Goal: Task Accomplishment & Management: Manage account settings

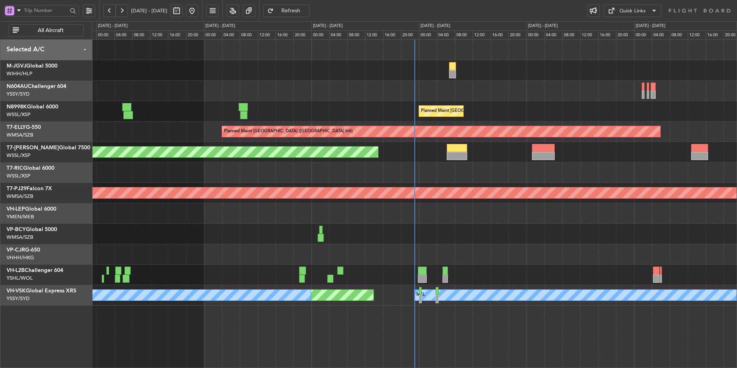
click at [293, 212] on div at bounding box center [414, 213] width 645 height 20
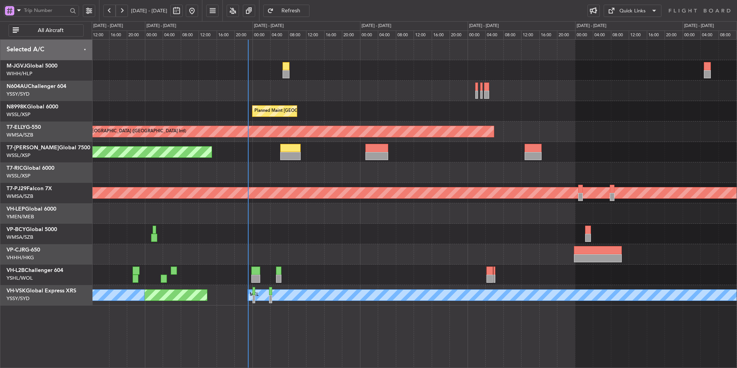
click at [298, 226] on div at bounding box center [414, 234] width 645 height 20
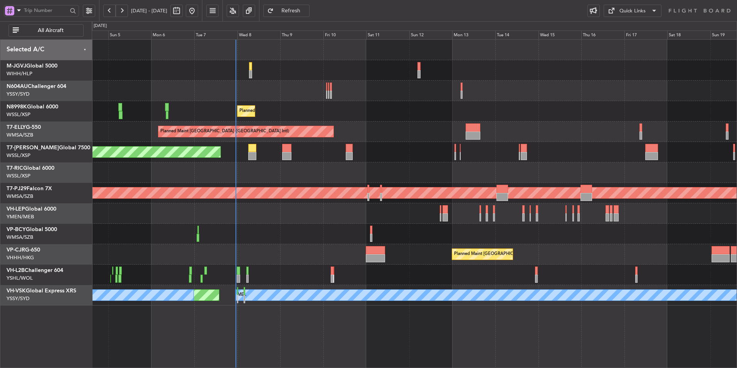
click at [295, 229] on div at bounding box center [414, 234] width 645 height 20
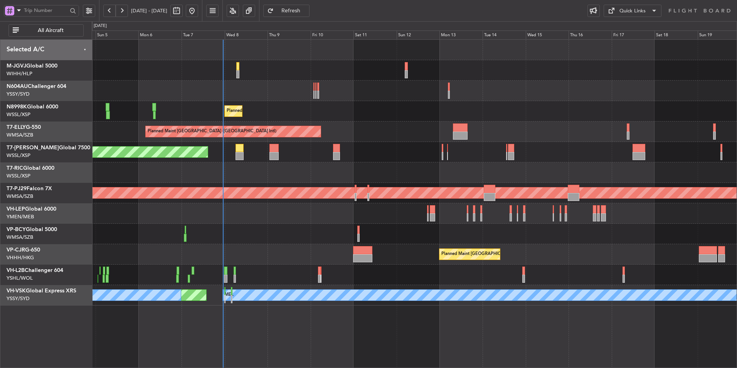
click at [212, 209] on div at bounding box center [414, 213] width 645 height 20
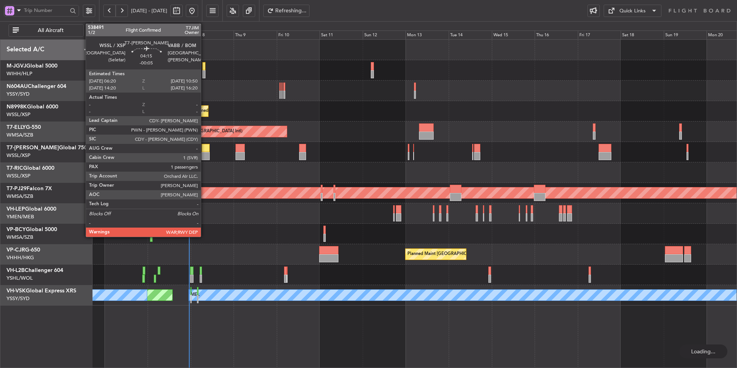
click at [204, 145] on div at bounding box center [206, 148] width 8 height 8
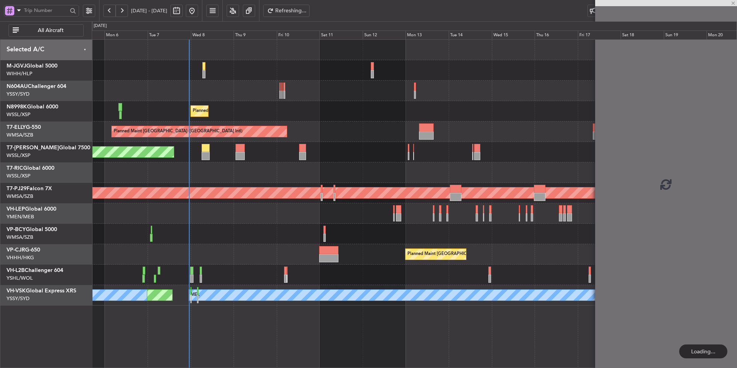
click at [274, 207] on div at bounding box center [414, 213] width 645 height 20
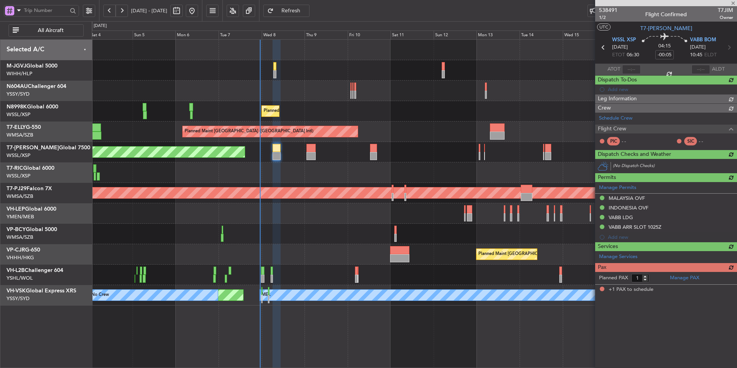
type input "[PERSON_NAME] (EYU)"
type input "F0296"
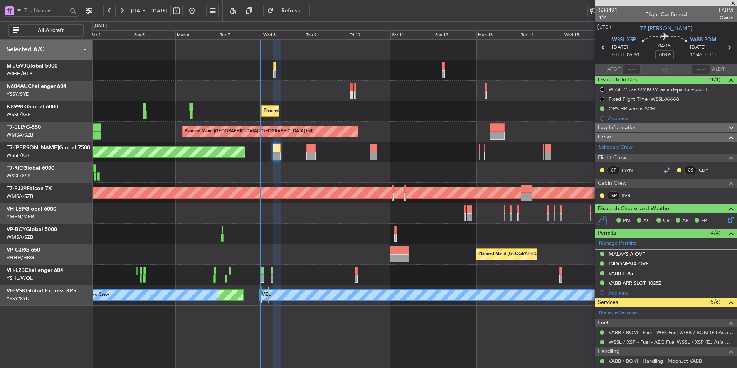
click at [294, 246] on div "Planned Maint [GEOGRAPHIC_DATA] (Seletar) Planned Maint [GEOGRAPHIC_DATA] ([GEO…" at bounding box center [414, 173] width 645 height 266
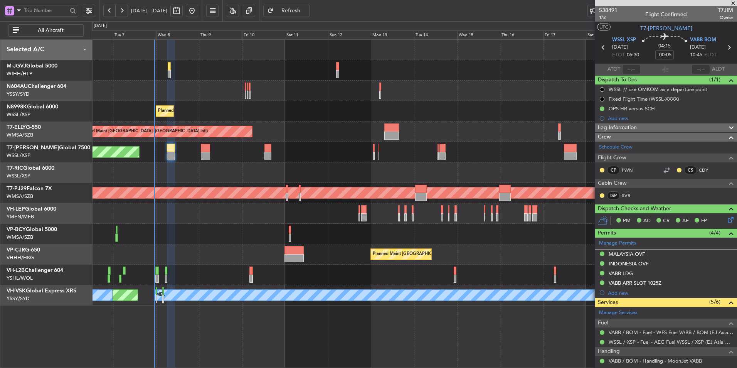
click at [279, 98] on div at bounding box center [414, 91] width 645 height 20
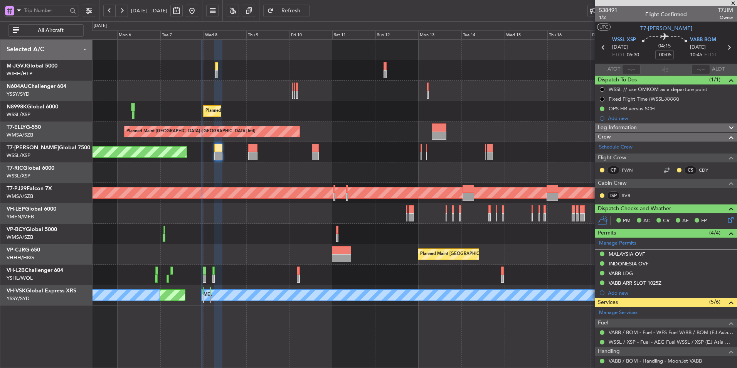
click at [258, 99] on div at bounding box center [414, 91] width 645 height 20
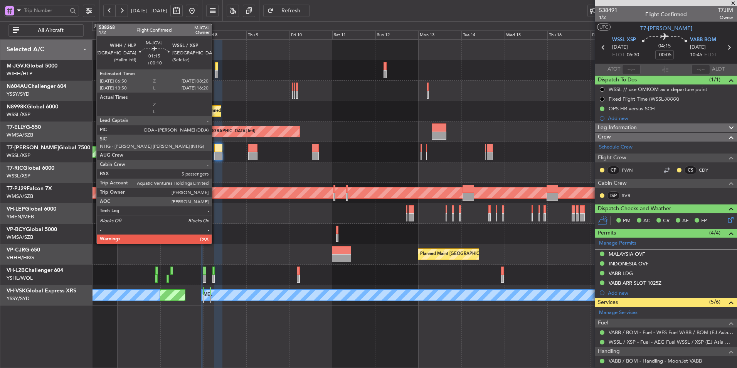
click at [215, 69] on div at bounding box center [216, 66] width 3 height 8
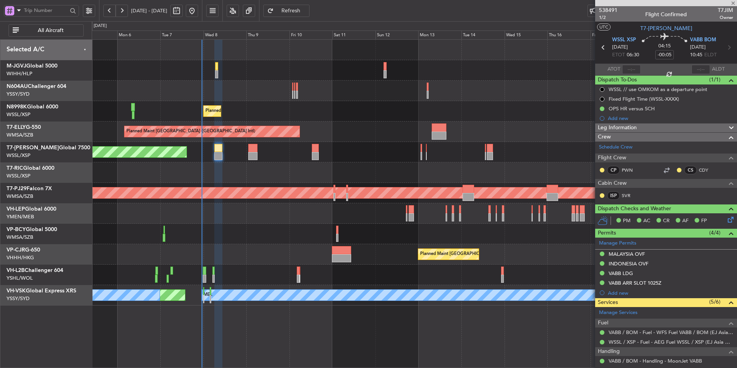
type input "+00:10"
type input "5"
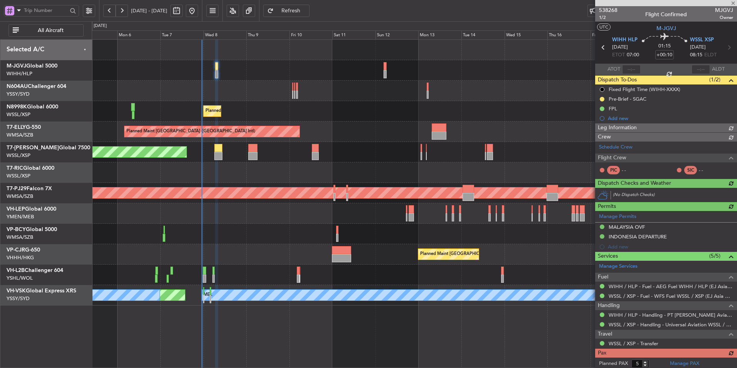
type input "[PERSON_NAME] (EYU)"
type input "A0438"
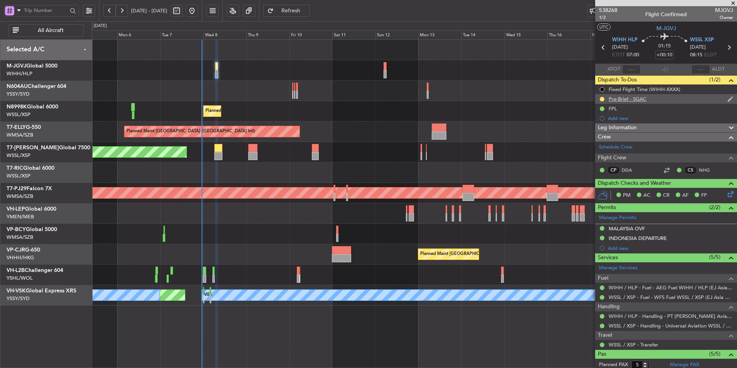
click at [635, 96] on div "Pre-Brief - SGAC" at bounding box center [628, 99] width 38 height 7
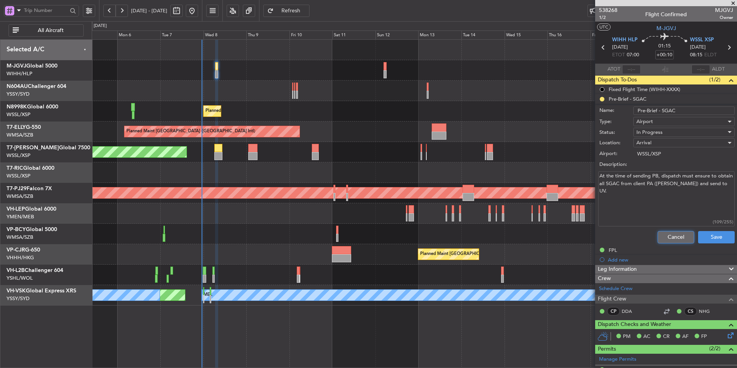
click at [662, 236] on button "Cancel" at bounding box center [676, 237] width 37 height 12
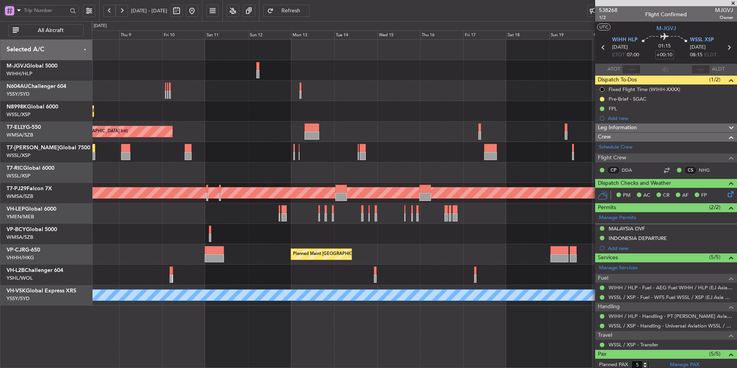
click at [276, 130] on div "Planned Maint [GEOGRAPHIC_DATA] ([GEOGRAPHIC_DATA] Intl)" at bounding box center [414, 131] width 645 height 20
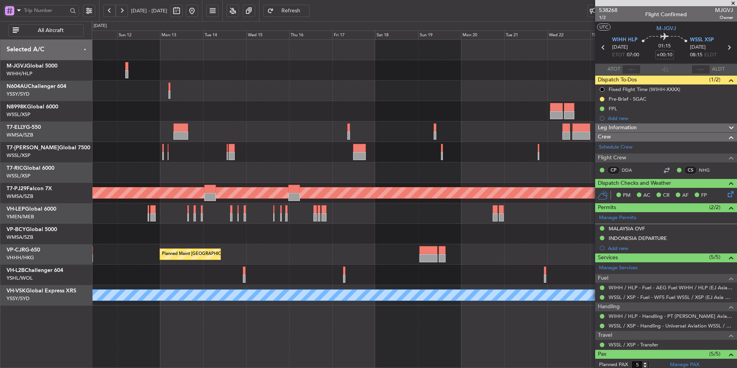
click at [337, 140] on div "Planned Maint [GEOGRAPHIC_DATA] ([GEOGRAPHIC_DATA] Intl)" at bounding box center [414, 131] width 645 height 20
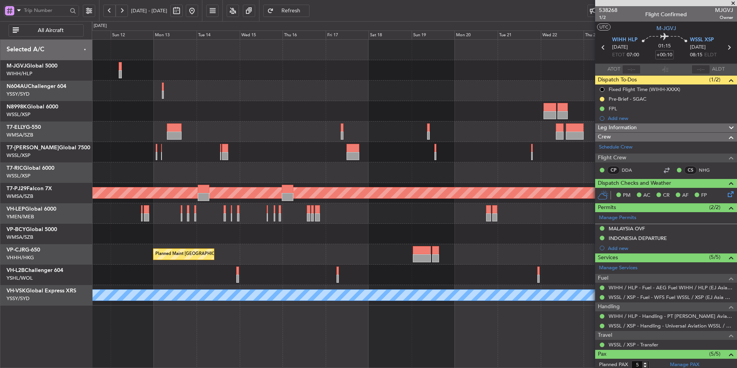
click at [309, 112] on div "Planned Maint [GEOGRAPHIC_DATA] (Seletar)" at bounding box center [414, 111] width 645 height 20
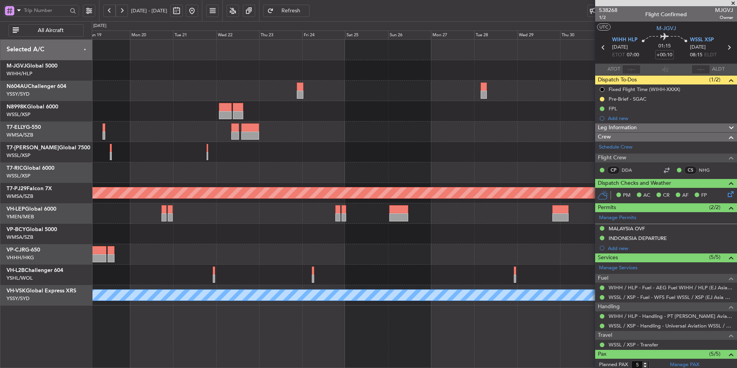
click at [290, 109] on div at bounding box center [414, 111] width 645 height 20
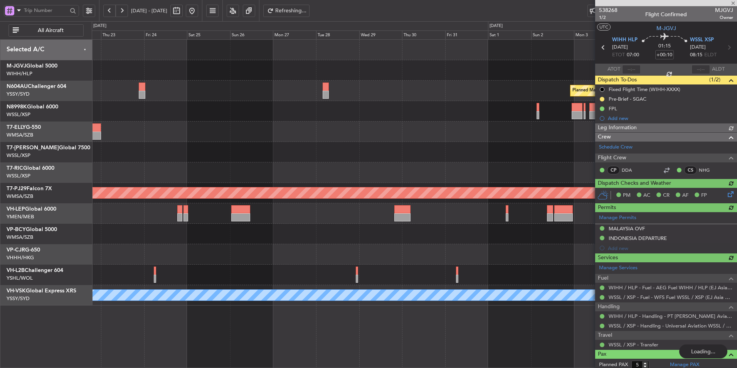
click at [290, 111] on div at bounding box center [414, 111] width 645 height 20
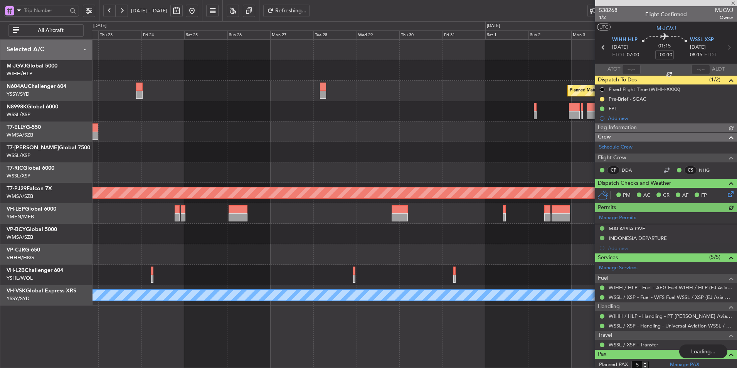
type input "[PERSON_NAME] (EYU)"
type input "A0438"
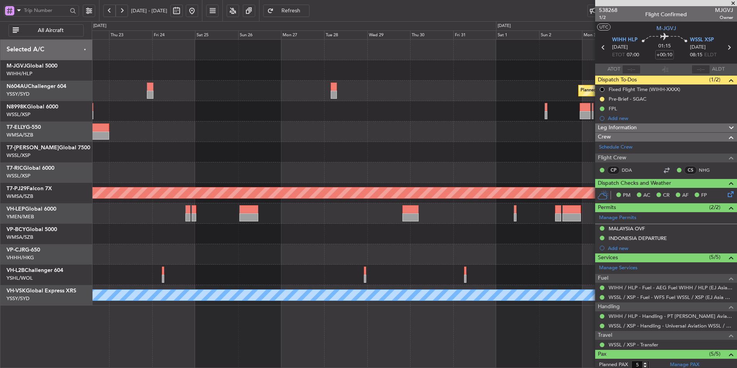
click at [404, 146] on div "Planned Maint Sydney ([PERSON_NAME] Intl) Planned Maint [GEOGRAPHIC_DATA] (Sult…" at bounding box center [414, 173] width 645 height 266
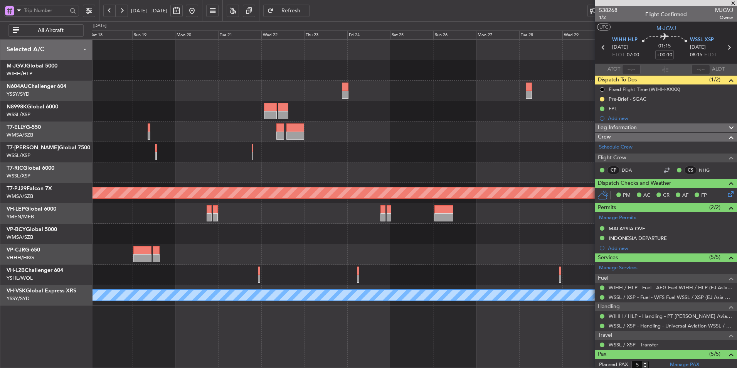
click at [477, 162] on div at bounding box center [414, 152] width 645 height 20
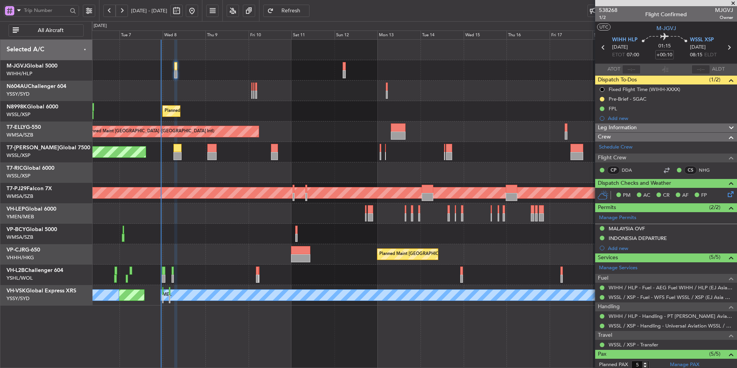
click at [539, 128] on div "Planned Maint [GEOGRAPHIC_DATA] (Seletar) Planned Maint [GEOGRAPHIC_DATA] ([GEO…" at bounding box center [414, 173] width 645 height 266
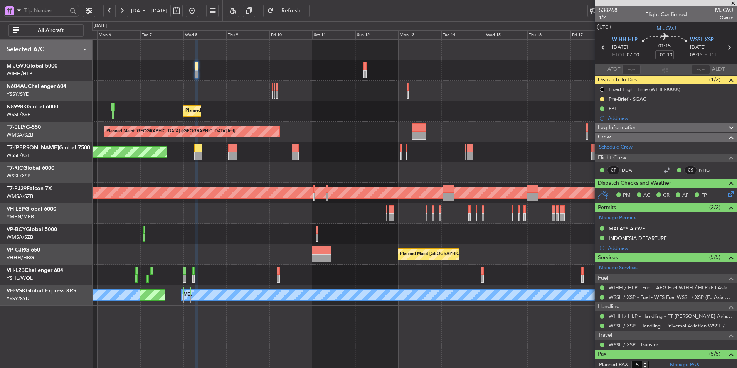
click at [281, 91] on div at bounding box center [414, 91] width 645 height 20
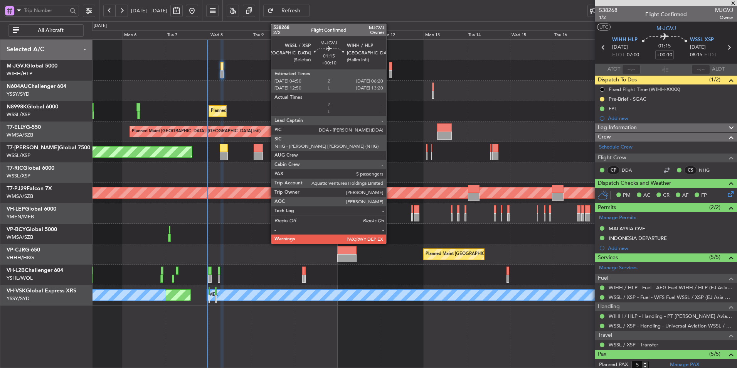
click at [390, 66] on div at bounding box center [390, 66] width 3 height 8
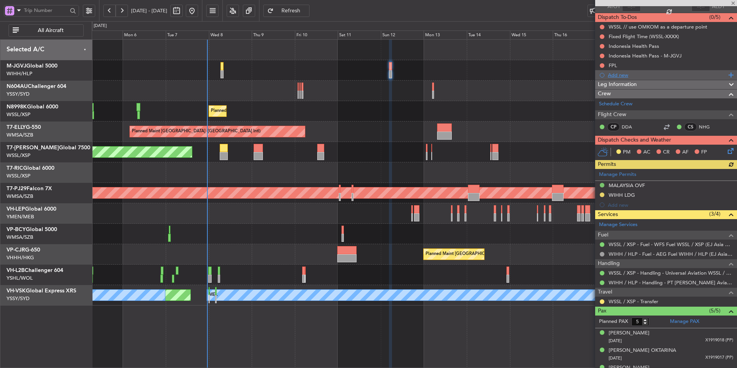
scroll to position [109, 0]
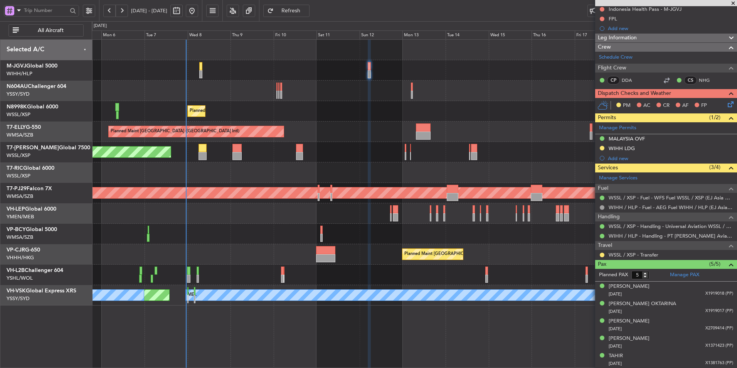
click at [276, 91] on div at bounding box center [414, 91] width 645 height 20
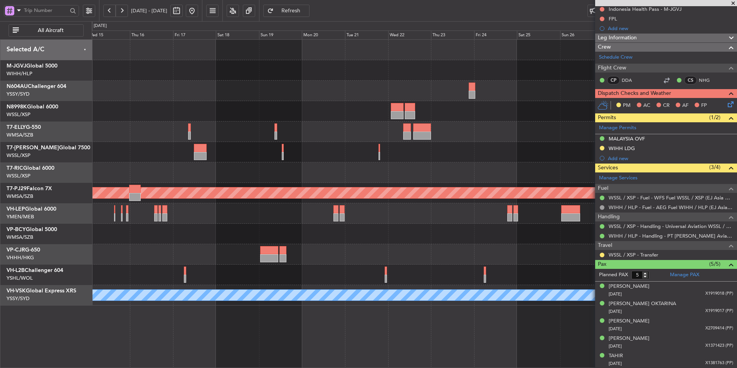
click at [370, 114] on div "Planned Maint [GEOGRAPHIC_DATA] (Sultan [PERSON_NAME] [PERSON_NAME] - Subang) P…" at bounding box center [414, 173] width 645 height 266
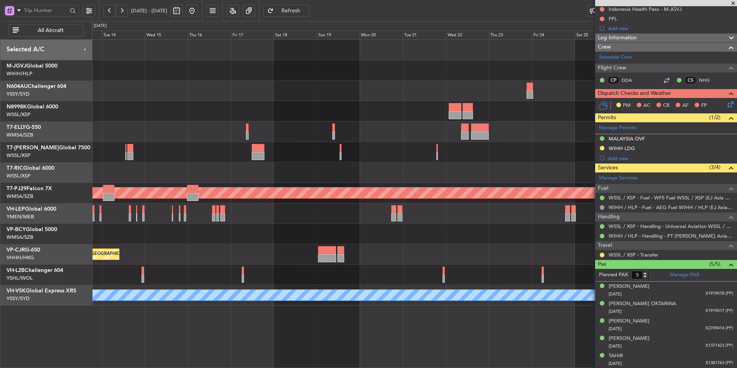
click at [360, 113] on div at bounding box center [414, 111] width 645 height 20
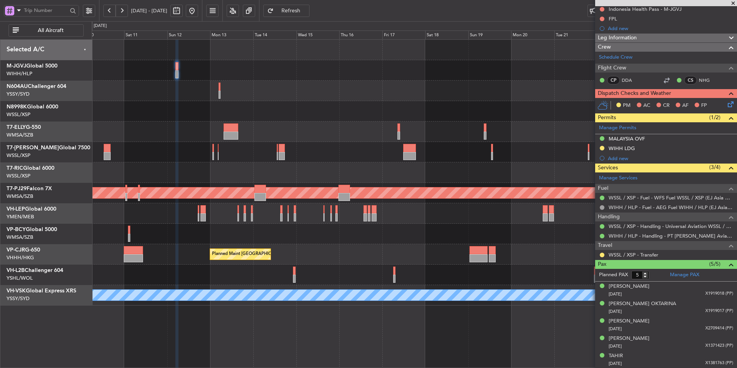
click at [311, 120] on div "Planned Maint [GEOGRAPHIC_DATA] (Seletar)" at bounding box center [414, 111] width 645 height 20
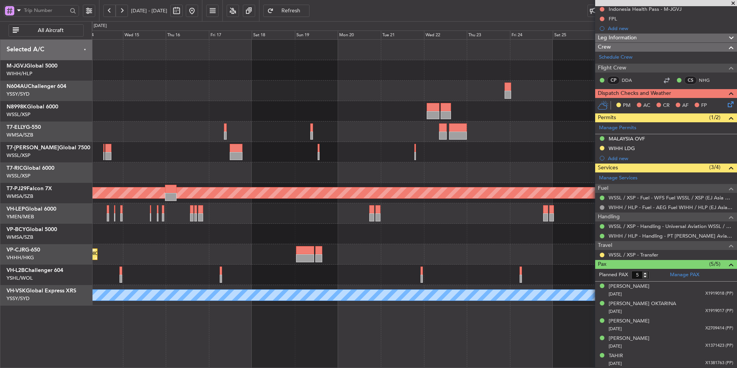
click at [290, 111] on div at bounding box center [414, 111] width 645 height 20
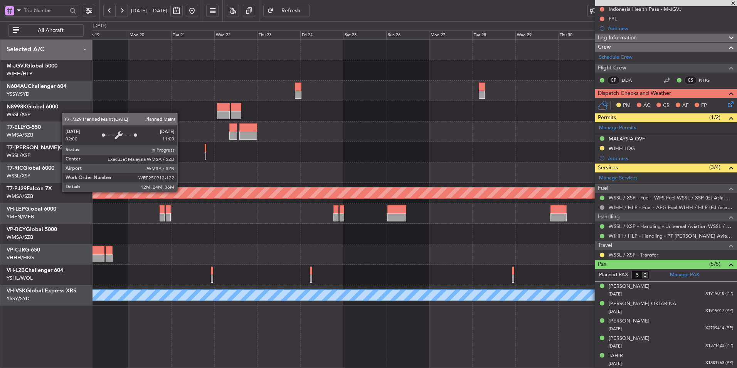
click at [374, 202] on div "Planned Maint [GEOGRAPHIC_DATA] (Sultan [PERSON_NAME] [PERSON_NAME] - Subang)" at bounding box center [414, 193] width 645 height 20
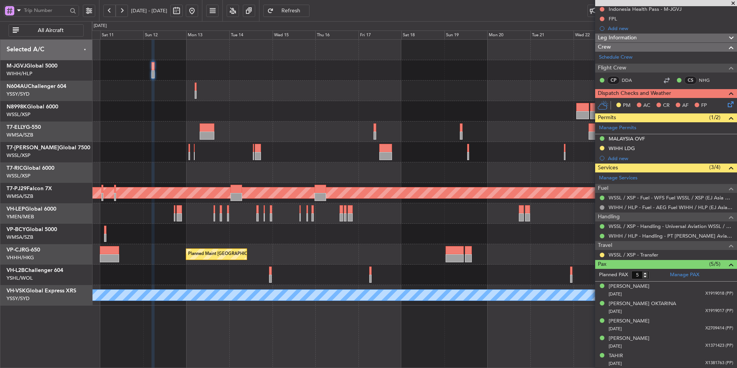
click at [476, 165] on div at bounding box center [414, 172] width 645 height 20
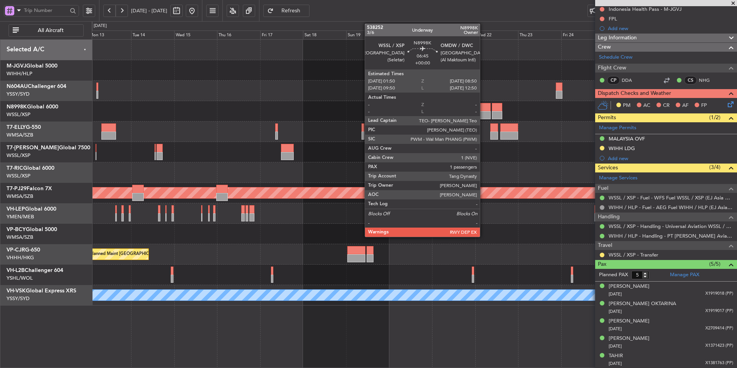
click at [484, 108] on div at bounding box center [484, 107] width 13 height 8
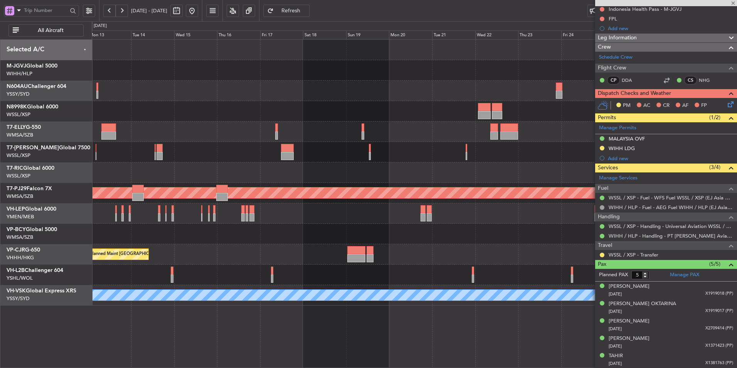
type input "1"
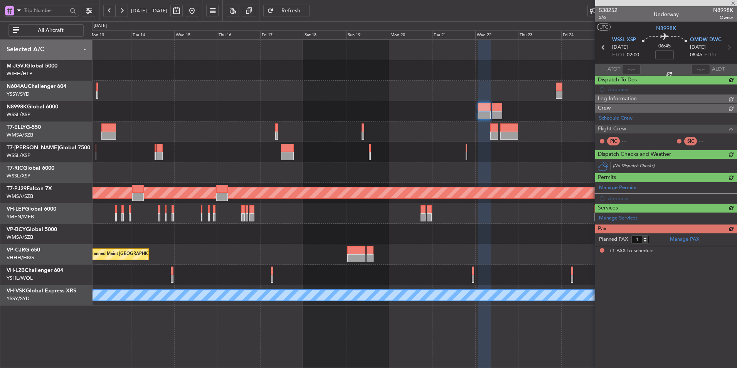
scroll to position [0, 0]
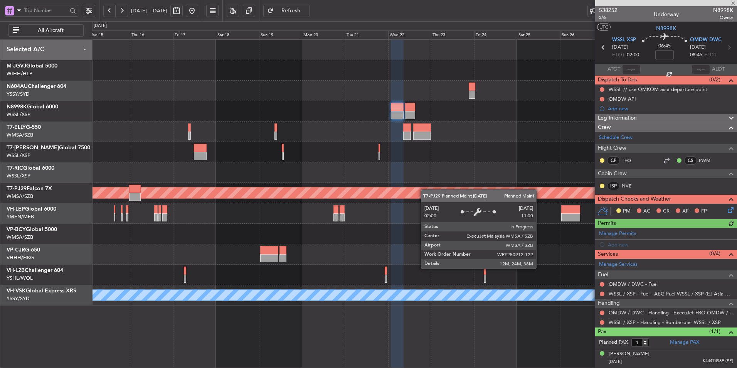
click at [390, 195] on div "Planned Maint [GEOGRAPHIC_DATA] (Sultan [PERSON_NAME] [PERSON_NAME] - Subang) P…" at bounding box center [414, 173] width 645 height 266
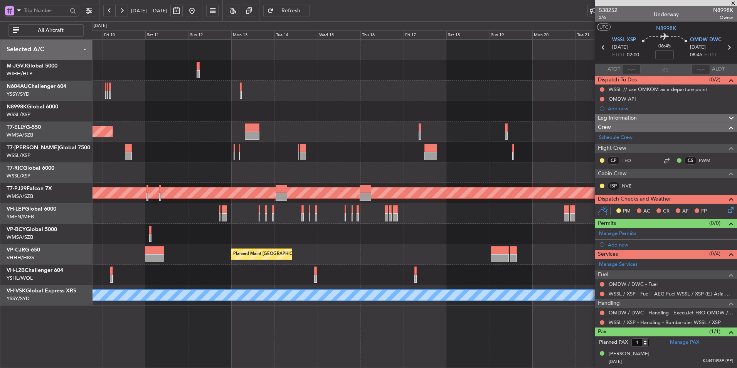
click at [444, 121] on div "Planned Maint [GEOGRAPHIC_DATA] (Seletar)" at bounding box center [414, 111] width 645 height 20
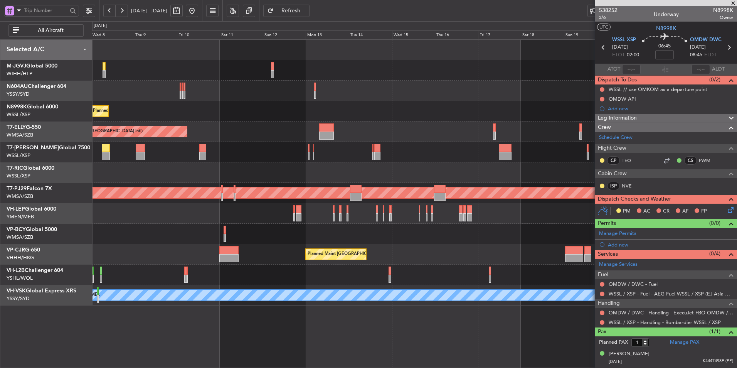
click at [466, 107] on div "Planned Maint [GEOGRAPHIC_DATA] (Seletar)" at bounding box center [414, 111] width 645 height 20
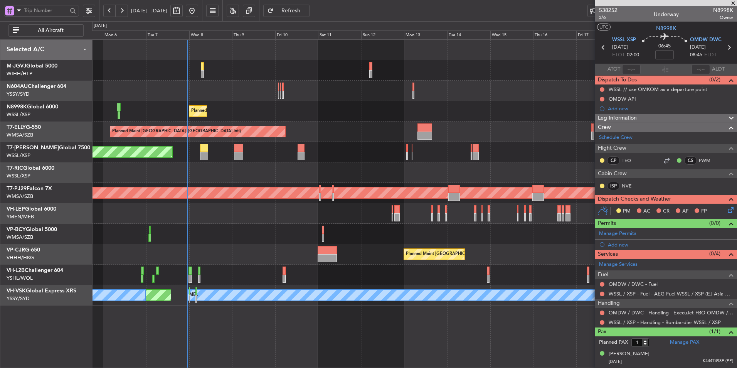
click at [392, 115] on div "Planned Maint [GEOGRAPHIC_DATA] (Seletar)" at bounding box center [414, 111] width 645 height 20
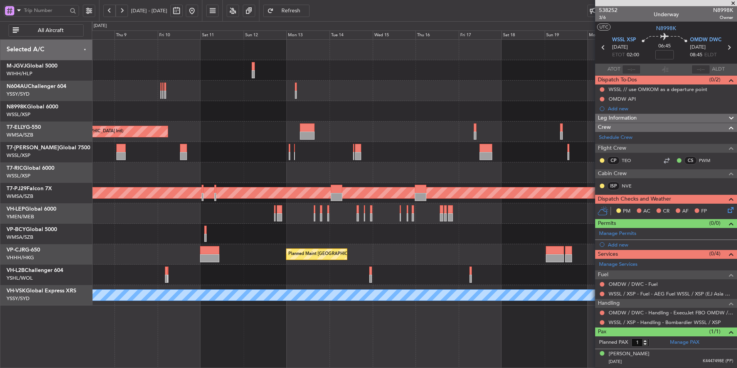
click at [179, 95] on div "Planned Maint [GEOGRAPHIC_DATA] (Seletar) Planned Maint [GEOGRAPHIC_DATA] ([GEO…" at bounding box center [414, 173] width 645 height 266
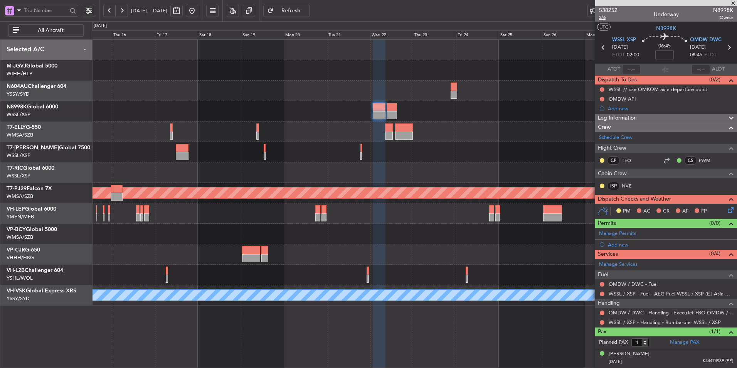
click at [601, 18] on span "3/6" at bounding box center [608, 17] width 19 height 7
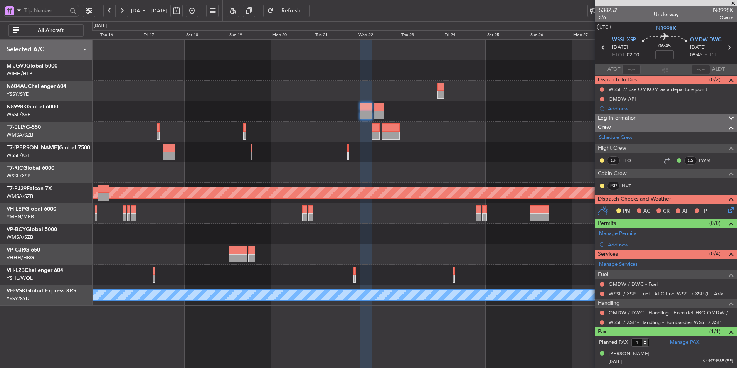
click at [396, 174] on div at bounding box center [414, 172] width 645 height 20
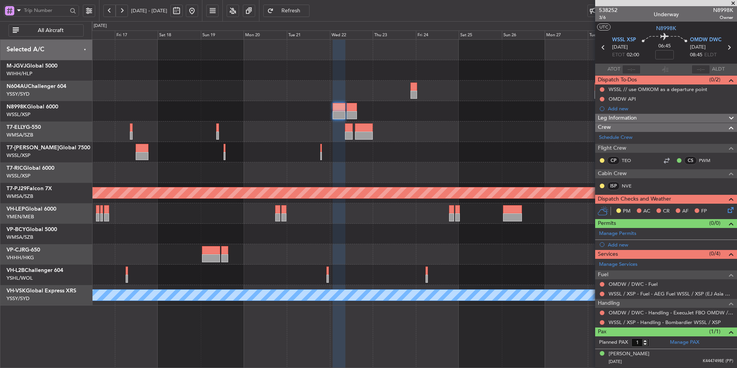
click at [349, 102] on div at bounding box center [414, 111] width 645 height 20
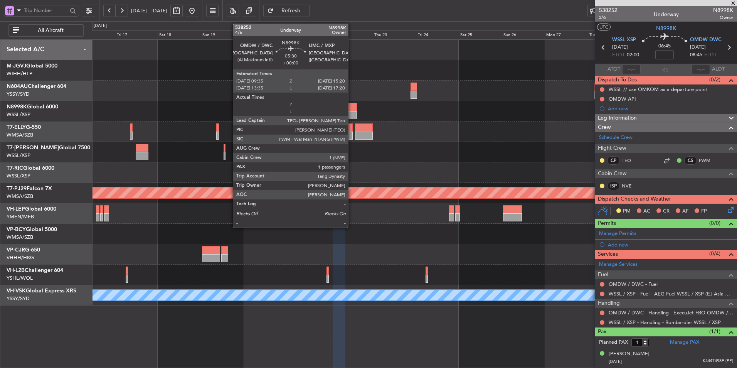
click at [352, 111] on div at bounding box center [352, 115] width 10 height 8
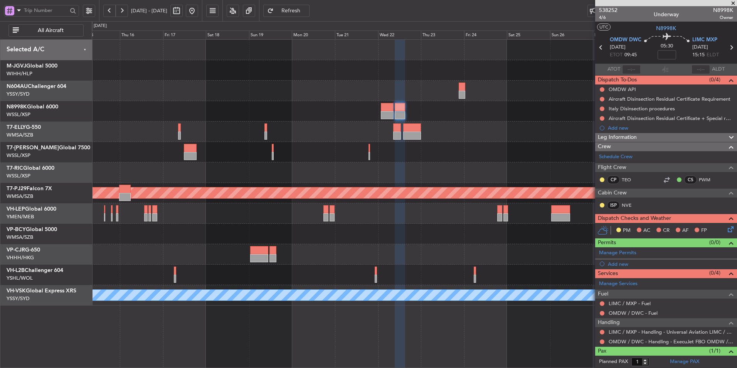
click at [297, 131] on div "Planned Maint Sydney ([PERSON_NAME] Intl) Planned Maint [GEOGRAPHIC_DATA] (Sult…" at bounding box center [414, 173] width 645 height 266
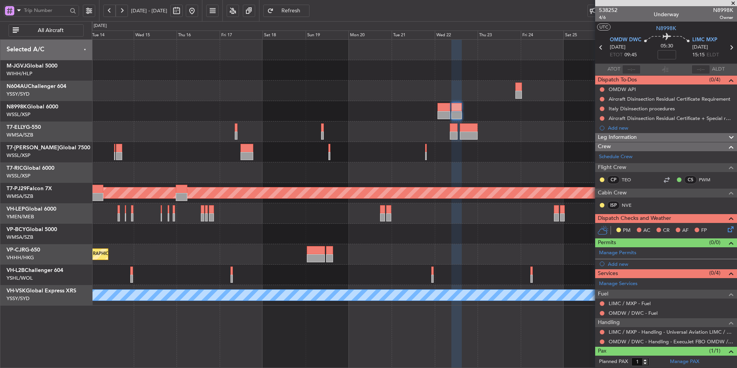
click at [183, 12] on button at bounding box center [176, 11] width 12 height 12
select select "10"
select select "2025"
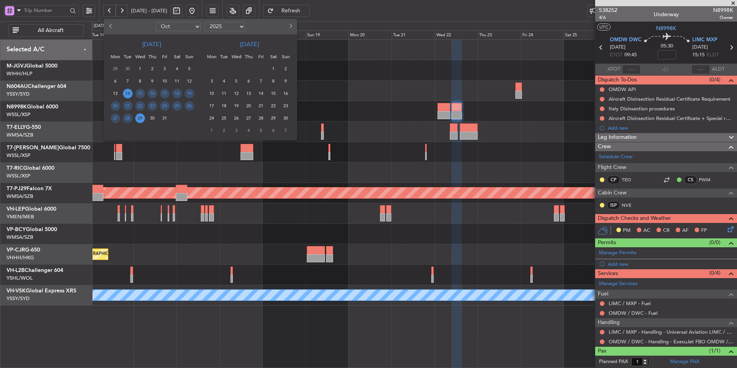
click at [285, 71] on span "2" at bounding box center [286, 69] width 10 height 10
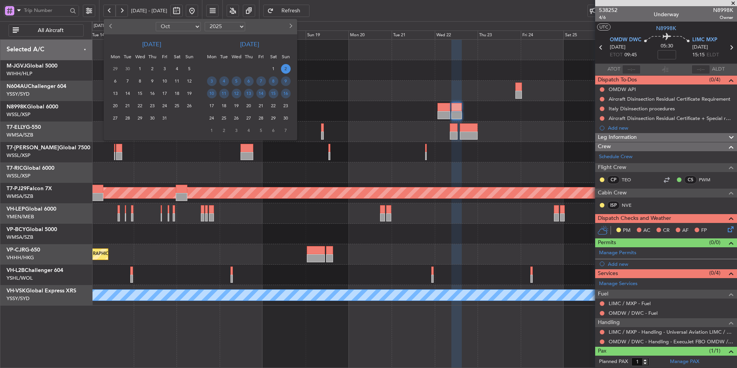
click at [285, 70] on span "2" at bounding box center [286, 69] width 10 height 10
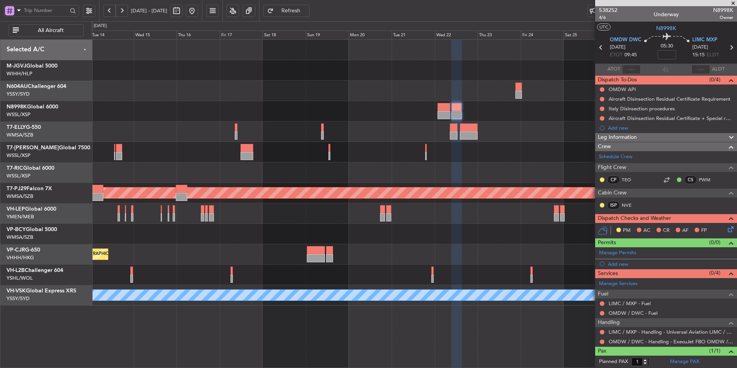
select select "11"
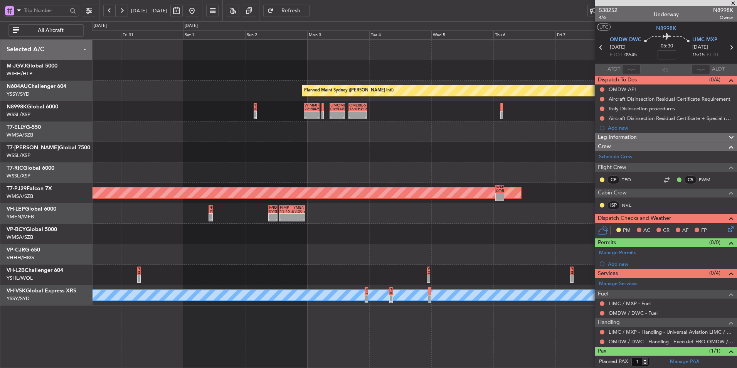
click at [312, 167] on div "Planned Maint Sydney ([PERSON_NAME] Intl) YBWP 03:50 Z YSSY 07:10 Z - - WSSL 03…" at bounding box center [414, 173] width 645 height 266
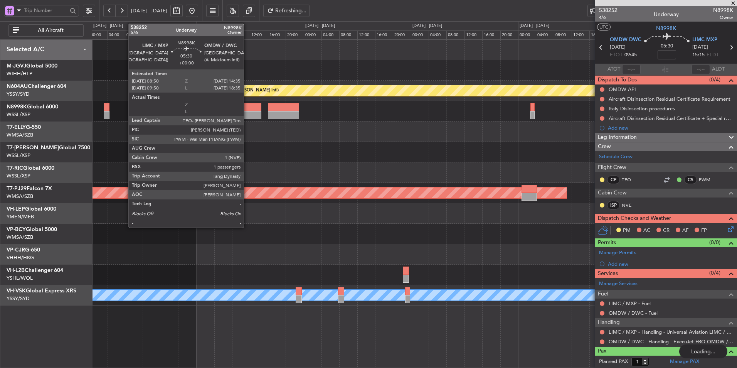
click at [247, 110] on div at bounding box center [249, 107] width 26 height 8
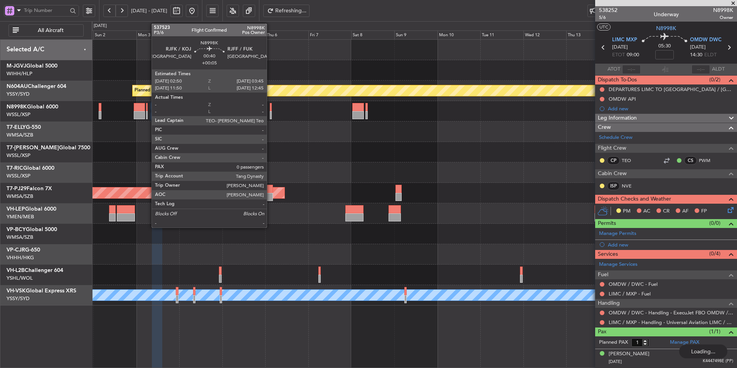
click at [270, 112] on div at bounding box center [271, 115] width 2 height 8
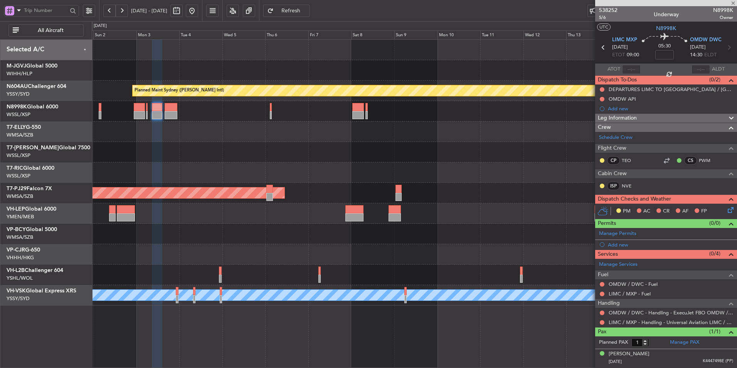
type input "+00:05"
type input "0"
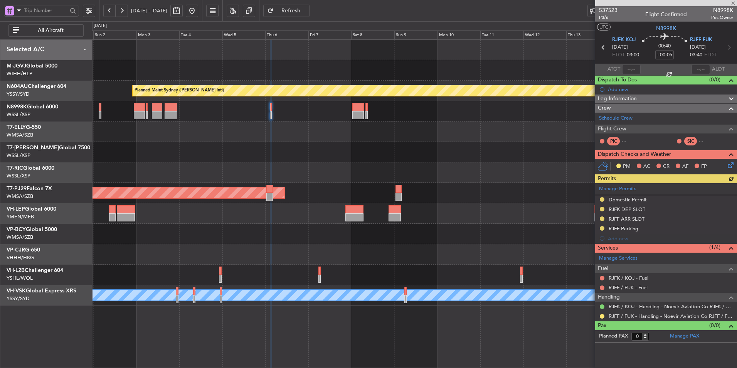
click at [307, 166] on div at bounding box center [414, 172] width 645 height 20
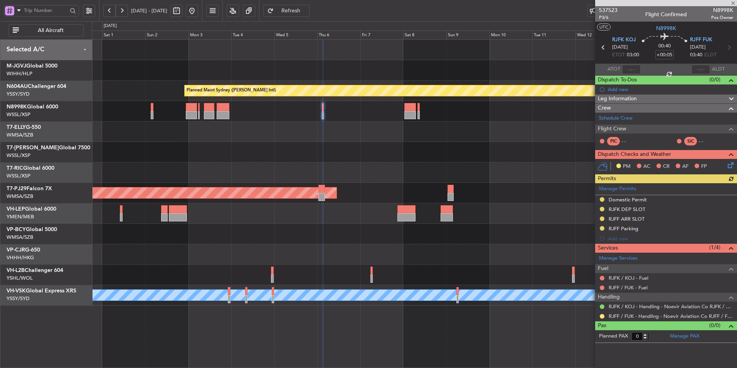
click at [291, 163] on div at bounding box center [414, 172] width 645 height 20
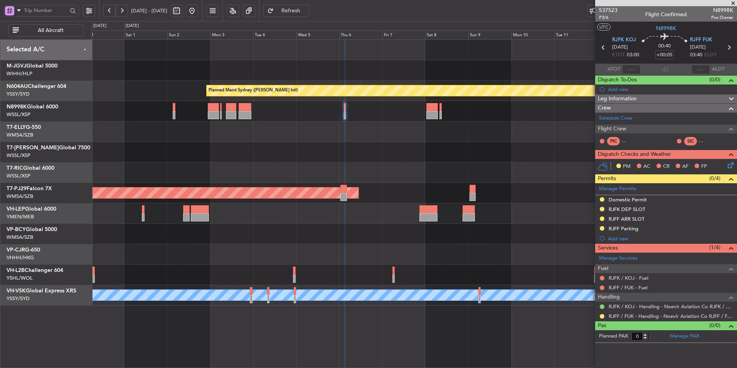
click at [202, 11] on fb-range-datepicker "[DATE] - [DATE]" at bounding box center [150, 10] width 103 height 21
click at [198, 11] on button at bounding box center [192, 11] width 12 height 12
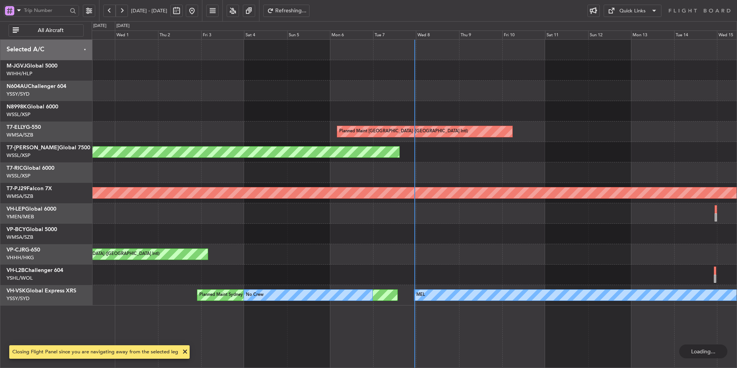
click at [342, 196] on div "Planned Maint [GEOGRAPHIC_DATA] ([GEOGRAPHIC_DATA] Intl) Planned Maint [GEOGRAP…" at bounding box center [414, 173] width 645 height 266
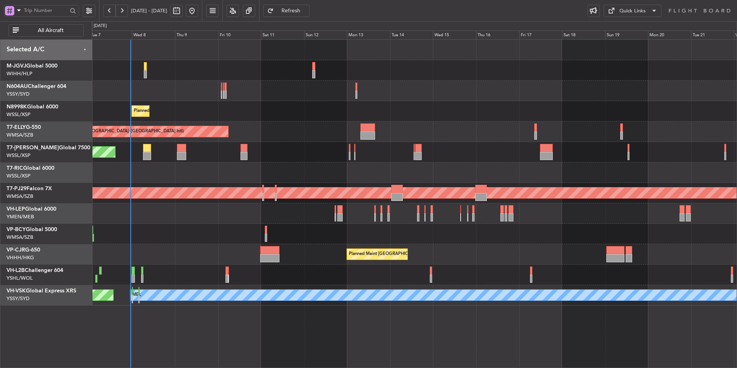
click at [361, 123] on div "Planned Maint [GEOGRAPHIC_DATA] (Seletar) Planned Maint [GEOGRAPHIC_DATA] ([GEO…" at bounding box center [414, 173] width 645 height 266
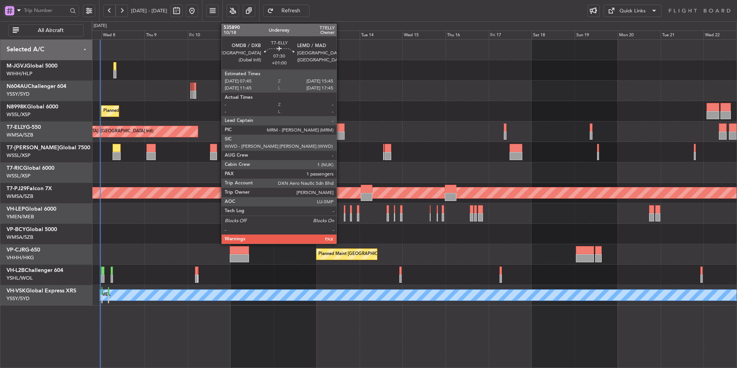
click at [340, 135] on div at bounding box center [337, 135] width 15 height 8
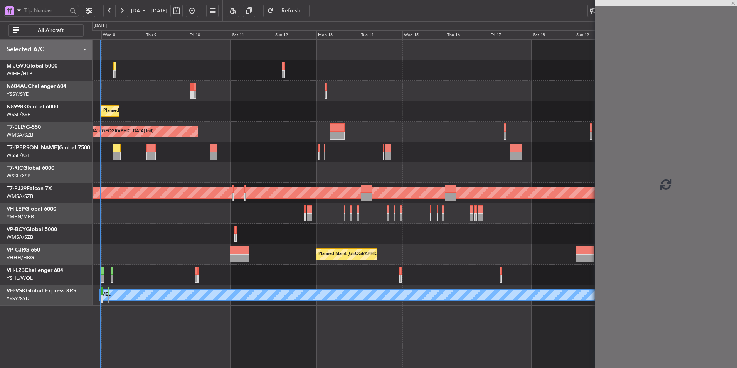
click at [347, 106] on div "Planned Maint [GEOGRAPHIC_DATA] (Seletar)" at bounding box center [414, 111] width 645 height 20
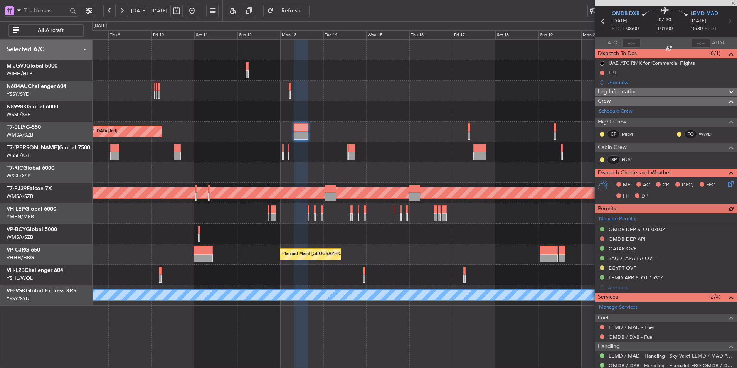
scroll to position [60, 0]
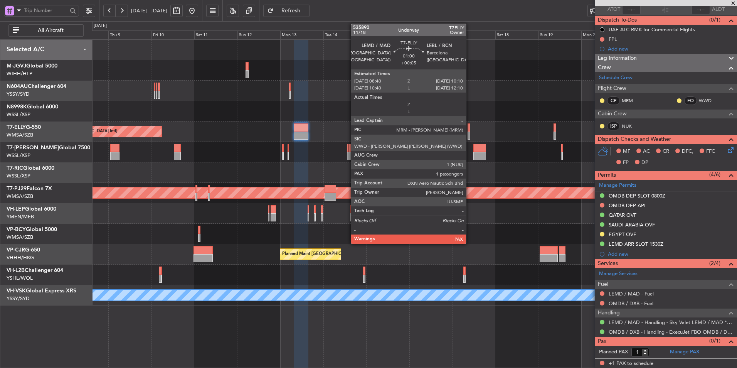
click at [470, 130] on div at bounding box center [469, 127] width 3 height 8
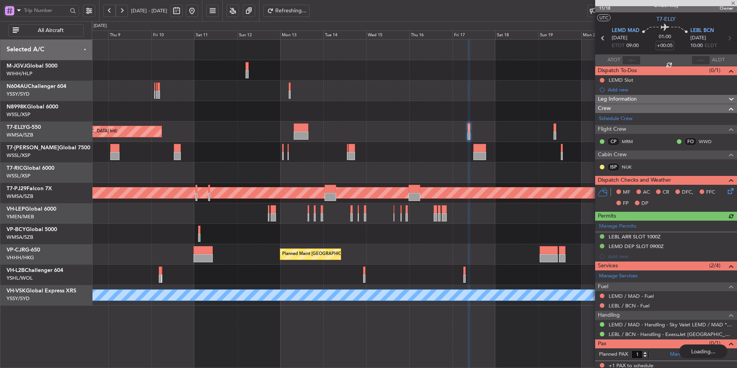
scroll to position [12, 0]
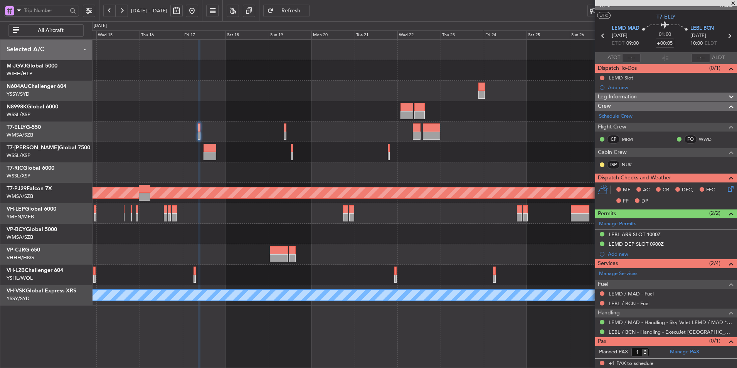
click at [240, 122] on div "Planned Maint [GEOGRAPHIC_DATA] (Sultan [PERSON_NAME] [PERSON_NAME] - Subang) P…" at bounding box center [414, 173] width 645 height 266
click at [349, 113] on div at bounding box center [414, 111] width 645 height 20
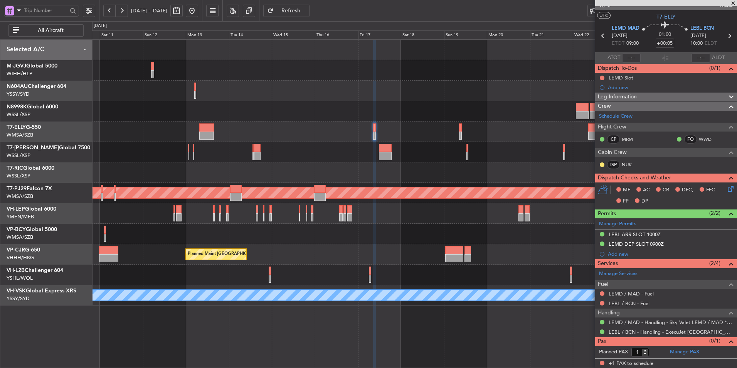
click at [414, 310] on div "Planned Maint [GEOGRAPHIC_DATA] (Seletar) Planned Maint [GEOGRAPHIC_DATA] ([GEO…" at bounding box center [414, 203] width 645 height 329
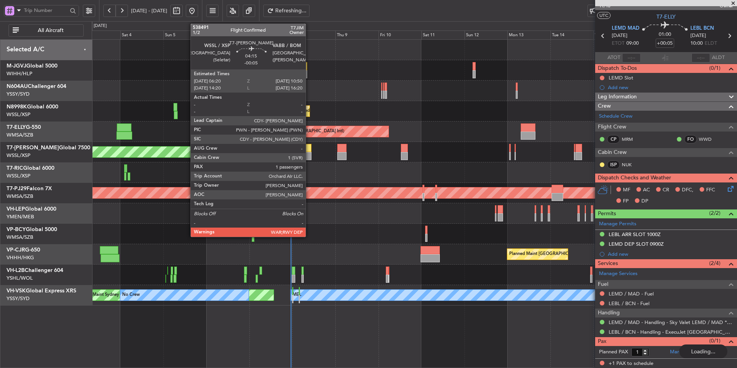
click at [307, 152] on div at bounding box center [307, 156] width 8 height 8
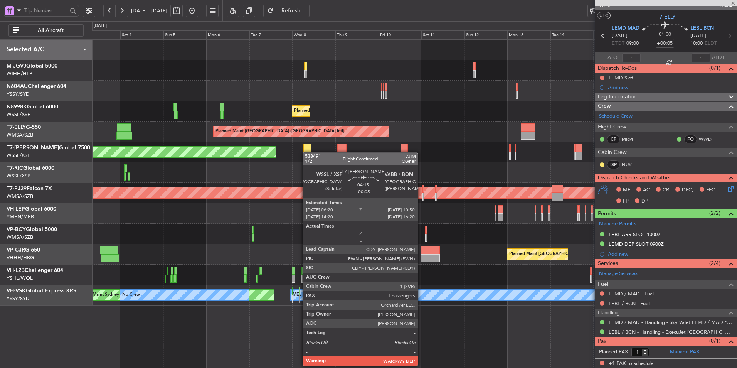
type input "-00:05"
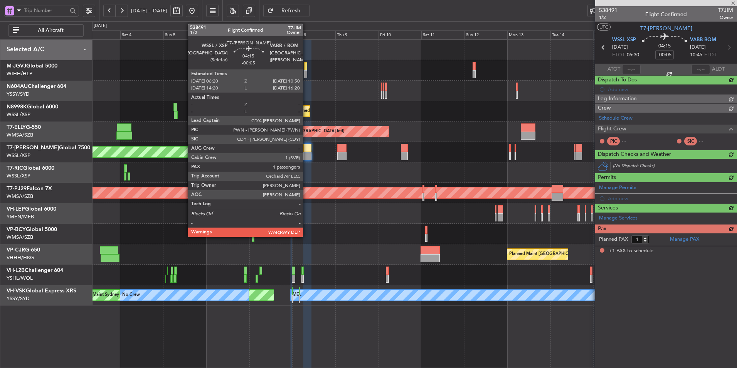
scroll to position [0, 0]
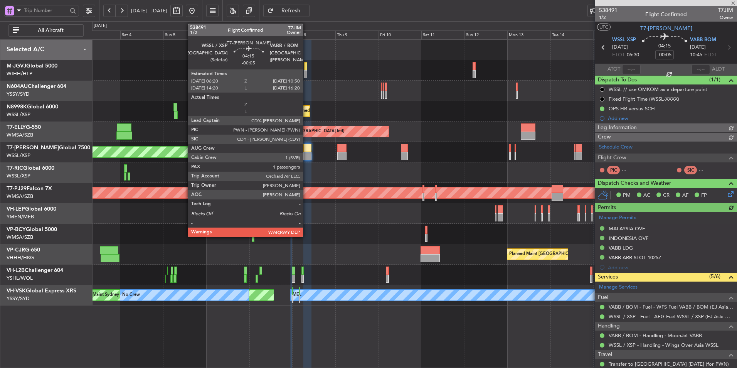
type input "[PERSON_NAME] (EYU)"
type input "F0296"
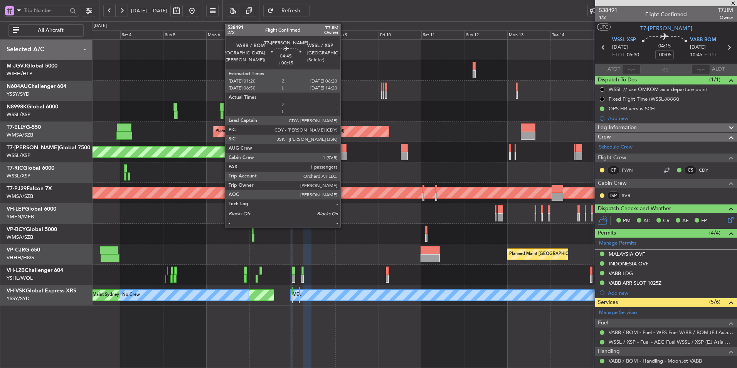
click at [344, 152] on div at bounding box center [341, 156] width 9 height 8
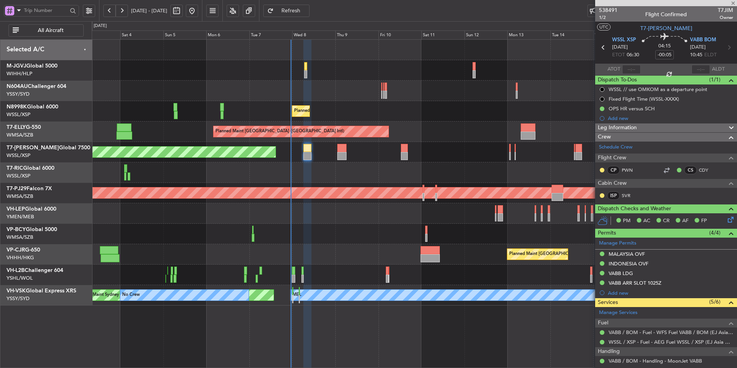
type input "+00:15"
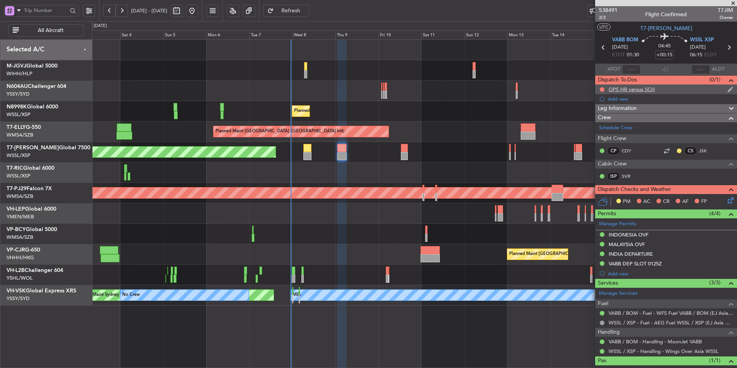
click at [636, 89] on div "OPS HR versus SCH" at bounding box center [632, 89] width 46 height 7
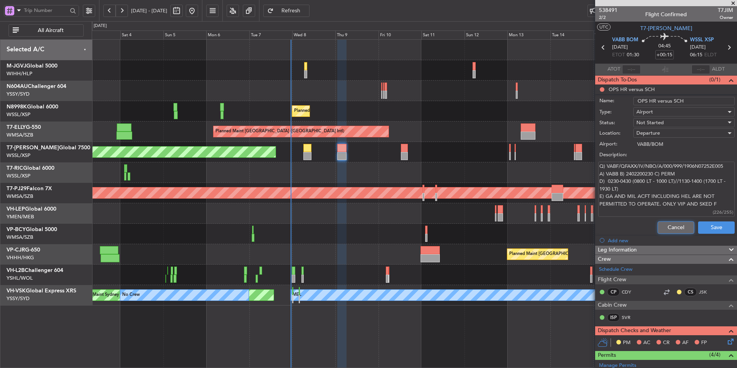
click at [667, 230] on button "Cancel" at bounding box center [676, 227] width 37 height 12
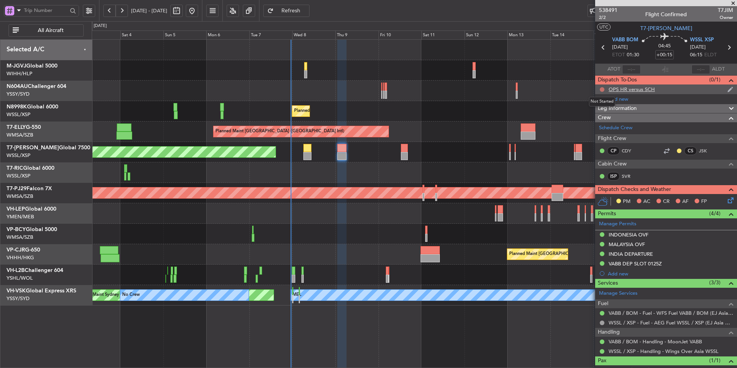
click at [602, 91] on button at bounding box center [602, 89] width 5 height 5
click at [606, 128] on li "Completed" at bounding box center [602, 124] width 41 height 12
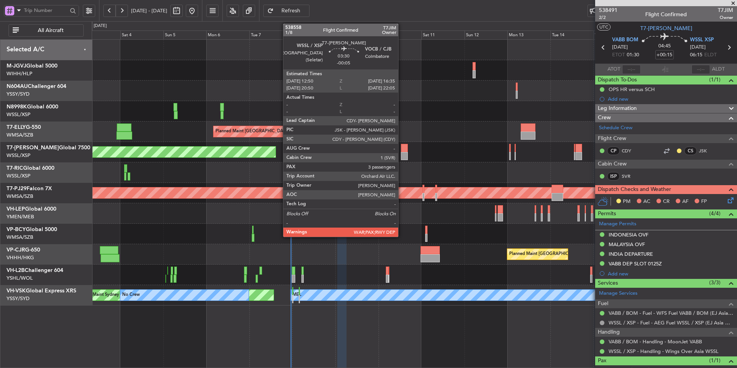
click at [402, 148] on div at bounding box center [404, 148] width 7 height 8
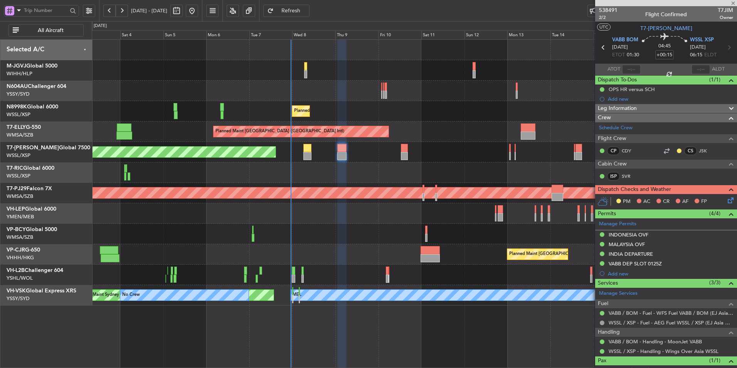
type input "-00:05"
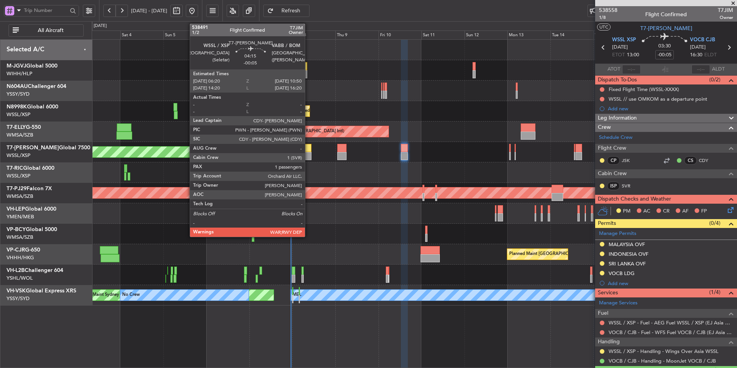
click at [308, 150] on div at bounding box center [307, 148] width 8 height 8
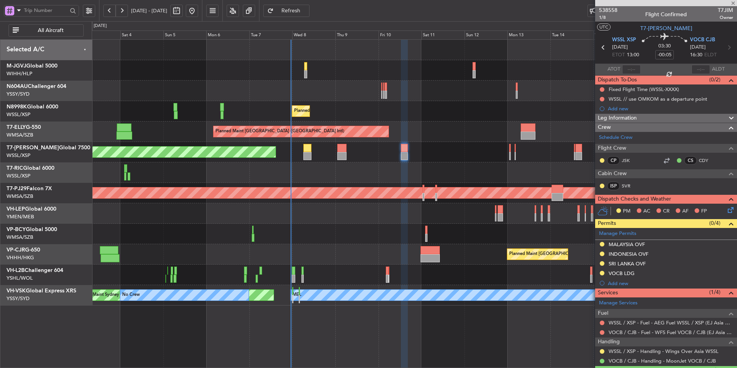
type input "1"
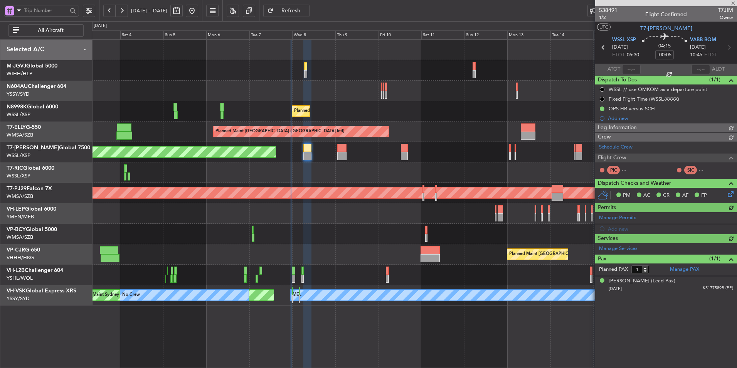
type input "[PERSON_NAME] (EYU)"
type input "F0296"
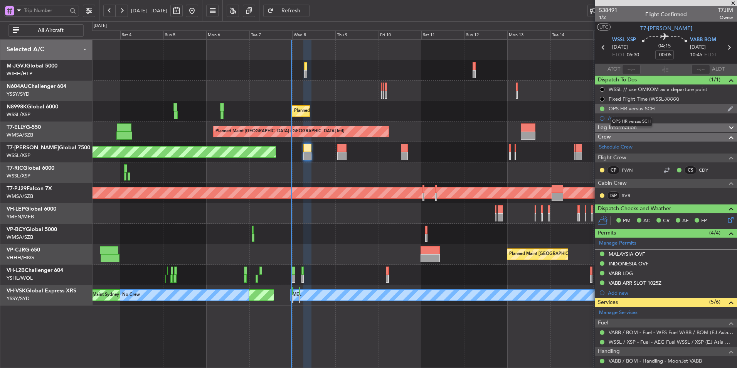
click at [639, 108] on div "OPS HR versus SCH" at bounding box center [632, 108] width 46 height 7
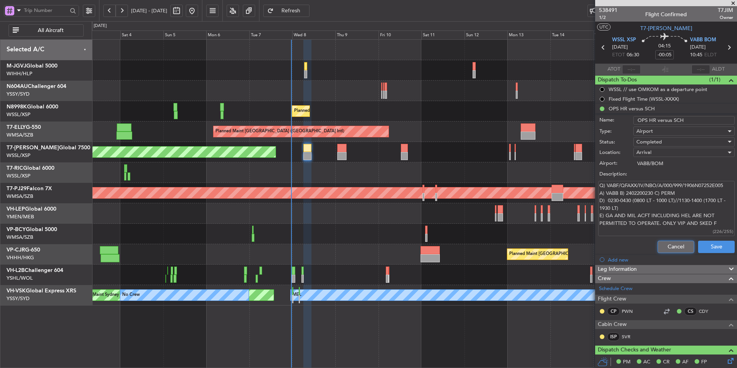
click at [665, 246] on button "Cancel" at bounding box center [676, 247] width 37 height 12
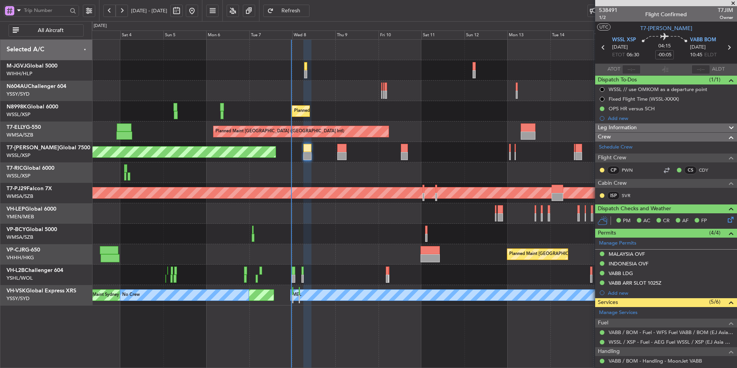
click at [317, 217] on div at bounding box center [414, 213] width 645 height 20
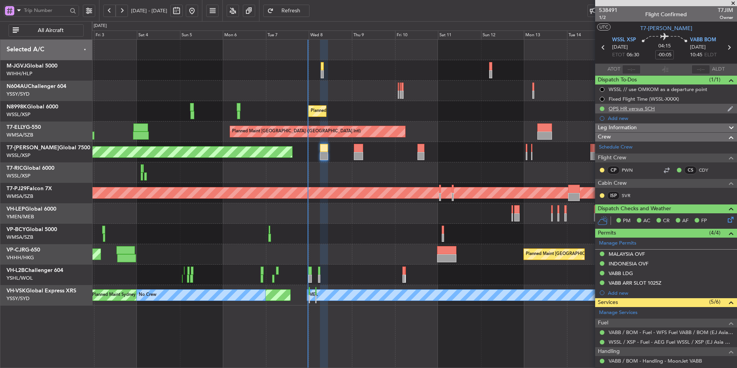
click at [643, 111] on div "OPS HR versus SCH" at bounding box center [632, 108] width 46 height 7
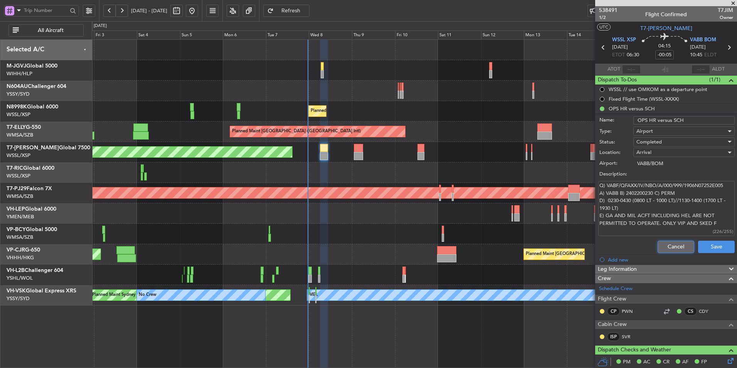
click at [670, 249] on button "Cancel" at bounding box center [676, 247] width 37 height 12
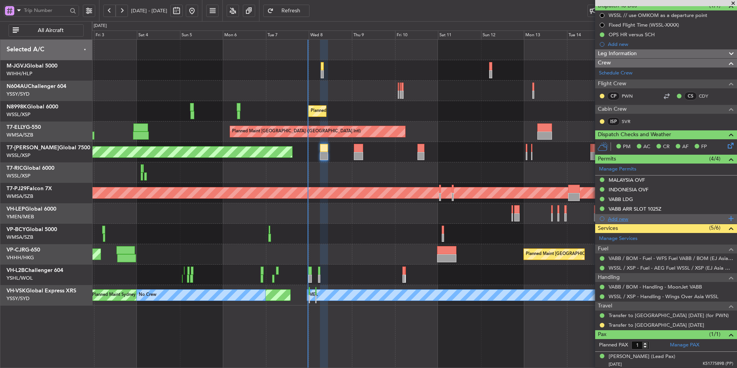
scroll to position [75, 0]
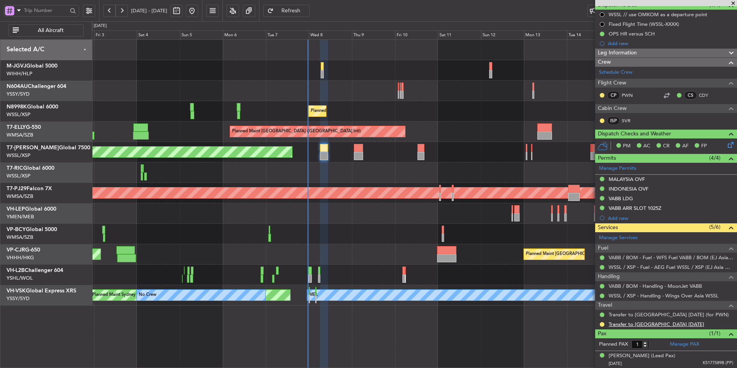
click at [651, 324] on link "Transfer to [GEOGRAPHIC_DATA] [DATE]" at bounding box center [657, 324] width 96 height 7
click at [398, 247] on div "Planned Maint [GEOGRAPHIC_DATA] ([GEOGRAPHIC_DATA] Intl) Planned Maint [GEOGRAP…" at bounding box center [414, 254] width 645 height 20
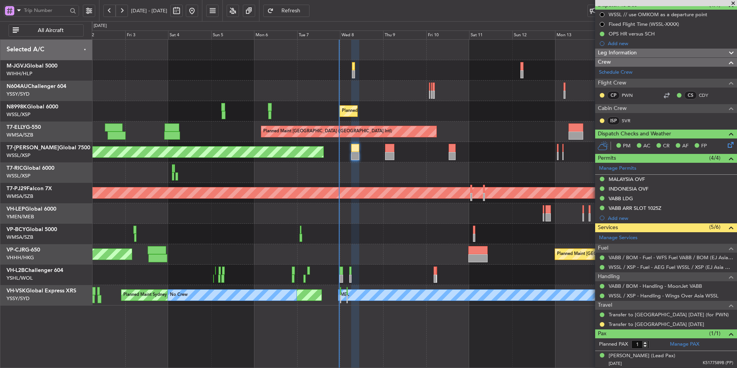
click at [395, 151] on div "Planned Maint [GEOGRAPHIC_DATA] (Seletar)" at bounding box center [414, 152] width 645 height 20
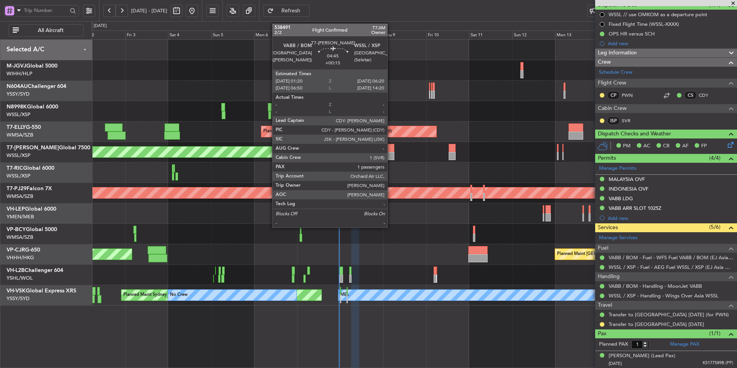
click at [391, 148] on div at bounding box center [389, 148] width 9 height 8
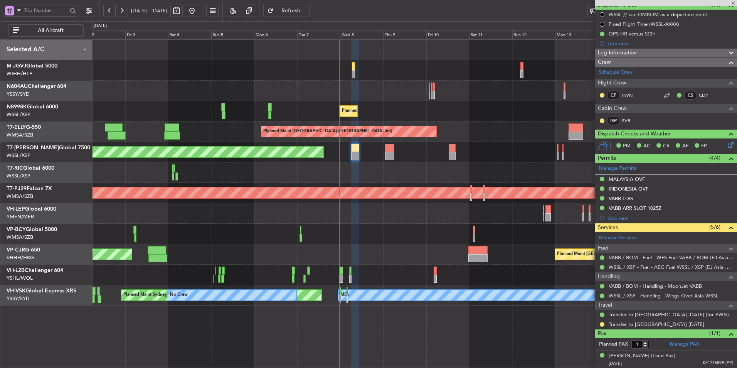
type input "+00:15"
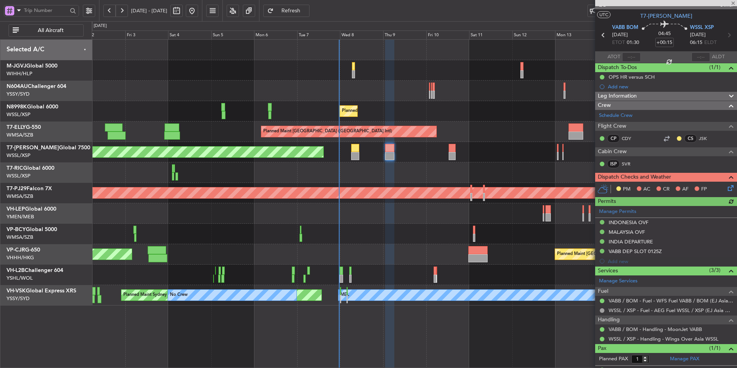
scroll to position [0, 0]
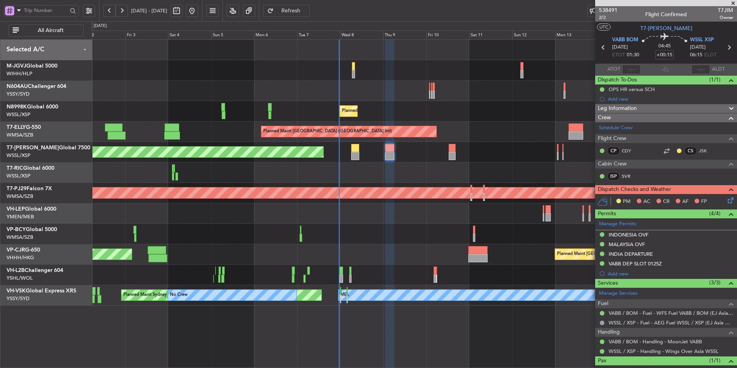
click at [277, 254] on div "Planned Maint [GEOGRAPHIC_DATA] ([GEOGRAPHIC_DATA] Intl) Planned Maint [GEOGRAP…" at bounding box center [414, 254] width 645 height 20
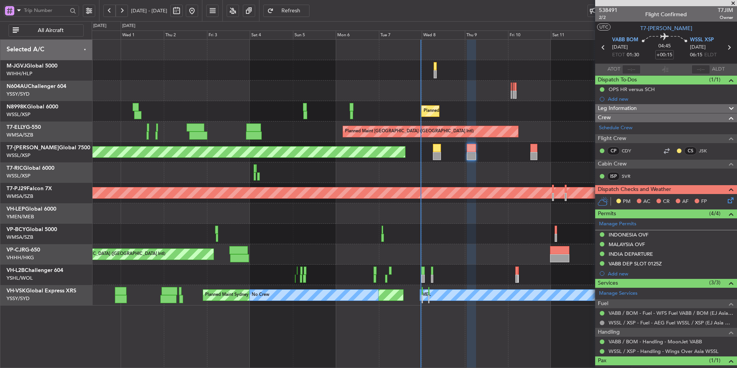
click at [372, 245] on div "Planned Maint [GEOGRAPHIC_DATA] ([GEOGRAPHIC_DATA] Intl) Planned Maint [GEOGRAP…" at bounding box center [414, 254] width 645 height 20
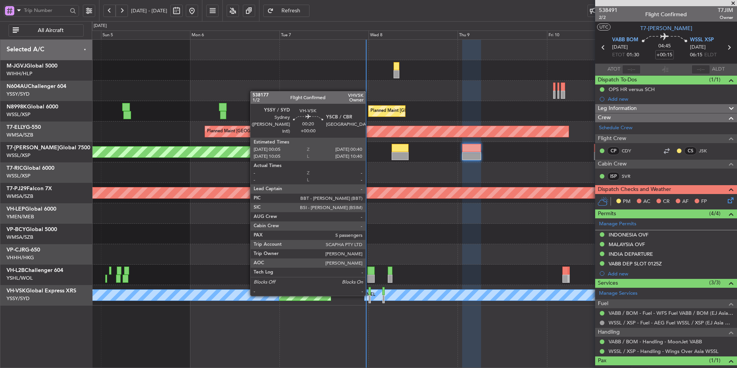
click at [369, 295] on div at bounding box center [370, 299] width 2 height 8
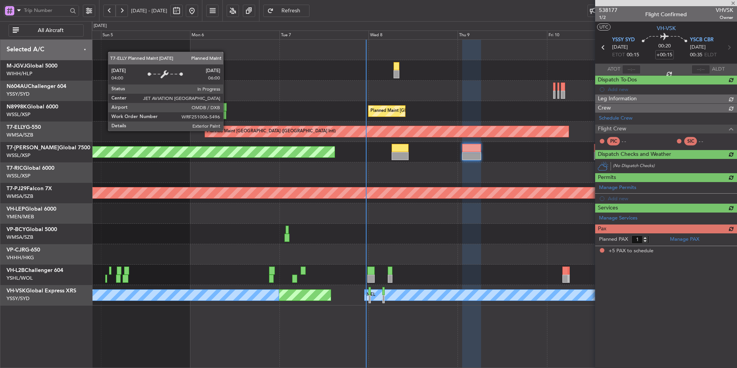
type input "5"
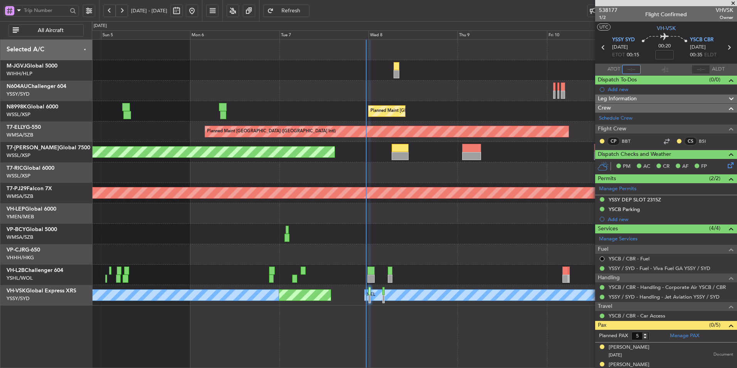
drag, startPoint x: 630, startPoint y: 72, endPoint x: 625, endPoint y: 72, distance: 5.0
click at [630, 72] on input "text" at bounding box center [631, 69] width 19 height 9
type input "23:16"
click at [312, 250] on div "- - NZAA 23:50 Z VHHH 10:30 Z 13:13 Z 23:43 Z VHHH 12:50 Z NZAA 22:55 Z Planned…" at bounding box center [414, 254] width 645 height 20
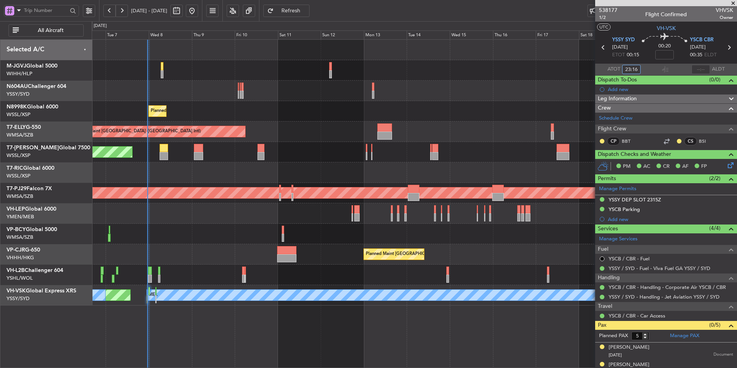
click at [274, 224] on div "Planned Maint [GEOGRAPHIC_DATA] (Seletar) Planned Maint [GEOGRAPHIC_DATA] ([GEO…" at bounding box center [414, 173] width 645 height 266
click at [431, 108] on div "Planned Maint [GEOGRAPHIC_DATA] (Seletar)" at bounding box center [414, 111] width 645 height 20
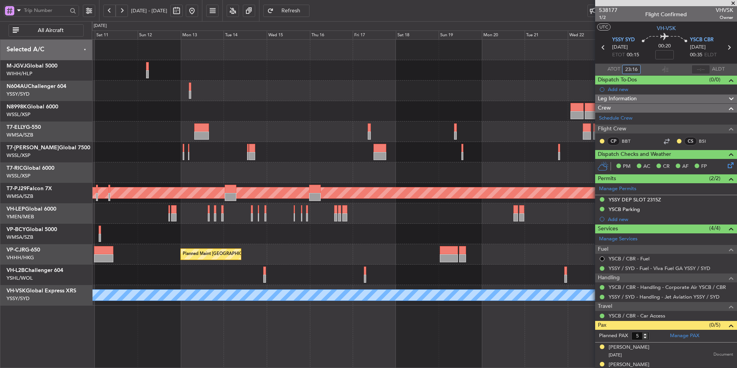
click at [343, 99] on div at bounding box center [414, 91] width 645 height 20
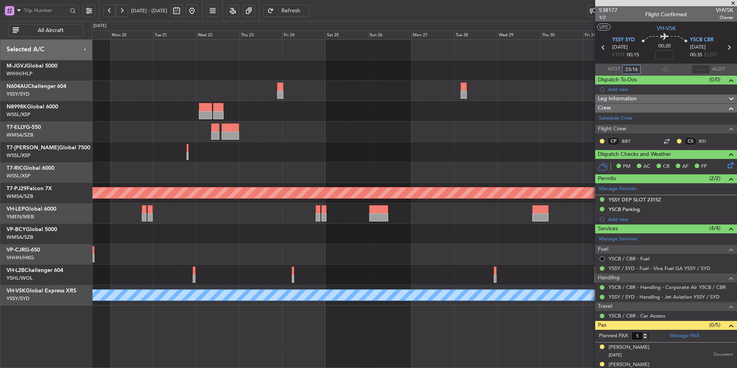
click at [435, 152] on div at bounding box center [414, 152] width 645 height 20
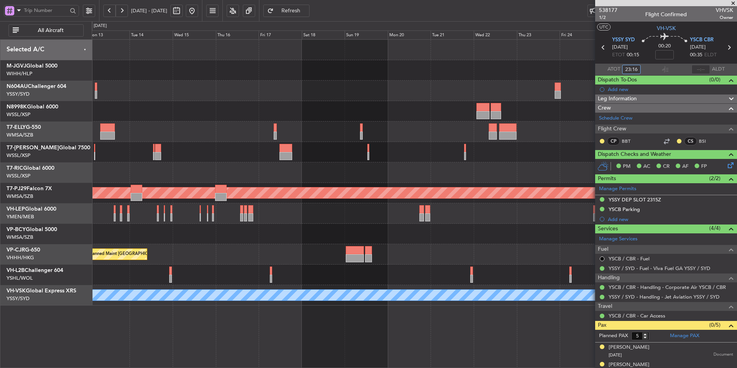
click at [386, 121] on div "Planned Maint [GEOGRAPHIC_DATA] ([GEOGRAPHIC_DATA] Intl) Planned Maint [GEOGRAP…" at bounding box center [414, 173] width 645 height 266
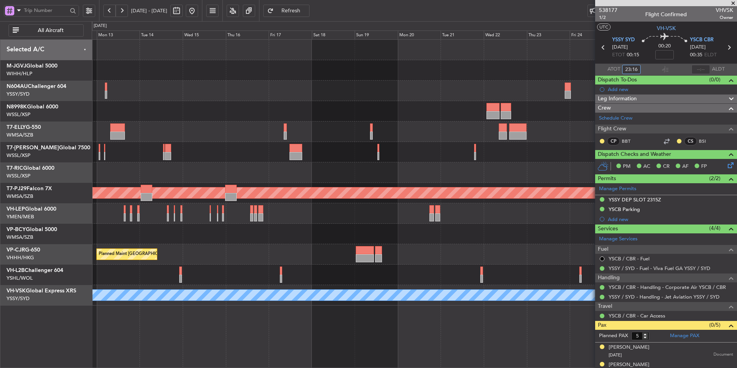
click at [439, 151] on div "Planned Maint [GEOGRAPHIC_DATA] ([GEOGRAPHIC_DATA] Intl) Planned Maint [GEOGRAP…" at bounding box center [414, 173] width 645 height 266
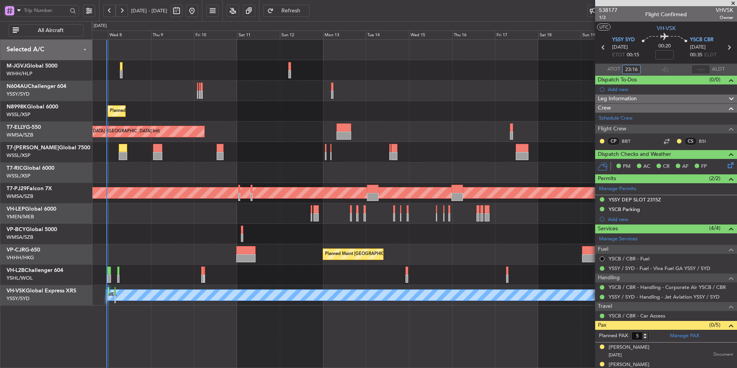
click at [389, 175] on div at bounding box center [414, 172] width 645 height 20
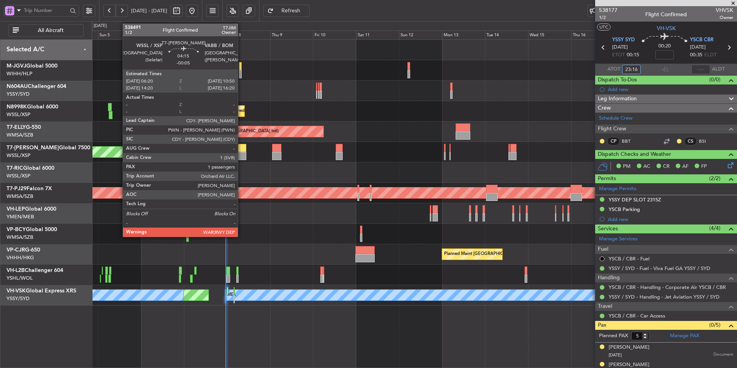
click at [241, 148] on div at bounding box center [242, 148] width 8 height 8
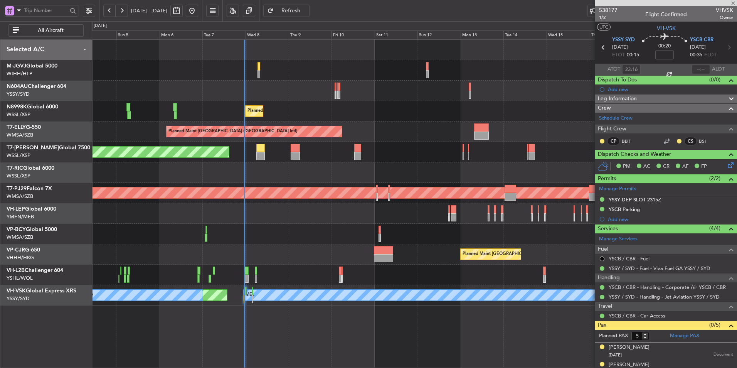
click at [285, 254] on div "Planned Maint [GEOGRAPHIC_DATA] ([GEOGRAPHIC_DATA] Intl) Planned Maint [GEOGRAP…" at bounding box center [414, 254] width 645 height 20
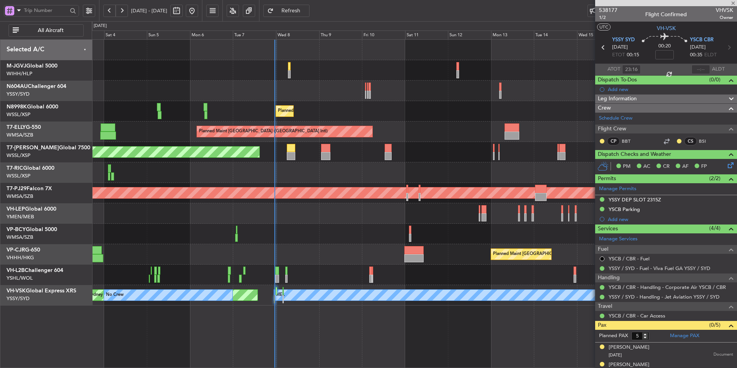
type input "-00:05"
type input "1"
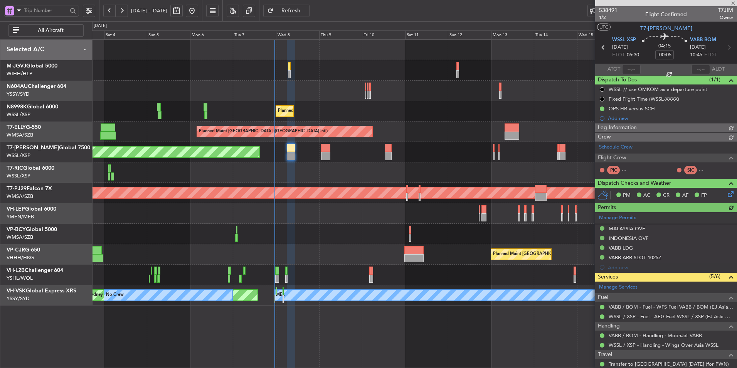
type input "[PERSON_NAME] (EYU)"
type input "F0296"
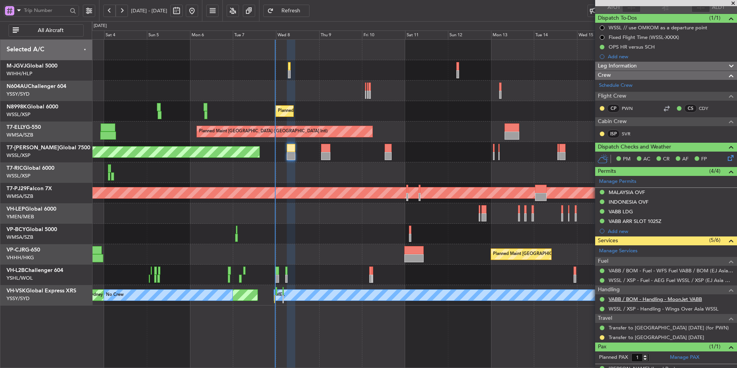
scroll to position [75, 0]
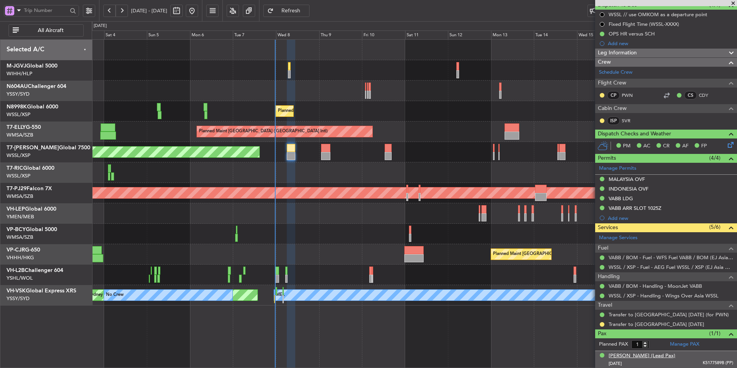
click at [640, 334] on div "[PERSON_NAME] (Lead Pax)" at bounding box center [642, 356] width 67 height 8
click at [278, 234] on div at bounding box center [414, 234] width 645 height 20
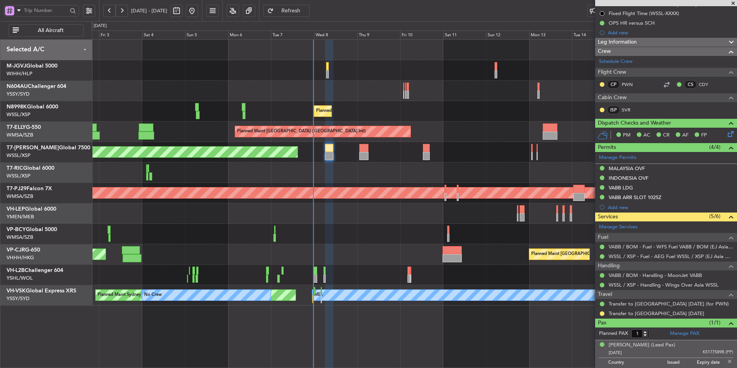
scroll to position [94, 0]
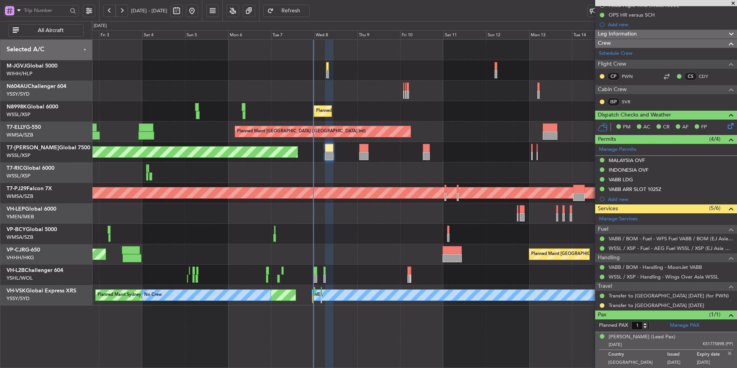
click at [347, 166] on div at bounding box center [414, 172] width 645 height 20
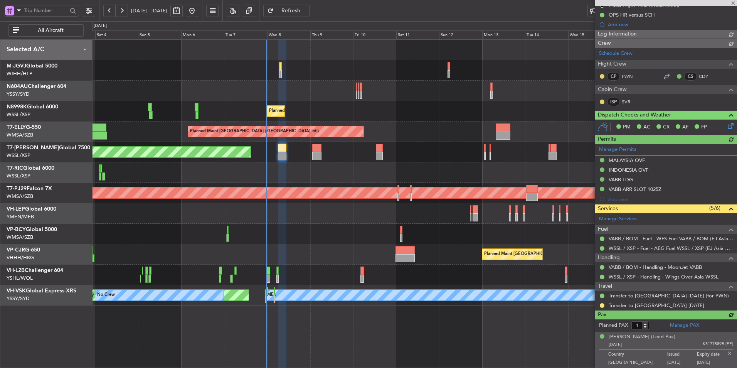
type input "[PERSON_NAME] (EYU)"
type input "F0296"
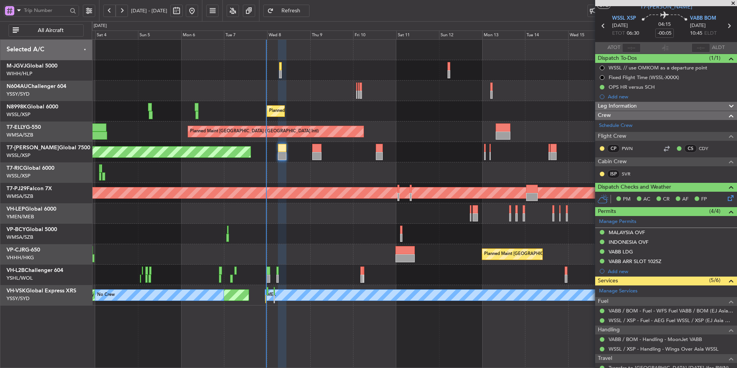
scroll to position [0, 0]
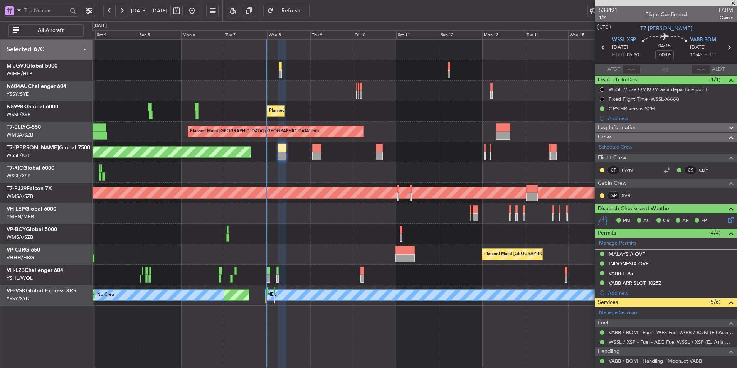
click at [307, 239] on div at bounding box center [414, 234] width 645 height 20
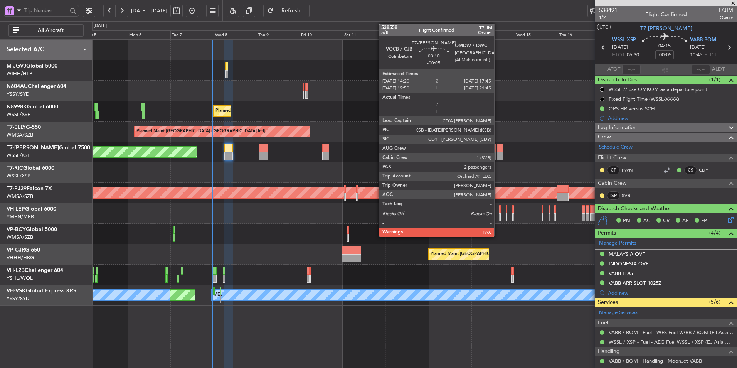
click at [498, 152] on div at bounding box center [500, 148] width 6 height 8
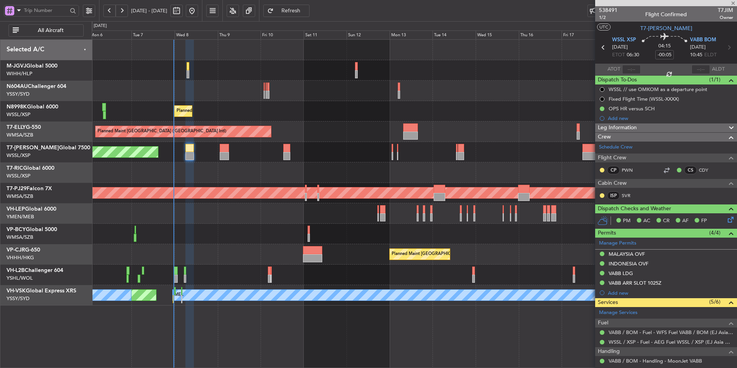
click at [318, 154] on div "Planned Maint [GEOGRAPHIC_DATA] (Seletar)" at bounding box center [414, 152] width 645 height 20
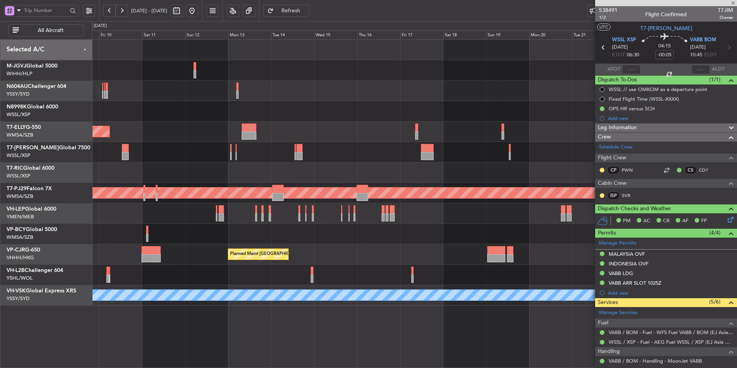
type input "2"
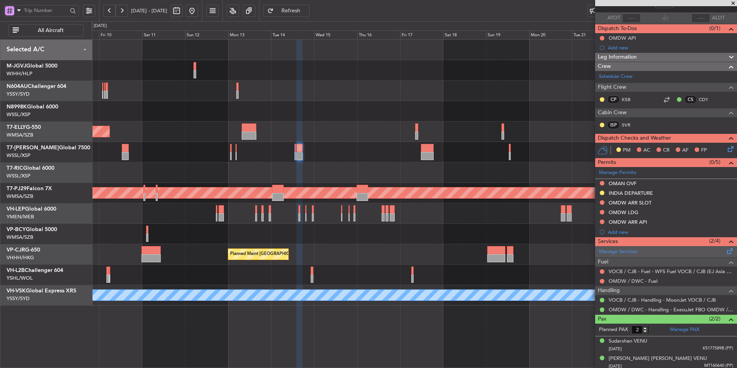
scroll to position [54, 0]
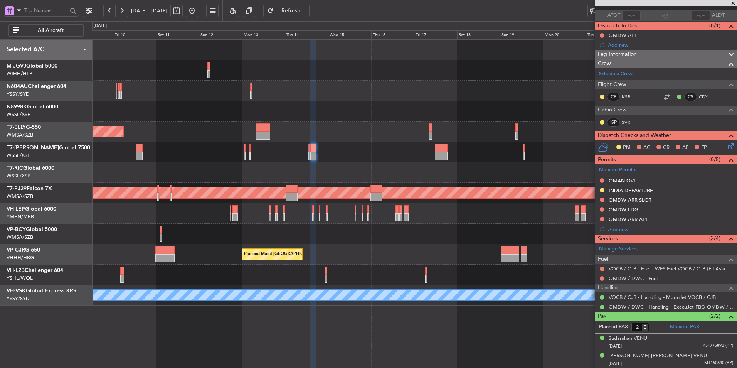
click at [444, 256] on div "Planned Maint [GEOGRAPHIC_DATA] ([GEOGRAPHIC_DATA] Intl)" at bounding box center [414, 254] width 645 height 20
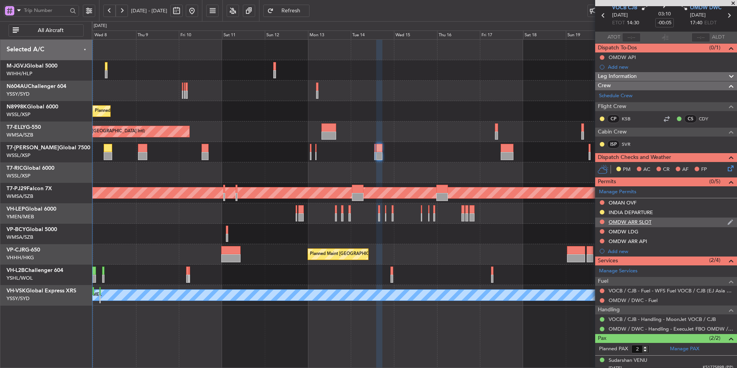
scroll to position [15, 0]
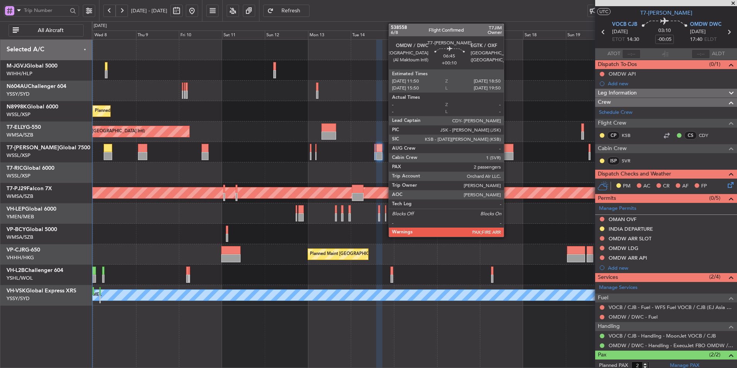
click at [507, 152] on div at bounding box center [507, 156] width 13 height 8
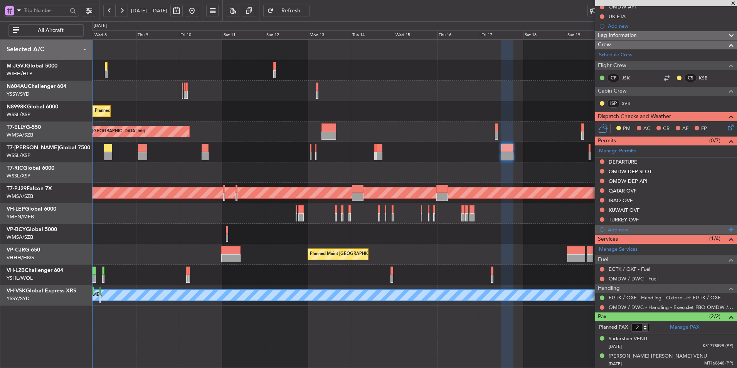
scroll to position [83, 0]
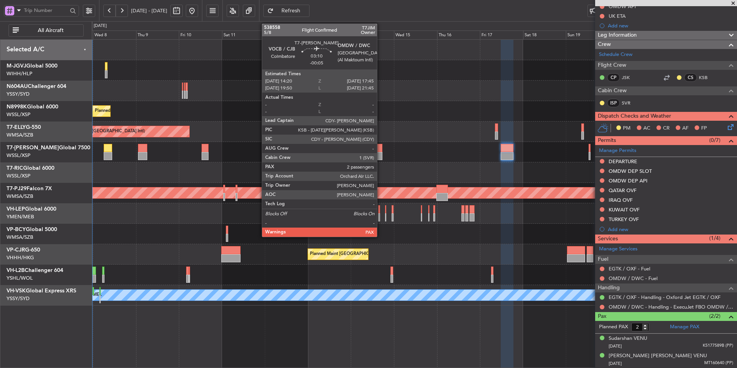
click at [381, 150] on div at bounding box center [379, 148] width 6 height 8
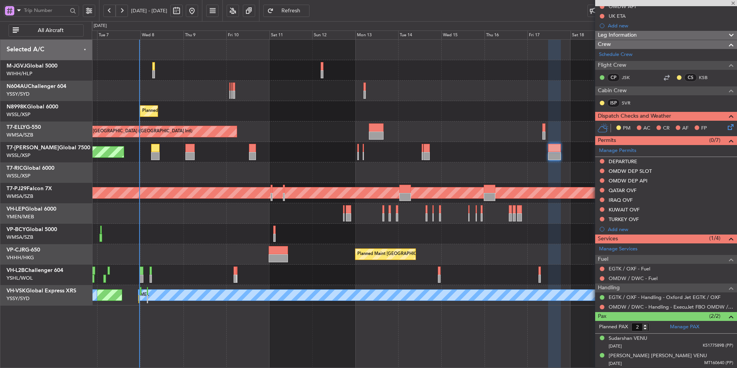
click at [332, 117] on div "Planned Maint [GEOGRAPHIC_DATA] (Seletar)" at bounding box center [414, 111] width 645 height 20
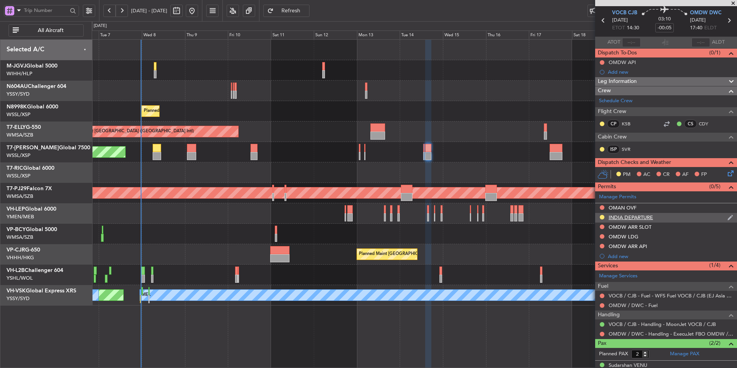
scroll to position [54, 0]
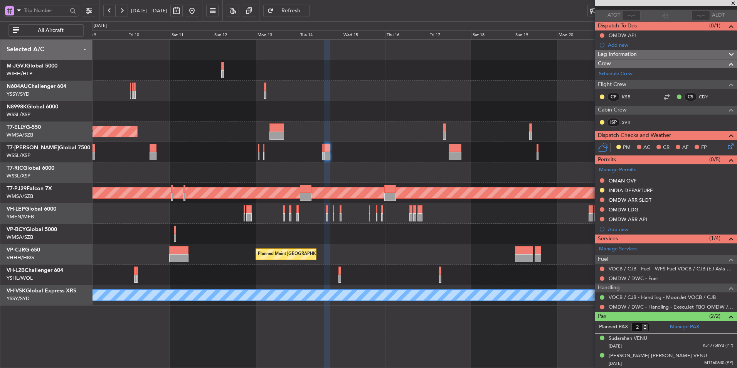
click at [334, 118] on div "Planned Maint [GEOGRAPHIC_DATA] (Seletar) Planned Maint [GEOGRAPHIC_DATA] ([GEO…" at bounding box center [414, 173] width 645 height 266
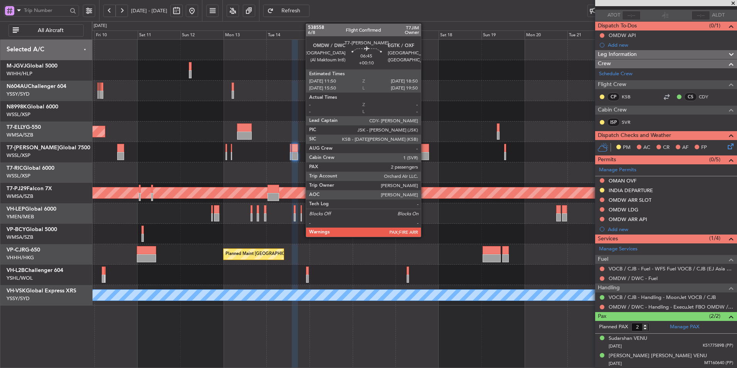
click at [425, 146] on div at bounding box center [422, 148] width 13 height 8
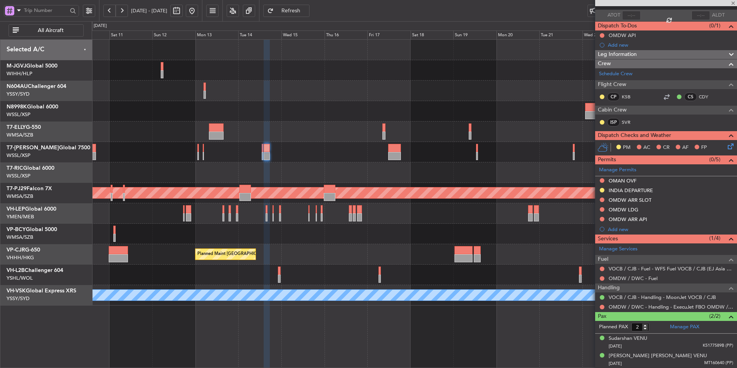
click at [417, 114] on div "Planned Maint [GEOGRAPHIC_DATA] (Seletar)" at bounding box center [414, 111] width 645 height 20
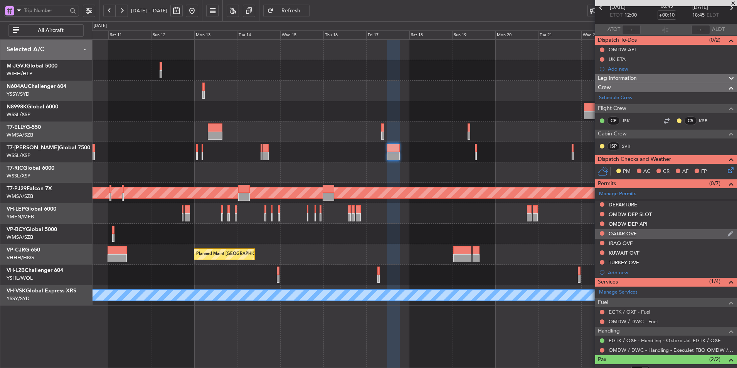
scroll to position [83, 0]
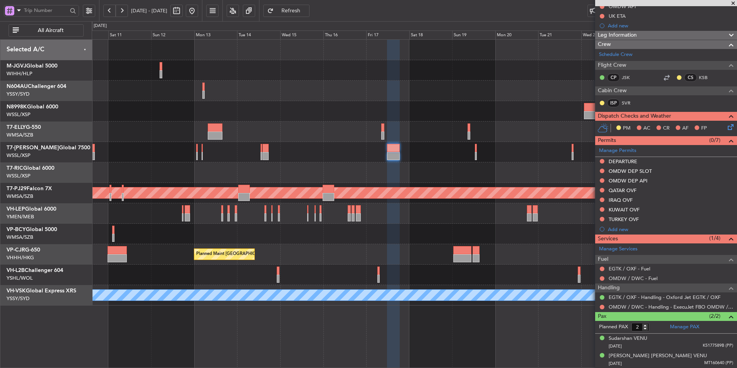
click at [198, 11] on button at bounding box center [192, 11] width 12 height 12
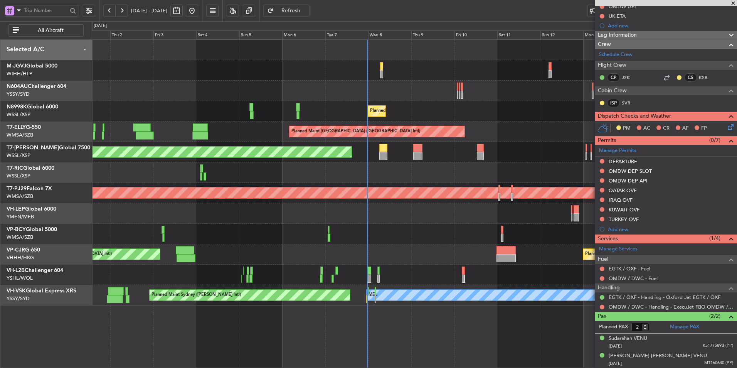
click at [376, 163] on div "Planned Maint [GEOGRAPHIC_DATA] (Seletar) Planned Maint [GEOGRAPHIC_DATA] ([GEO…" at bounding box center [414, 173] width 645 height 266
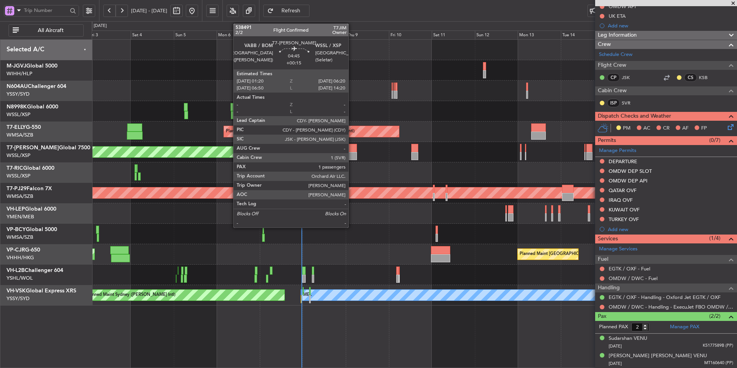
click at [352, 150] on div at bounding box center [352, 148] width 9 height 8
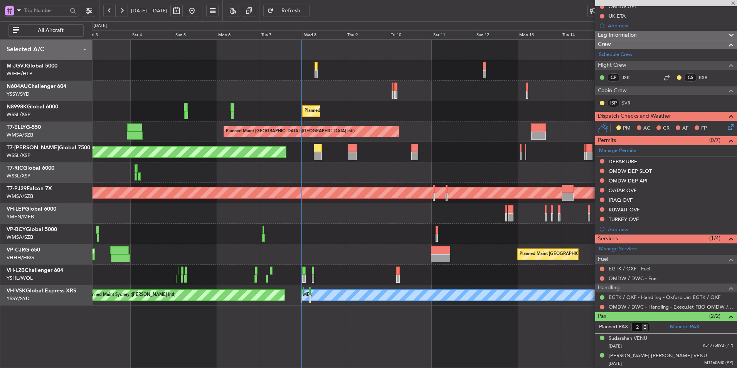
type input "+00:15"
type input "1"
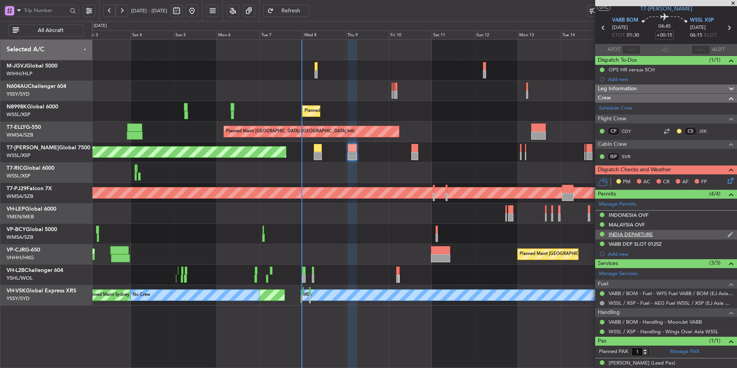
scroll to position [27, 0]
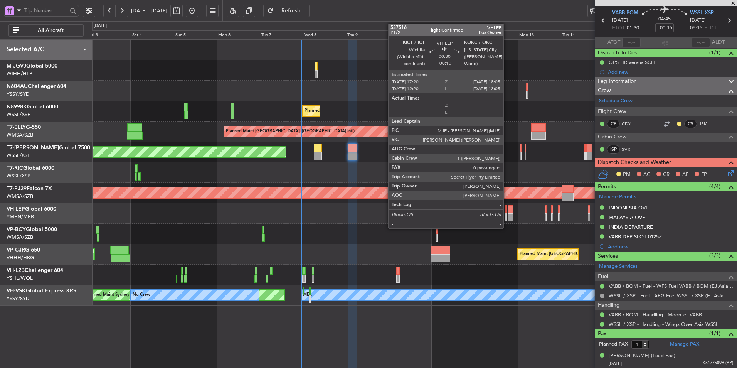
click at [507, 212] on div at bounding box center [506, 209] width 2 height 8
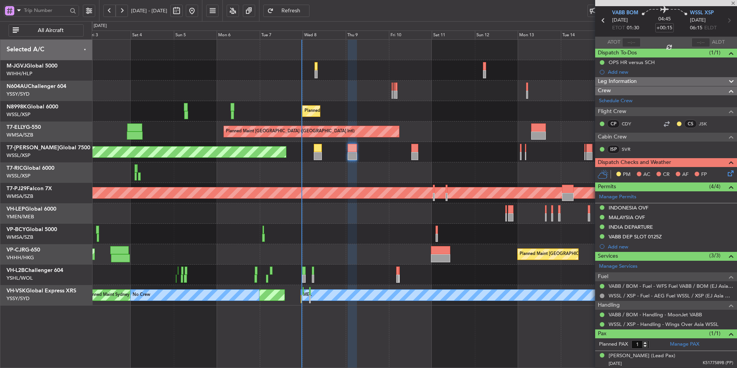
type input "-00:10"
type input "0"
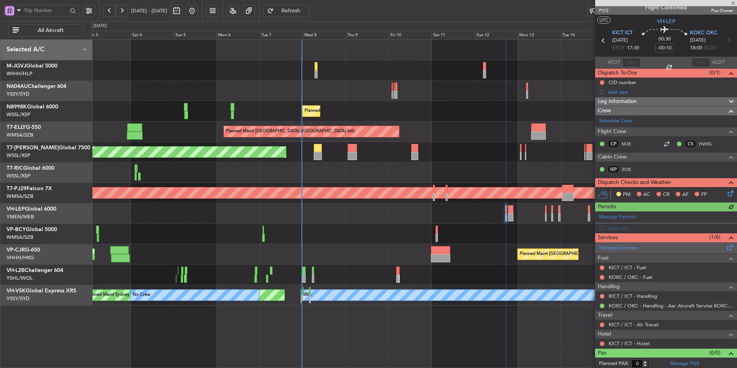
scroll to position [9, 0]
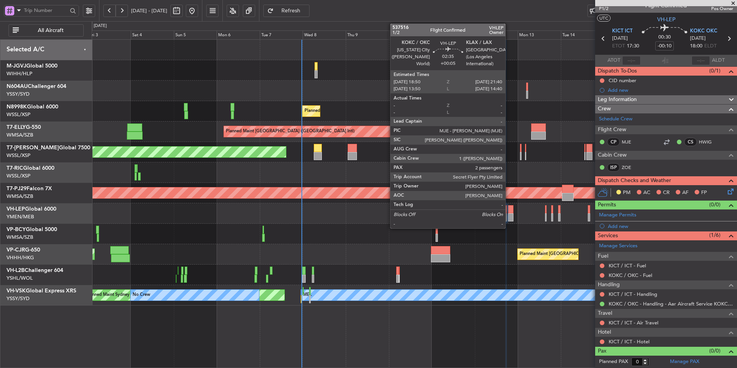
click at [509, 212] on div at bounding box center [510, 209] width 5 height 8
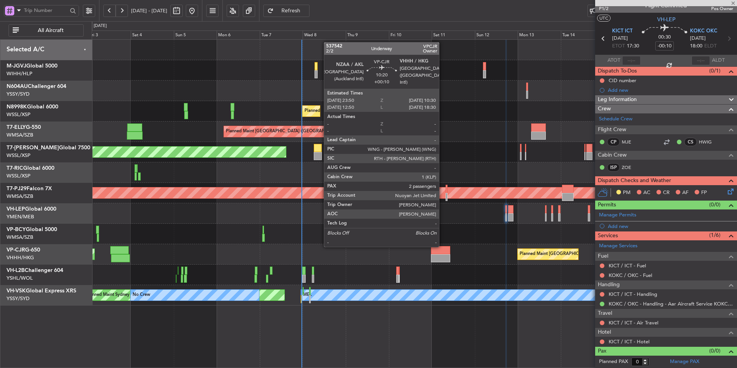
type input "+00:05"
type input "2"
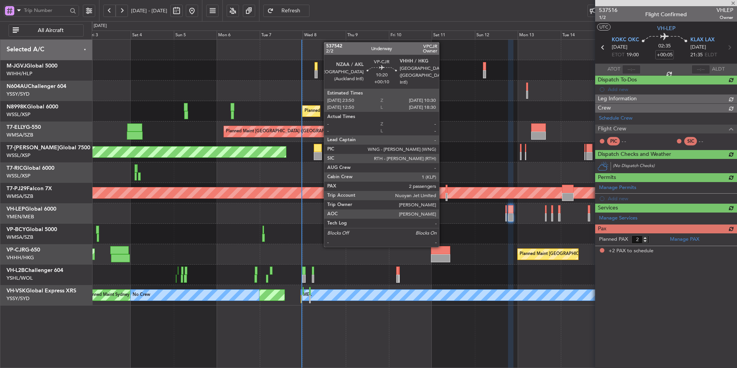
scroll to position [0, 0]
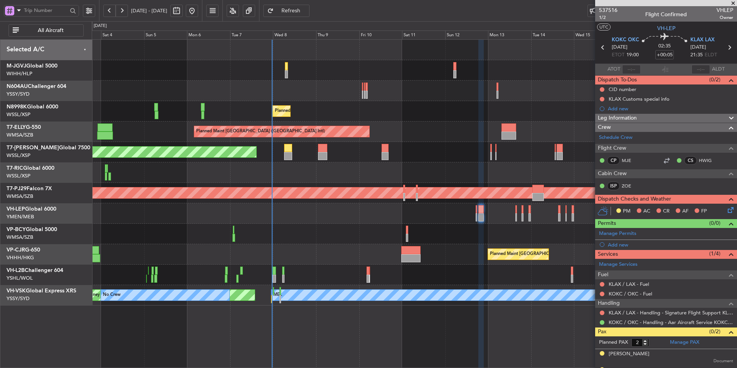
click at [326, 273] on div at bounding box center [414, 275] width 645 height 20
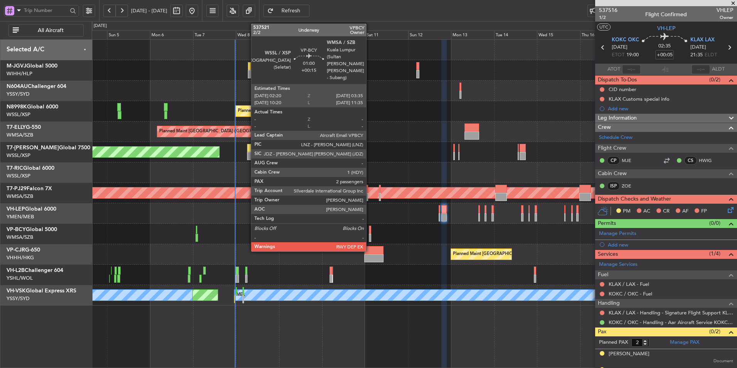
click at [370, 231] on div at bounding box center [370, 230] width 2 height 8
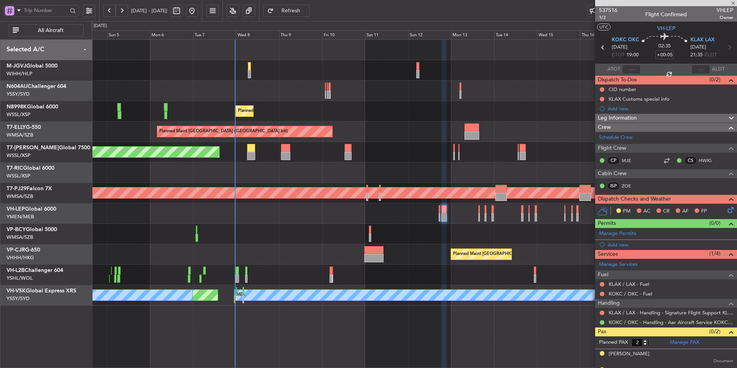
click at [251, 234] on div at bounding box center [414, 234] width 645 height 20
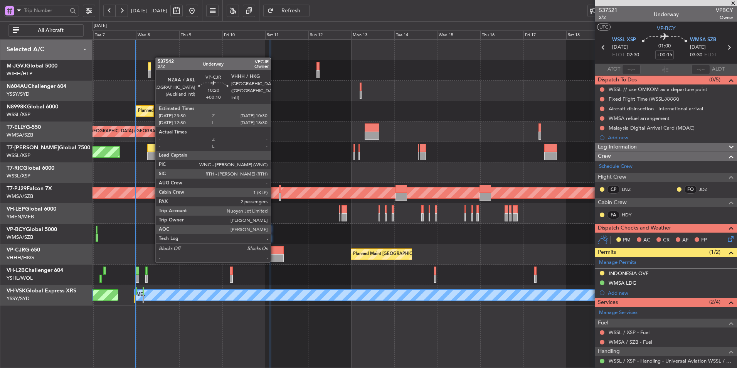
click at [274, 261] on div at bounding box center [274, 258] width 19 height 8
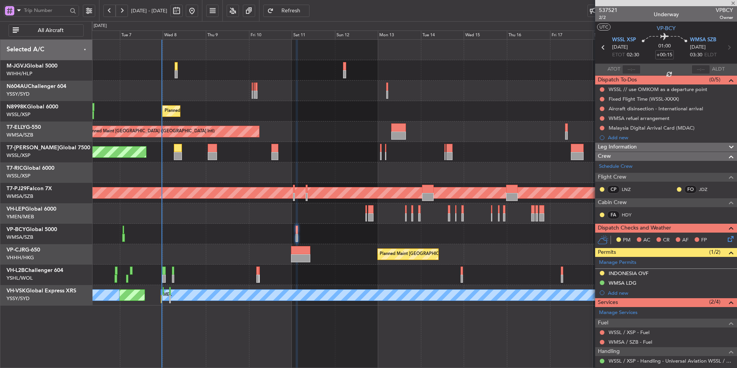
click at [279, 243] on div "Planned Maint [GEOGRAPHIC_DATA] (Seletar) Planned Maint [GEOGRAPHIC_DATA] ([GEO…" at bounding box center [414, 173] width 645 height 266
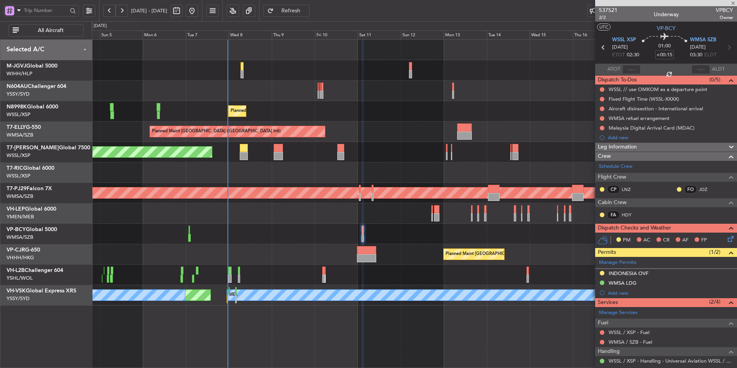
type input "+00:10"
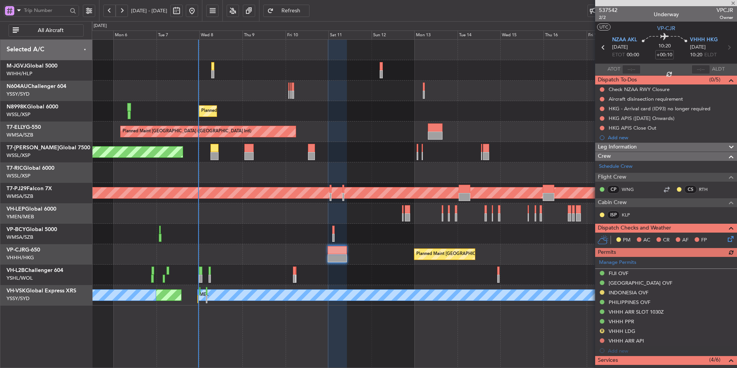
click at [393, 274] on div at bounding box center [414, 275] width 645 height 20
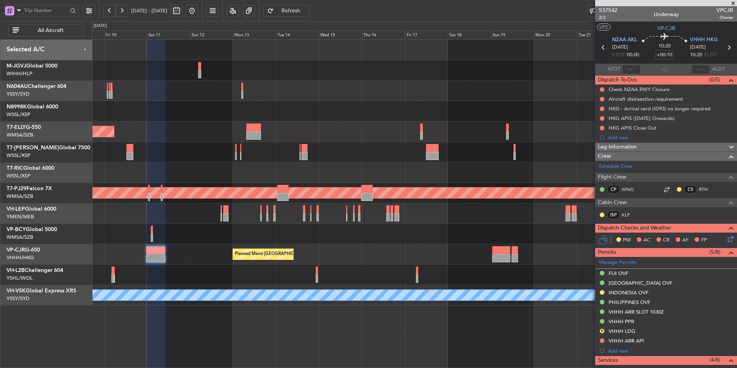
click at [334, 262] on div "Planned Maint [GEOGRAPHIC_DATA] ([GEOGRAPHIC_DATA] Intl)" at bounding box center [414, 254] width 645 height 20
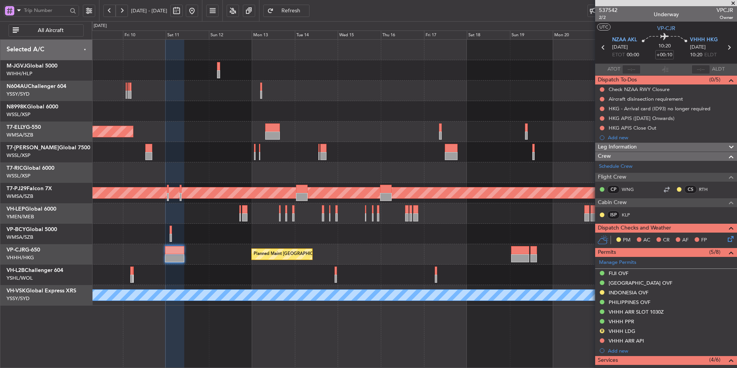
click at [332, 260] on div "Planned Maint [GEOGRAPHIC_DATA] (Seletar) Planned Maint [GEOGRAPHIC_DATA] ([GEO…" at bounding box center [414, 173] width 645 height 266
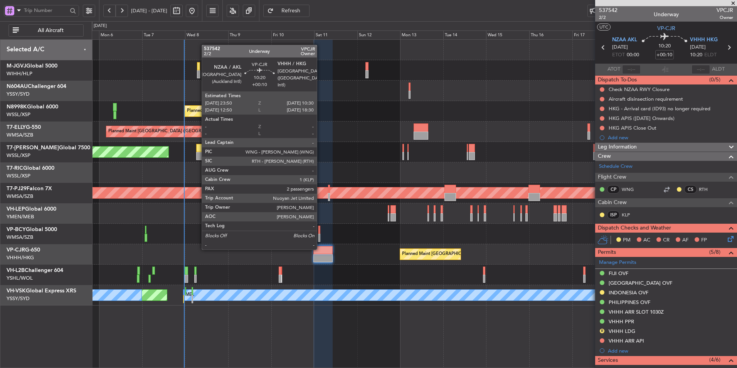
click at [329, 251] on div at bounding box center [322, 250] width 19 height 8
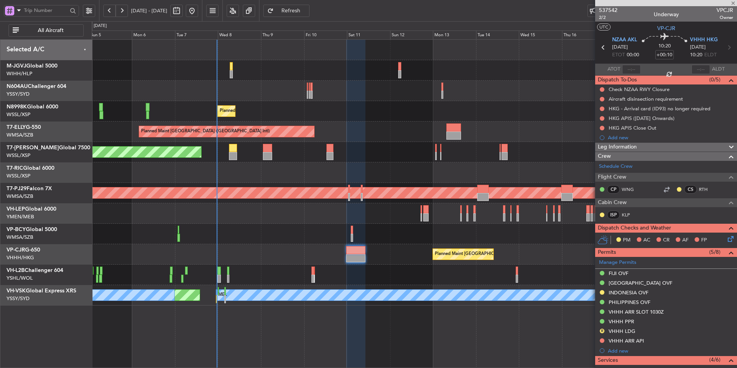
click at [322, 243] on div at bounding box center [414, 234] width 645 height 20
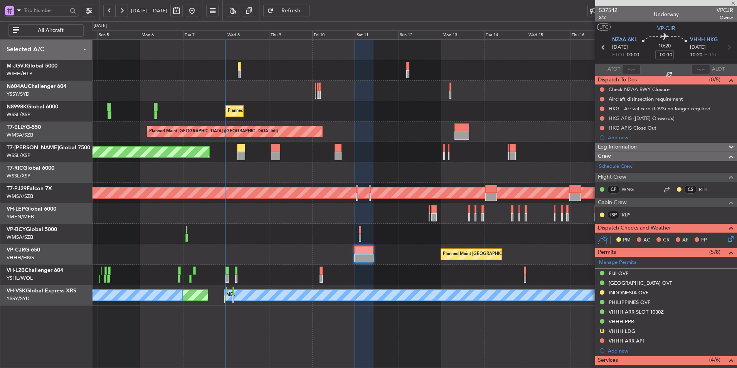
click at [628, 40] on span "NZAA AKL" at bounding box center [624, 40] width 25 height 8
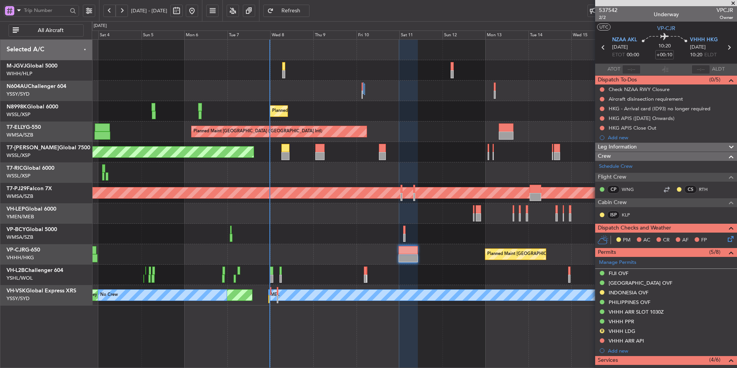
click at [311, 255] on div "Planned Maint [GEOGRAPHIC_DATA] ([GEOGRAPHIC_DATA] Intl) Planned Maint [GEOGRAP…" at bounding box center [414, 254] width 645 height 20
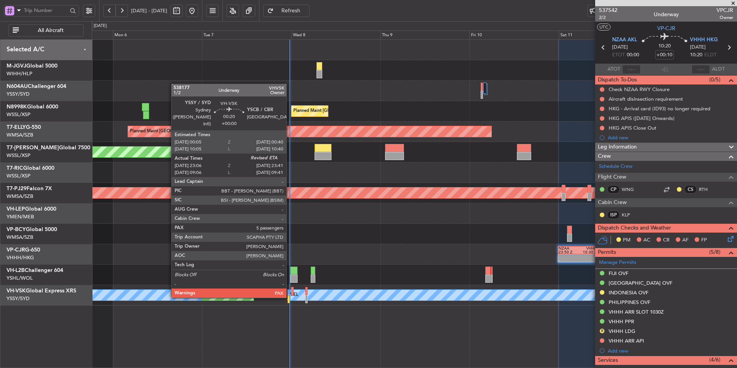
click at [290, 297] on div at bounding box center [289, 299] width 2 height 8
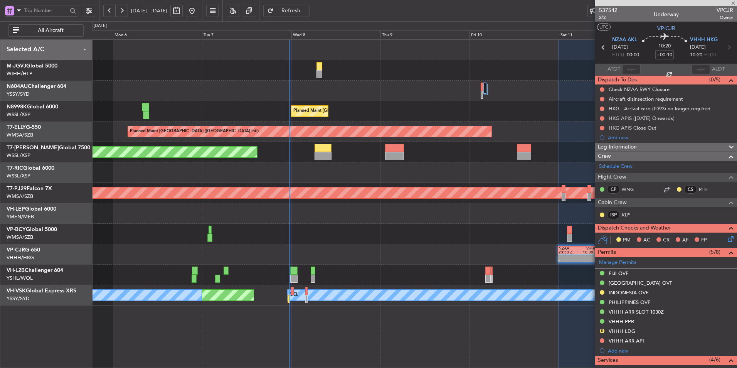
type input "23:16"
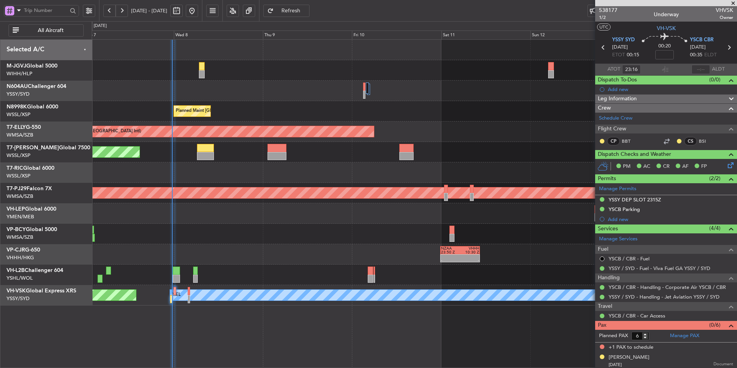
click at [226, 85] on div at bounding box center [414, 91] width 645 height 20
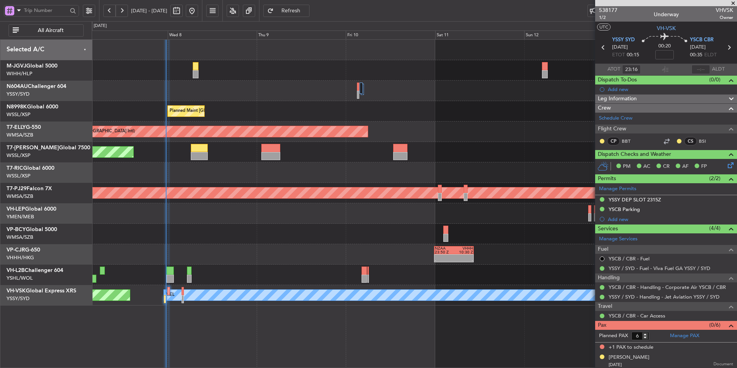
click at [320, 76] on div at bounding box center [414, 70] width 645 height 20
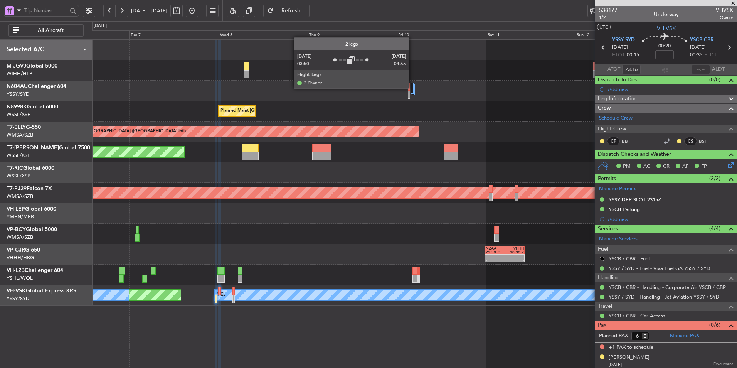
click at [413, 88] on div at bounding box center [412, 88] width 3 height 11
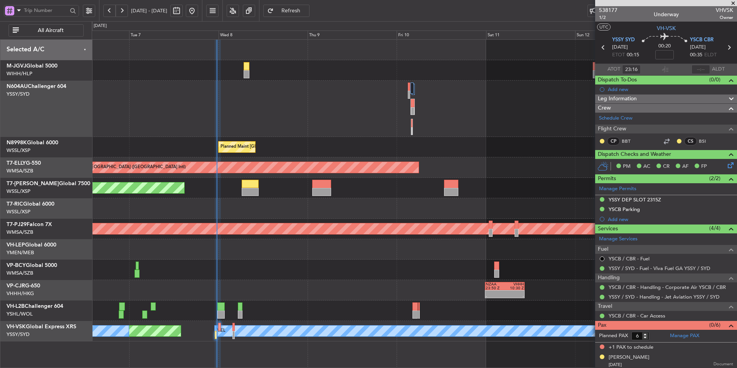
click at [290, 120] on div at bounding box center [414, 109] width 645 height 56
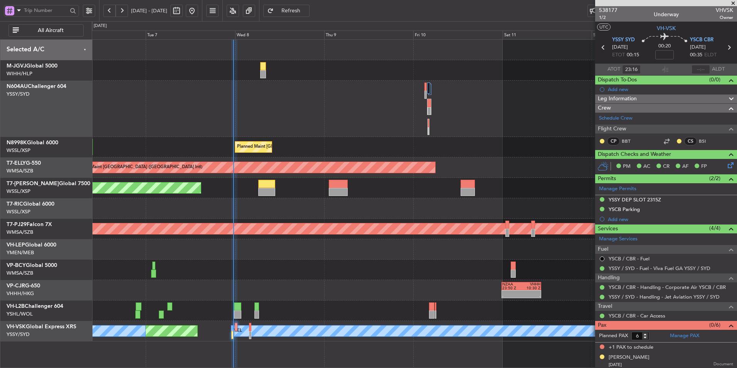
click at [670, 3] on span at bounding box center [734, 3] width 8 height 7
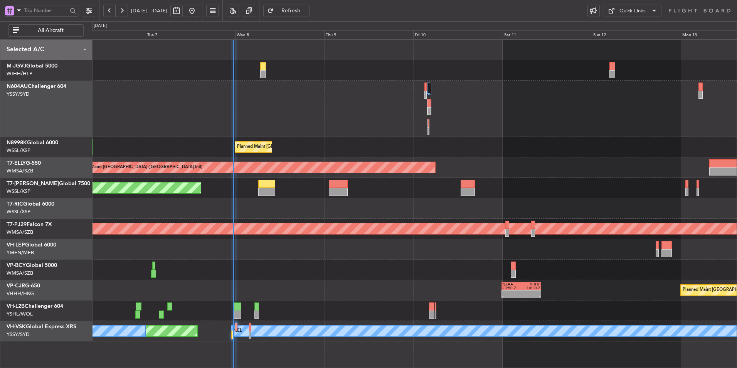
type input "0"
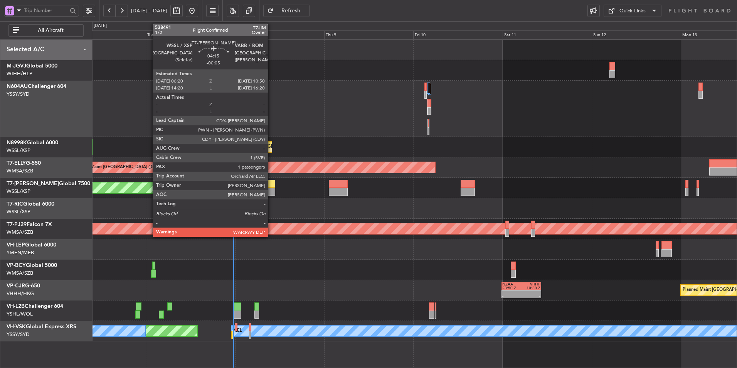
click at [269, 191] on div at bounding box center [266, 192] width 17 height 8
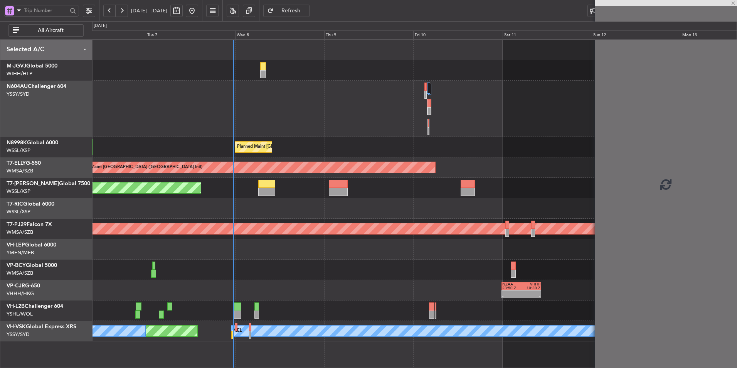
click at [281, 219] on div "Planned Maint [GEOGRAPHIC_DATA] (Seletar) Planned Maint [GEOGRAPHIC_DATA] ([GEO…" at bounding box center [414, 191] width 645 height 302
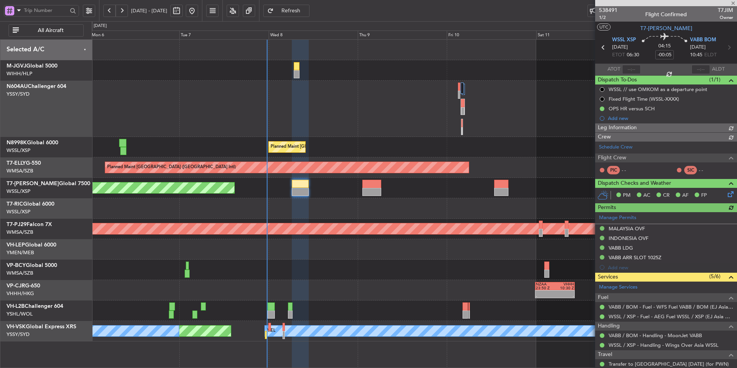
type input "[PERSON_NAME] (EYU)"
type input "F0296"
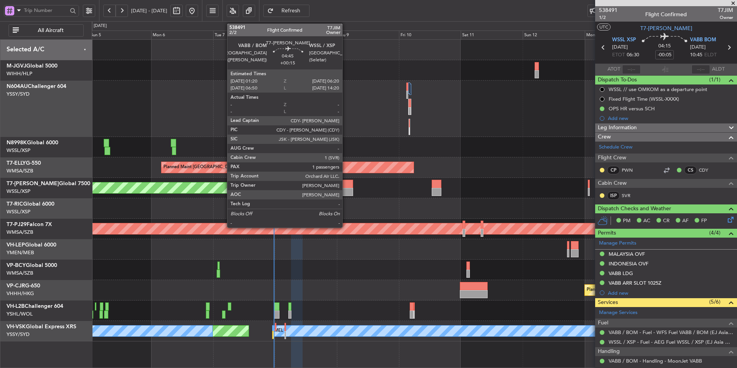
click at [346, 191] on div at bounding box center [346, 192] width 13 height 8
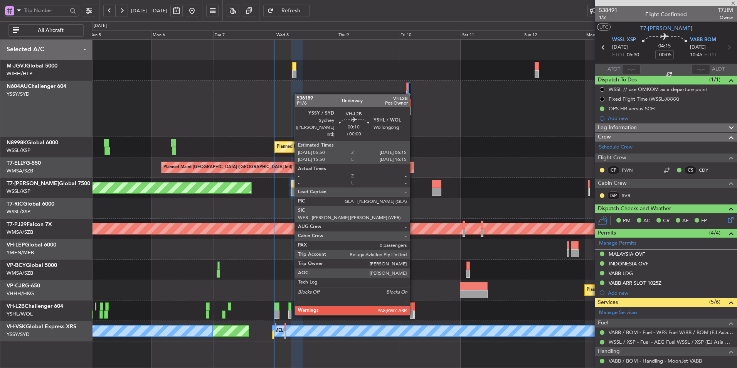
type input "+00:15"
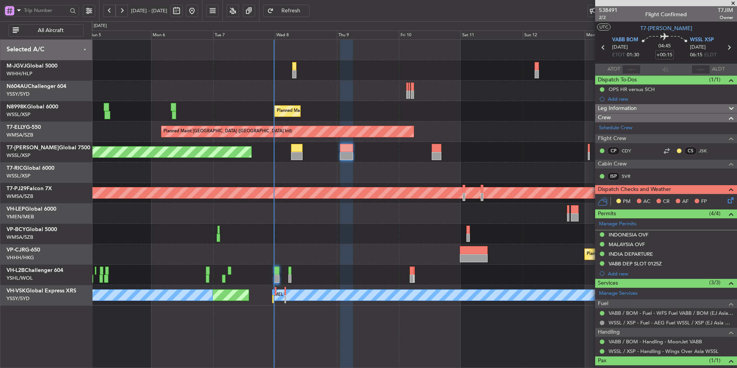
click at [303, 222] on div at bounding box center [414, 213] width 645 height 20
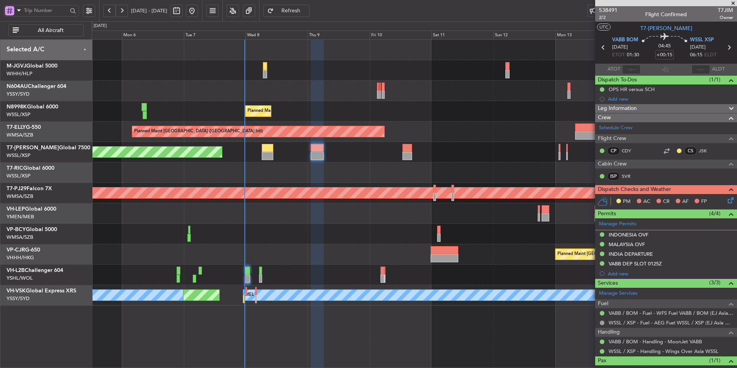
click at [307, 213] on div "Planned Maint [GEOGRAPHIC_DATA] (Seletar) Planned Maint [GEOGRAPHIC_DATA] ([GEO…" at bounding box center [414, 173] width 645 height 266
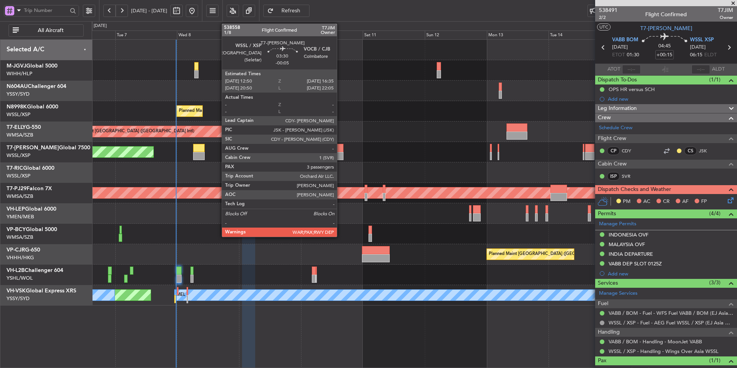
click at [340, 153] on div at bounding box center [339, 156] width 10 height 8
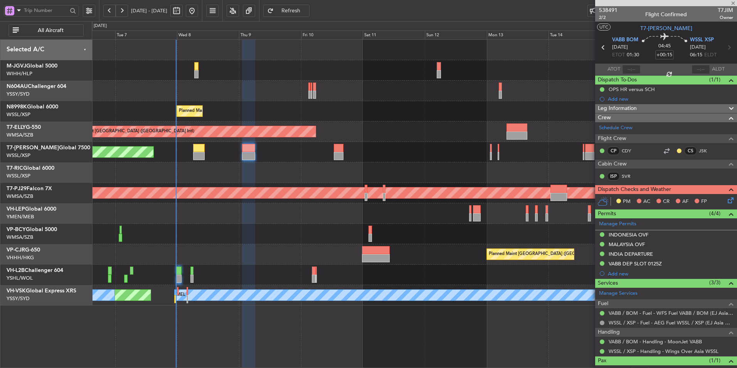
type input "-00:05"
type input "3"
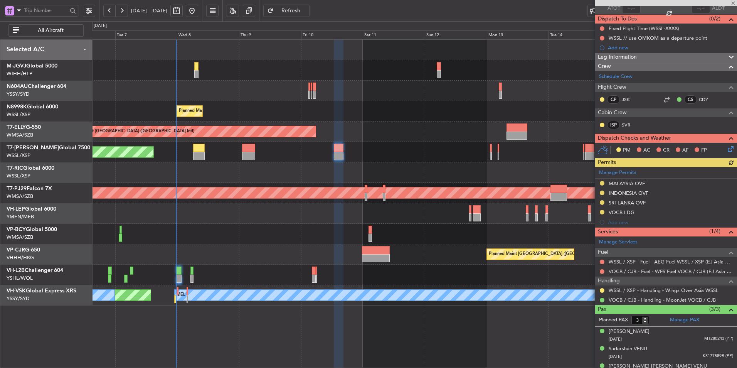
scroll to position [71, 0]
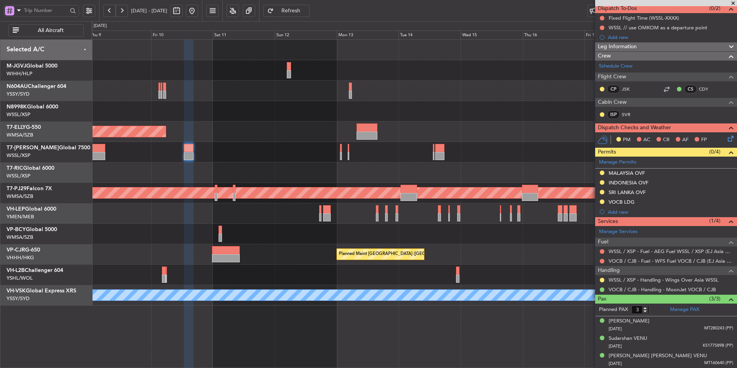
click at [301, 227] on div at bounding box center [414, 234] width 645 height 20
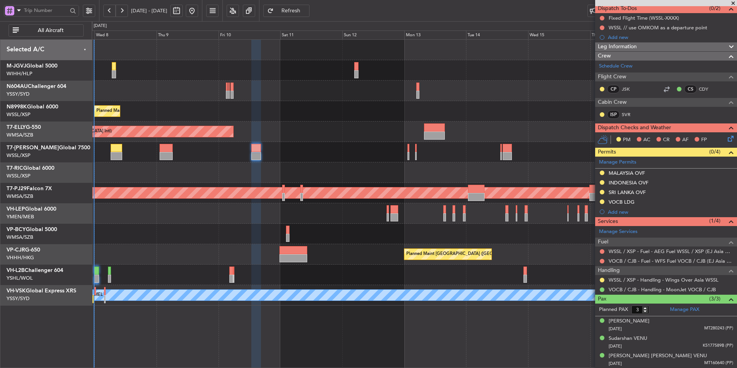
click at [315, 172] on div at bounding box center [414, 172] width 645 height 20
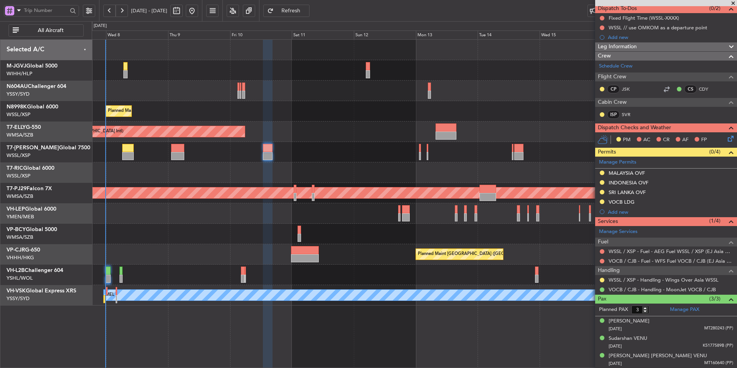
click at [261, 171] on div at bounding box center [414, 172] width 645 height 20
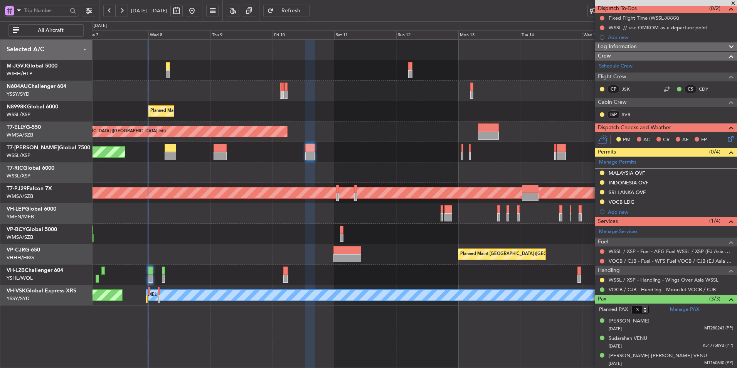
click at [258, 101] on div "Planned Maint [GEOGRAPHIC_DATA] (Seletar) Planned Maint [GEOGRAPHIC_DATA] ([GEO…" at bounding box center [414, 173] width 645 height 266
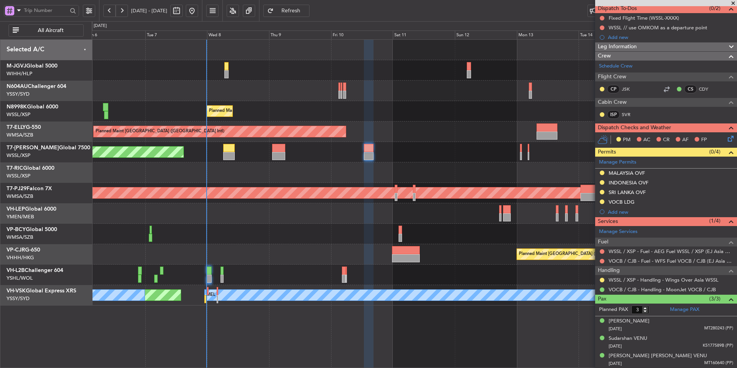
click at [288, 173] on div at bounding box center [414, 172] width 645 height 20
click at [283, 181] on div at bounding box center [414, 172] width 645 height 20
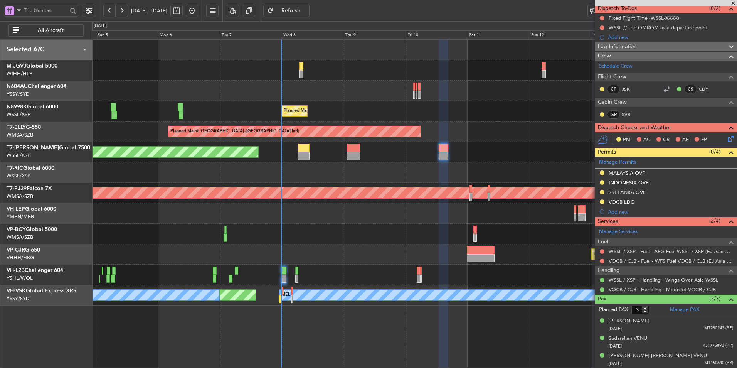
click at [293, 224] on div "Planned Maint [GEOGRAPHIC_DATA] (Seletar) Planned Maint [GEOGRAPHIC_DATA] ([GEO…" at bounding box center [414, 173] width 645 height 266
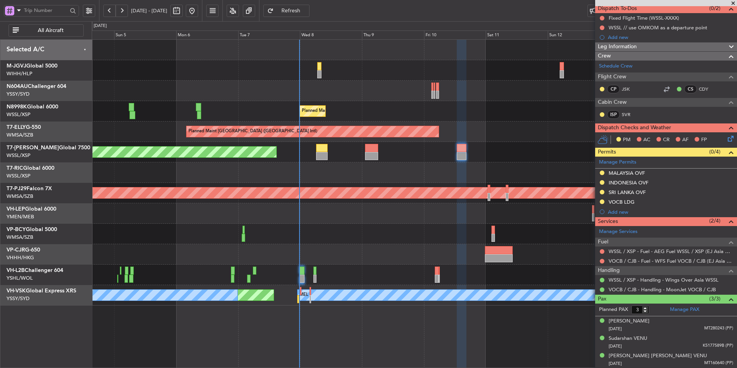
click at [280, 244] on div "Planned Maint [GEOGRAPHIC_DATA] ([GEOGRAPHIC_DATA] Intl) Planned Maint [GEOGRAP…" at bounding box center [414, 254] width 645 height 20
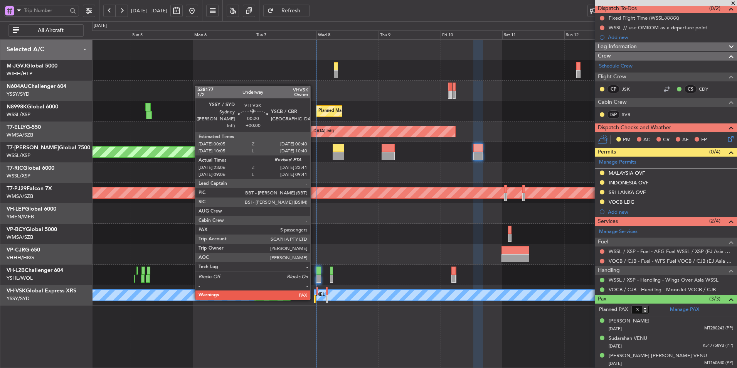
click at [314, 299] on div at bounding box center [315, 299] width 2 height 8
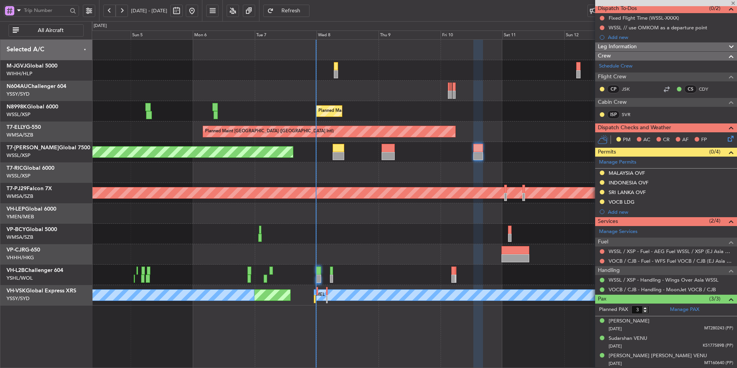
type input "23:16"
type input "6"
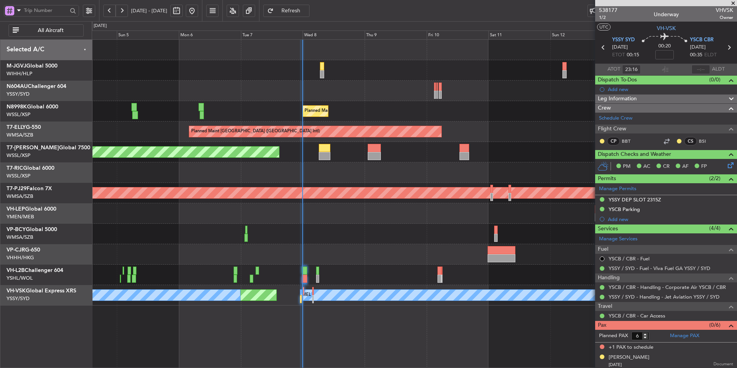
click at [256, 254] on div "Planned Maint [GEOGRAPHIC_DATA] ([GEOGRAPHIC_DATA] Intl) Planned Maint [GEOGRAP…" at bounding box center [414, 254] width 645 height 20
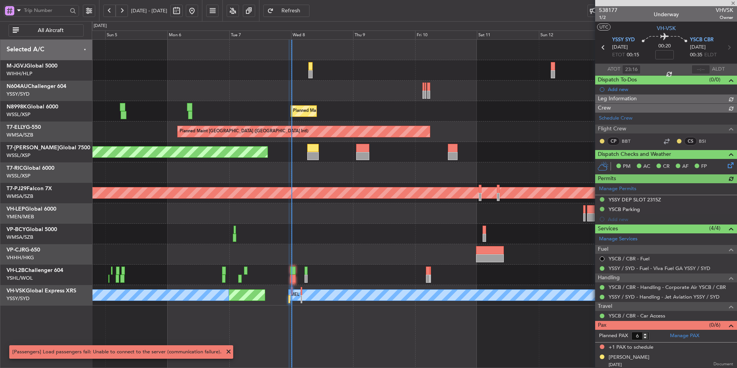
type input "23:56"
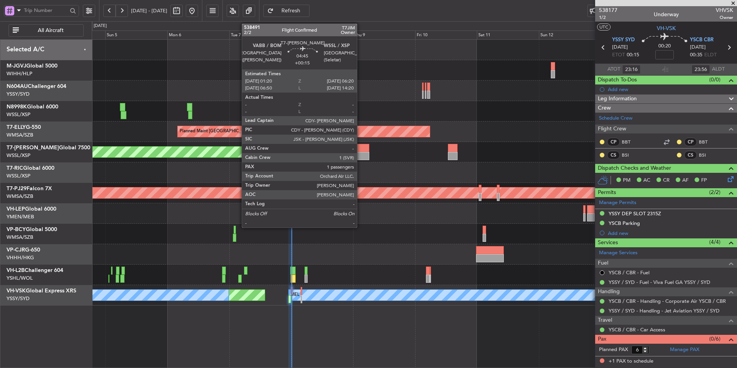
click at [361, 155] on div at bounding box center [362, 156] width 13 height 8
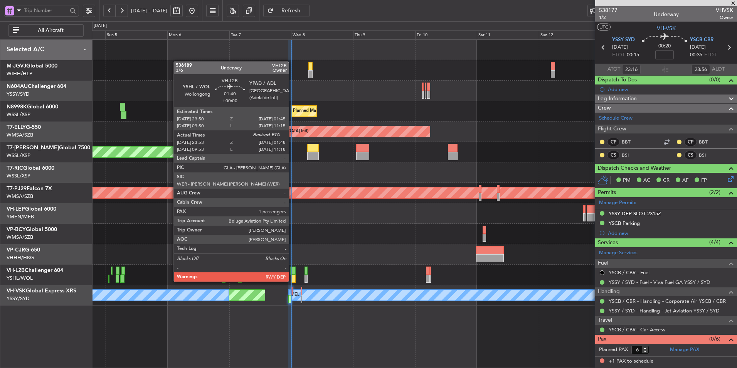
click at [292, 274] on div at bounding box center [292, 270] width 5 height 8
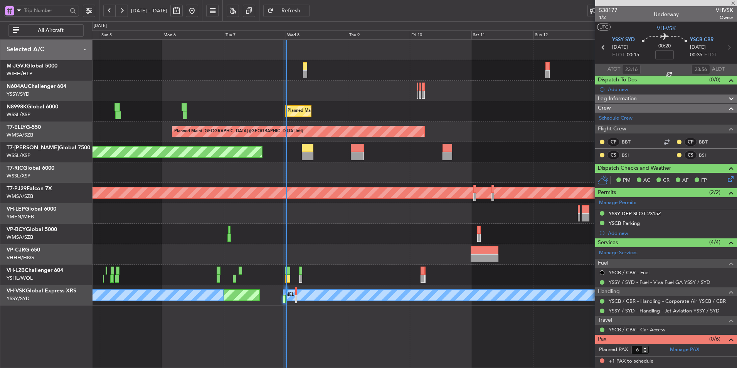
click at [211, 229] on div at bounding box center [414, 234] width 645 height 20
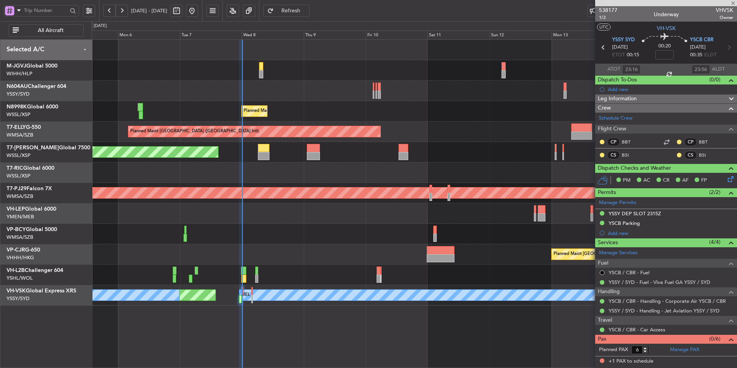
type input "00:03"
type input "1"
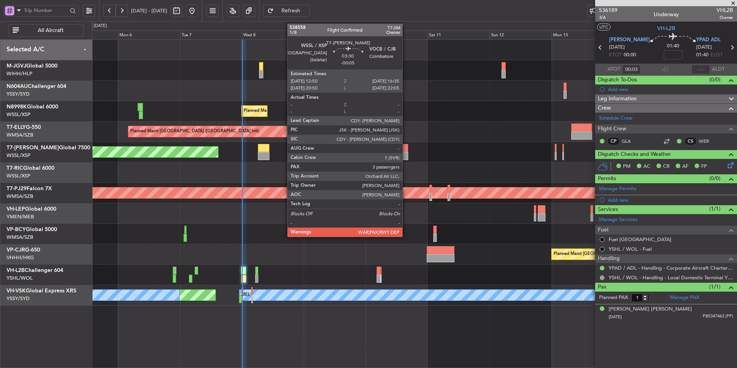
click at [406, 153] on div at bounding box center [404, 156] width 10 height 8
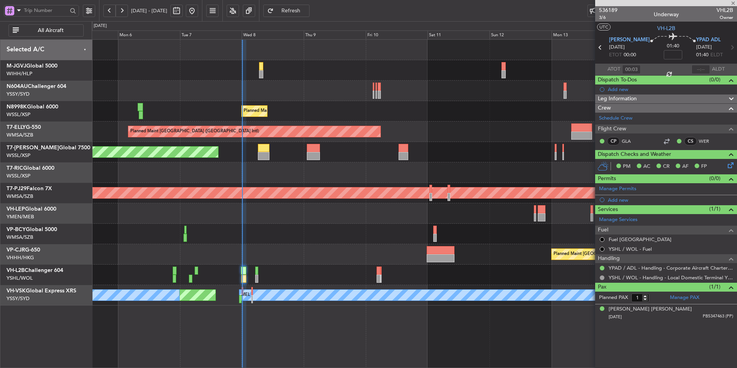
click at [331, 157] on div "Planned Maint [GEOGRAPHIC_DATA] (Seletar)" at bounding box center [414, 152] width 645 height 20
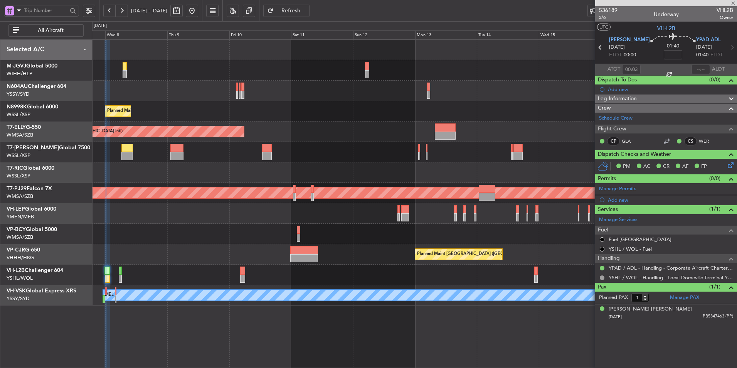
type input "-00:05"
type input "3"
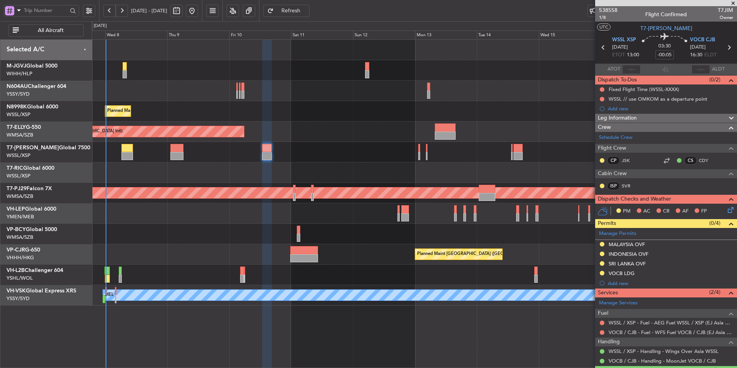
click at [329, 157] on div "Planned Maint [GEOGRAPHIC_DATA] (Seletar)" at bounding box center [414, 152] width 645 height 20
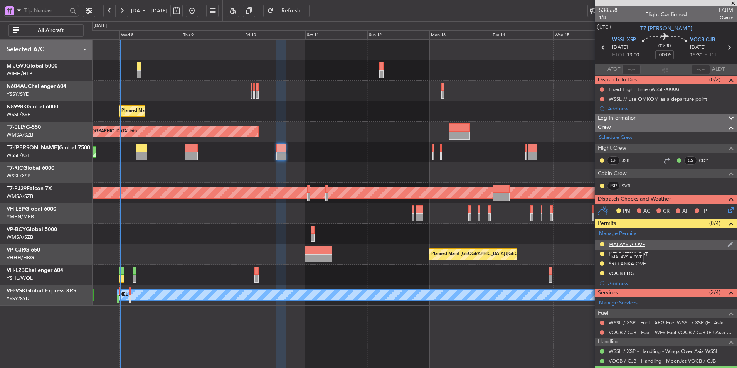
click at [619, 241] on div "MALAYSIA OVF" at bounding box center [627, 244] width 36 height 7
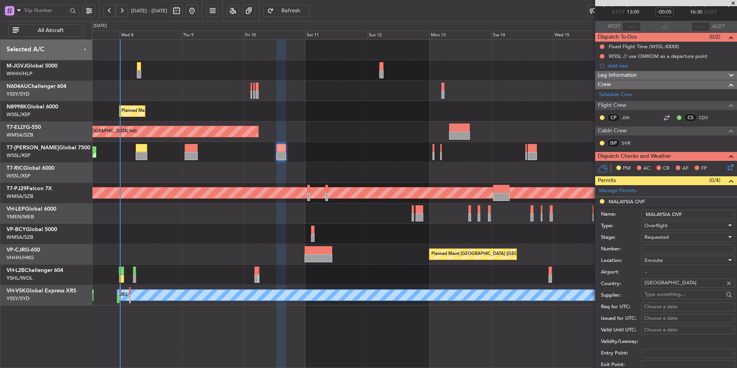
scroll to position [77, 0]
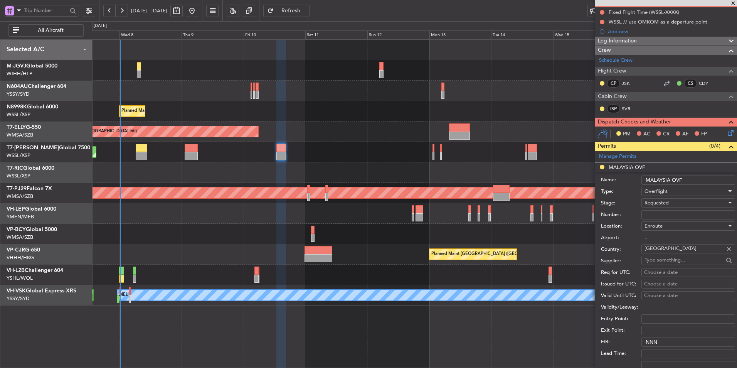
click at [665, 217] on input "Number:" at bounding box center [689, 214] width 94 height 9
drag, startPoint x: 655, startPoint y: 214, endPoint x: 673, endPoint y: 212, distance: 18.6
click at [655, 214] on input "Number:" at bounding box center [689, 214] width 94 height 9
paste input "CAAM-NS-0363-10-25"
type input "CAAM-NS-0363-10-25"
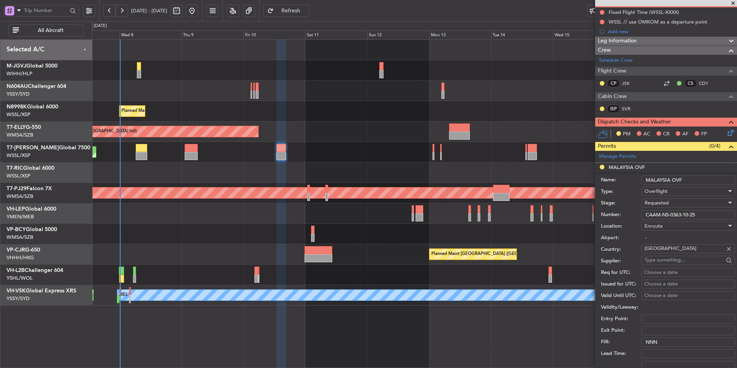
click at [674, 204] on div "Requested" at bounding box center [686, 203] width 82 height 12
click at [681, 261] on span "Received OK" at bounding box center [685, 261] width 81 height 12
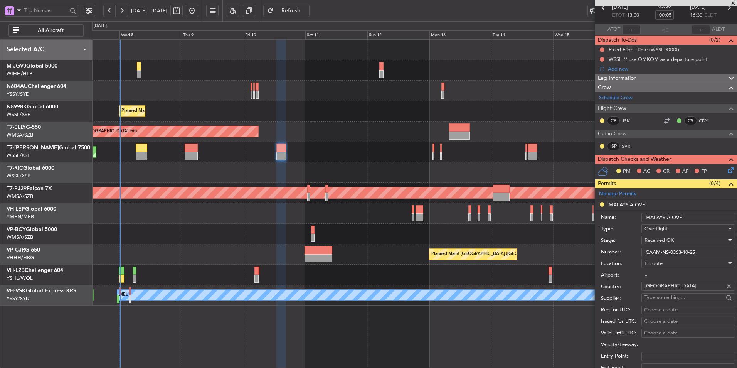
scroll to position [77, 0]
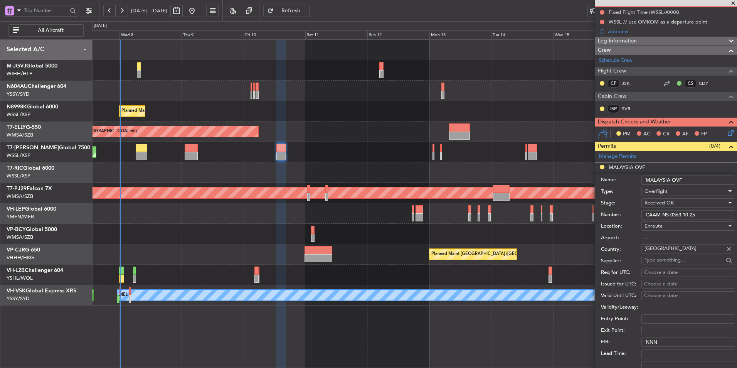
click at [656, 275] on div "Choose a date" at bounding box center [688, 273] width 88 height 8
select select "10"
select select "2025"
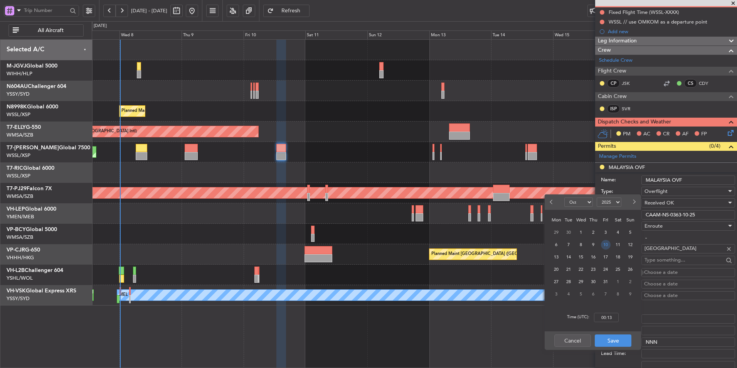
click at [605, 245] on span "10" at bounding box center [606, 245] width 10 height 10
click at [615, 318] on input "00:00" at bounding box center [606, 317] width 25 height 9
type input "13:00"
click at [607, 344] on button "Save" at bounding box center [613, 340] width 37 height 12
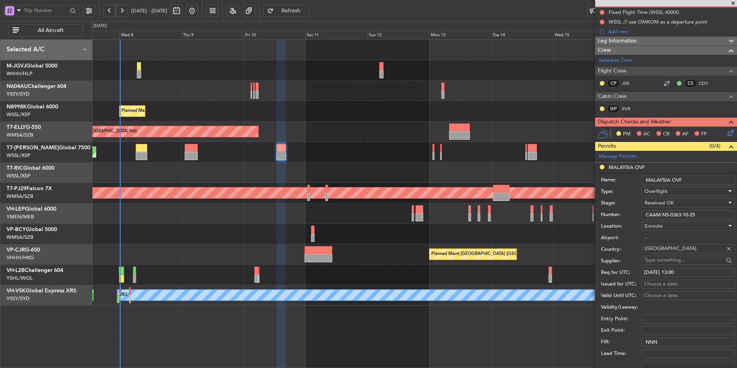
click at [665, 283] on div "Choose a date" at bounding box center [688, 284] width 88 height 8
select select "10"
select select "2025"
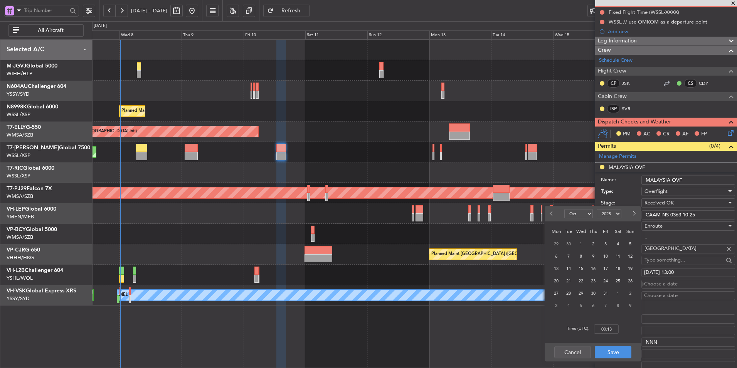
click at [602, 260] on div "10" at bounding box center [606, 256] width 12 height 12
click at [605, 258] on span "10" at bounding box center [606, 256] width 10 height 10
click at [617, 332] on input "00:00" at bounding box center [606, 328] width 25 height 9
type input "13:00"
click at [616, 352] on button "Save" at bounding box center [613, 352] width 37 height 12
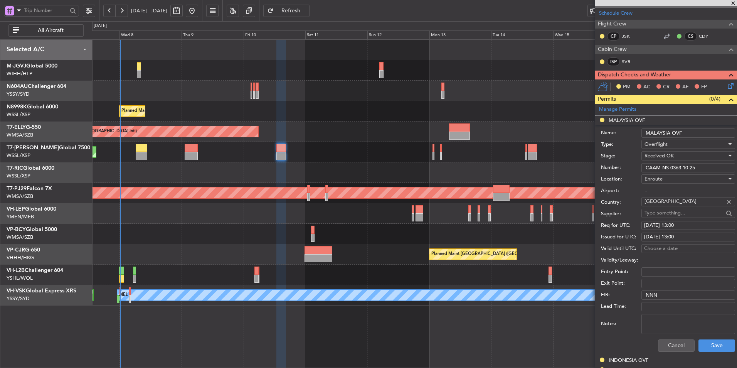
scroll to position [231, 0]
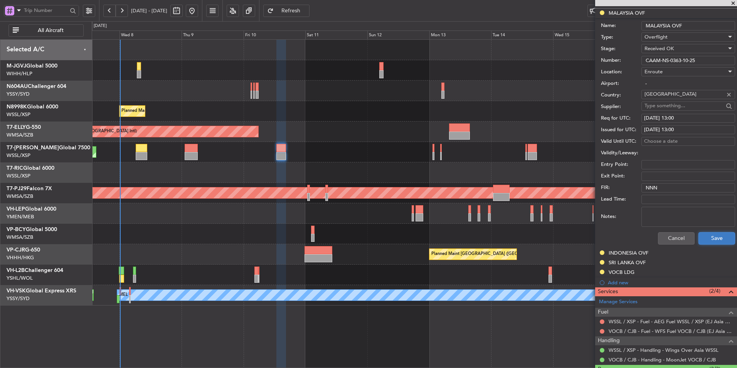
click at [718, 233] on button "Save" at bounding box center [717, 238] width 37 height 12
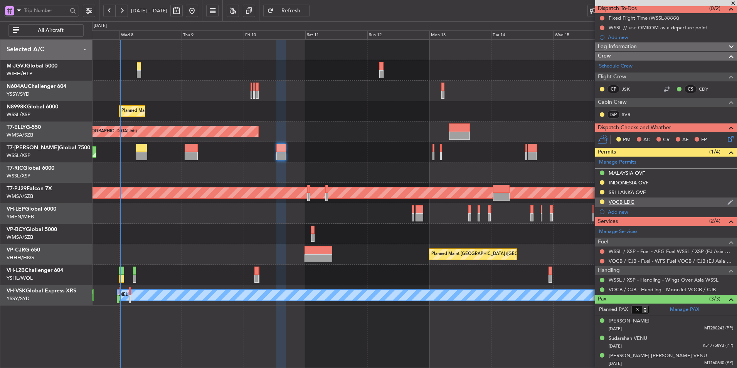
scroll to position [0, 0]
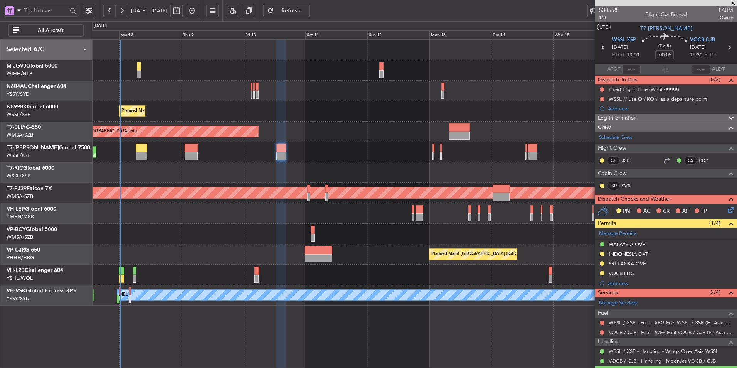
click at [472, 119] on div "Planned Maint [GEOGRAPHIC_DATA] (Seletar)" at bounding box center [414, 111] width 645 height 20
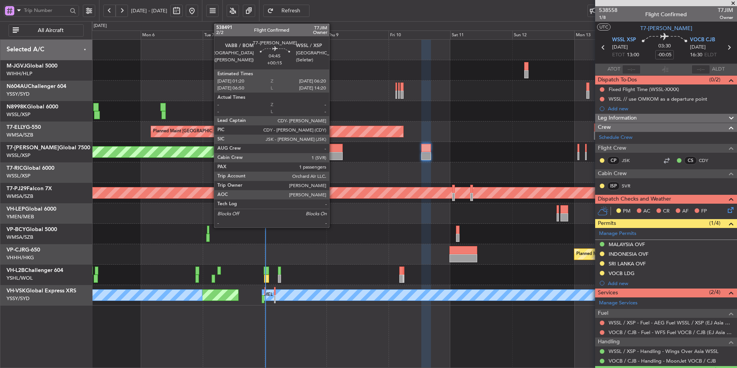
click at [333, 148] on div at bounding box center [336, 148] width 13 height 8
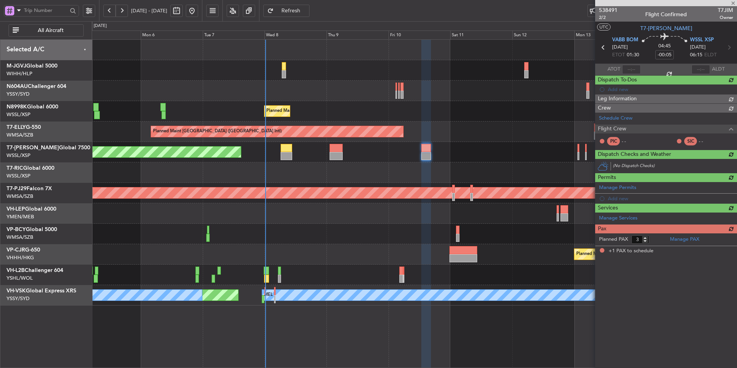
type input "+00:15"
type input "1"
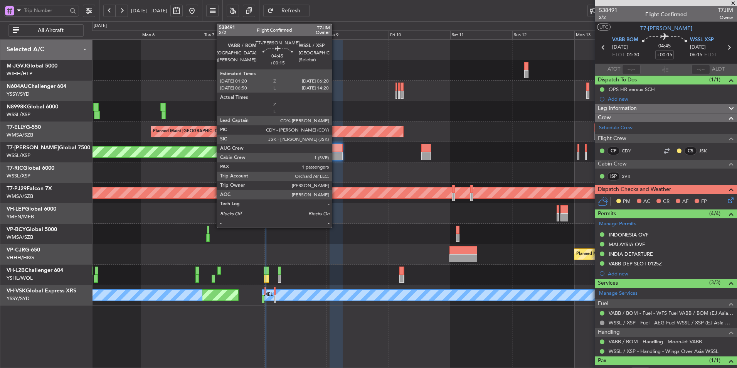
click at [336, 151] on div at bounding box center [336, 148] width 13 height 8
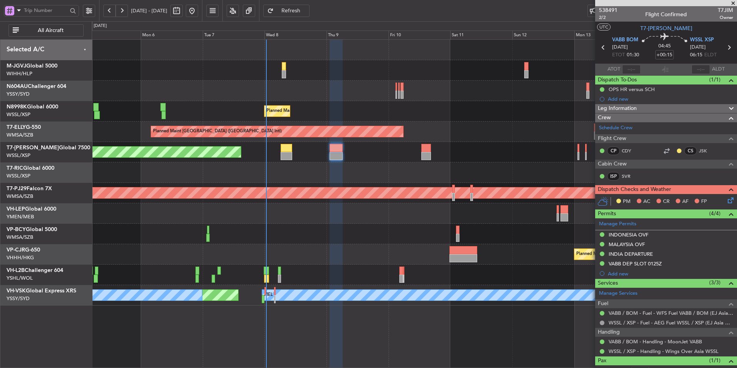
click at [236, 167] on div at bounding box center [414, 172] width 645 height 20
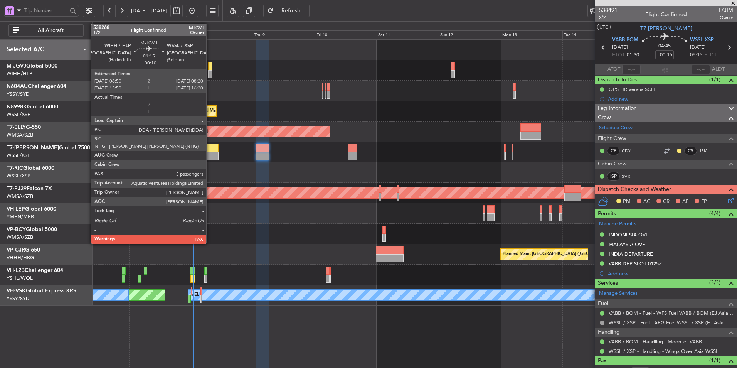
click at [210, 71] on div at bounding box center [210, 74] width 4 height 8
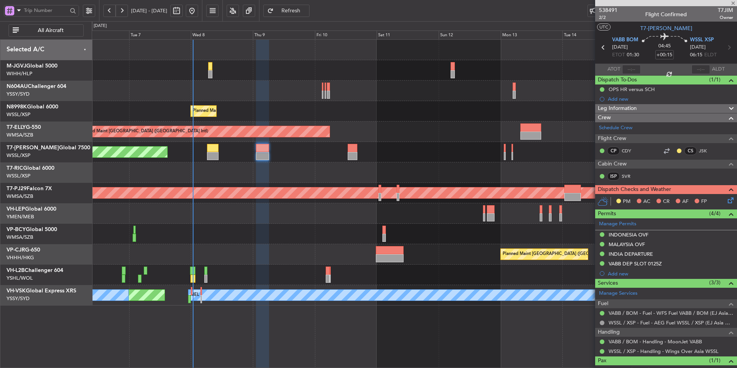
click at [307, 74] on div at bounding box center [414, 70] width 645 height 20
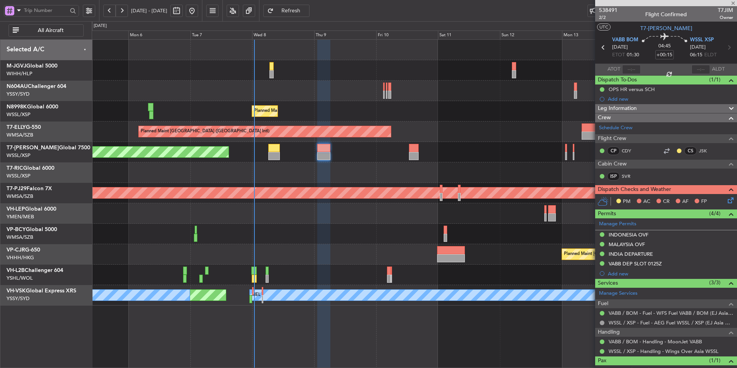
type input "+00:10"
type input "5"
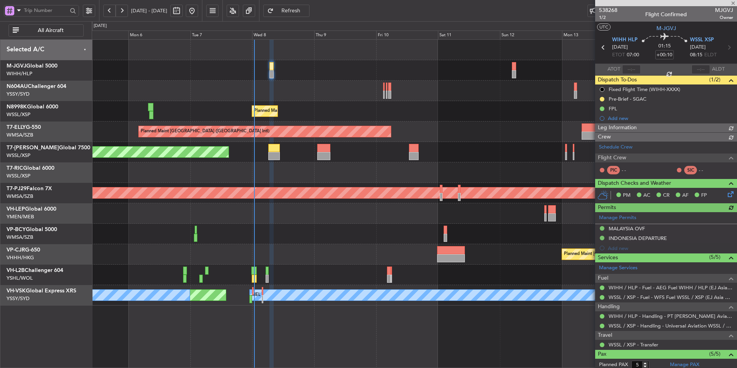
type input "[PERSON_NAME] (EYU)"
type input "A0438"
click at [371, 88] on div at bounding box center [414, 91] width 645 height 20
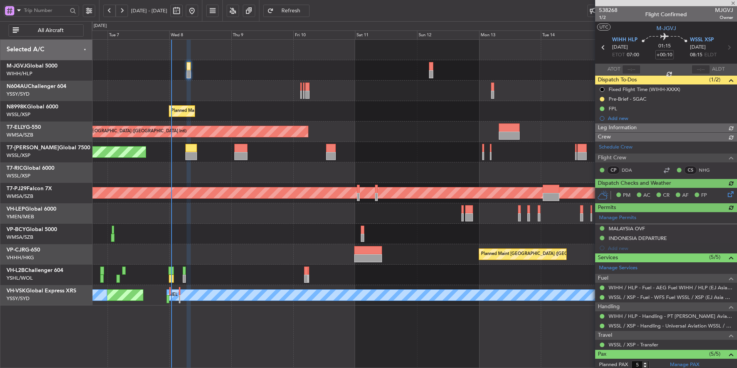
type input "[PERSON_NAME] (EYU)"
type input "A0438"
type input "[PERSON_NAME] (EYU)"
type input "A0438"
type input "[PERSON_NAME] (EYU)"
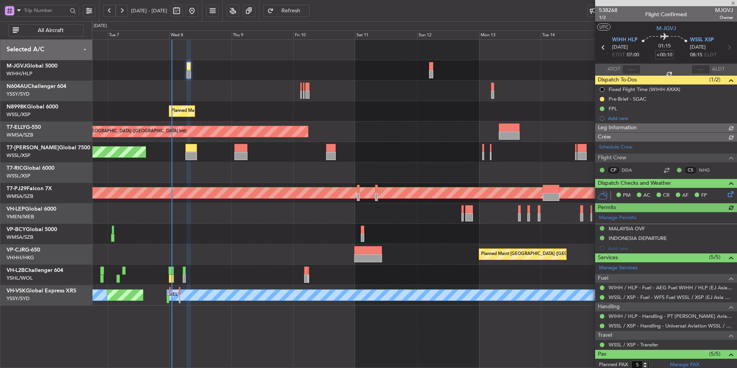
type input "A0438"
click at [266, 220] on div "Planned Maint [GEOGRAPHIC_DATA] (Seletar) Planned Maint [GEOGRAPHIC_DATA] ([GEO…" at bounding box center [414, 173] width 645 height 266
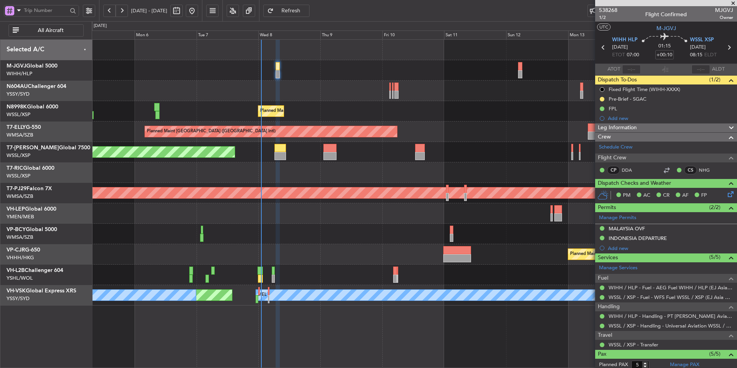
click at [324, 248] on div "Planned Maint [GEOGRAPHIC_DATA] ([GEOGRAPHIC_DATA] Intl) Planned Maint [GEOGRAP…" at bounding box center [414, 254] width 645 height 20
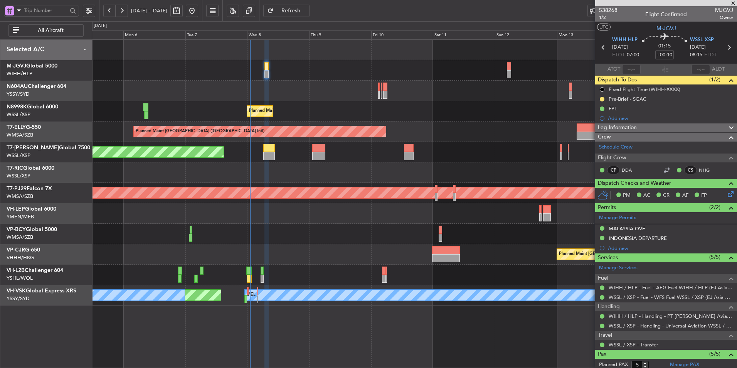
click at [356, 179] on div at bounding box center [414, 172] width 645 height 20
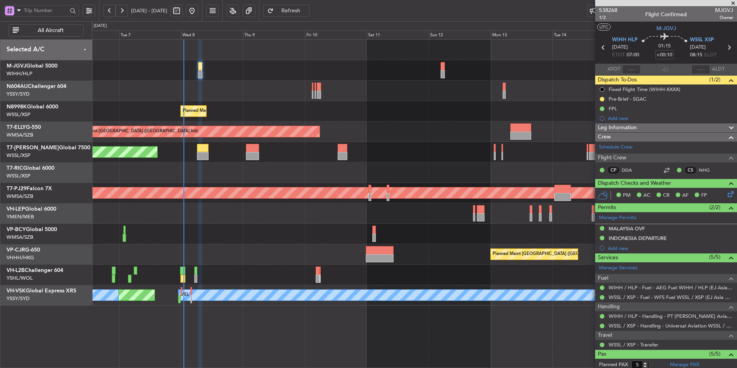
click at [302, 172] on div at bounding box center [414, 172] width 645 height 20
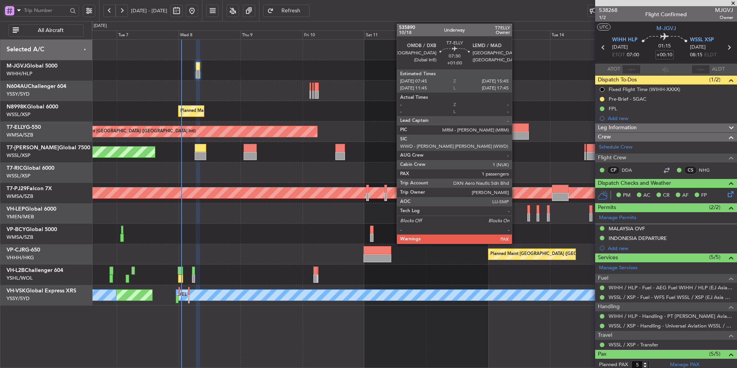
click at [516, 135] on div at bounding box center [518, 135] width 21 height 8
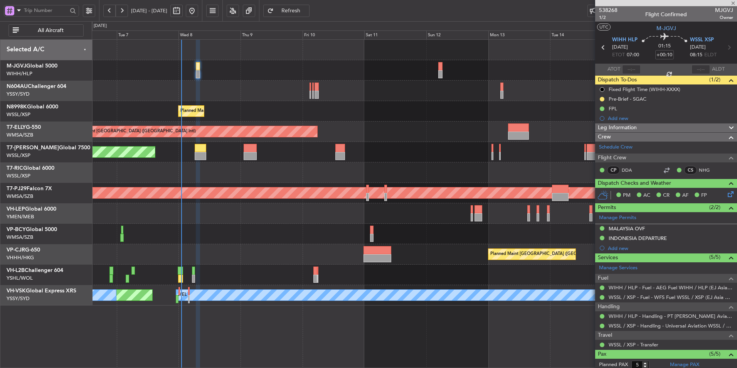
type input "+01:00"
type input "1"
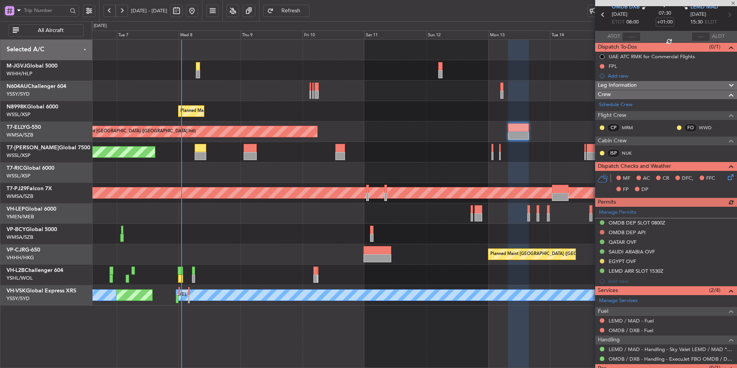
scroll to position [60, 0]
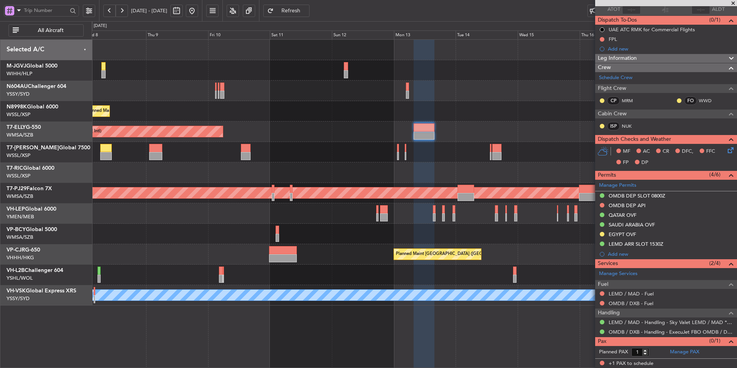
click at [451, 152] on div "Planned Maint [GEOGRAPHIC_DATA] (Seletar)" at bounding box center [414, 152] width 645 height 20
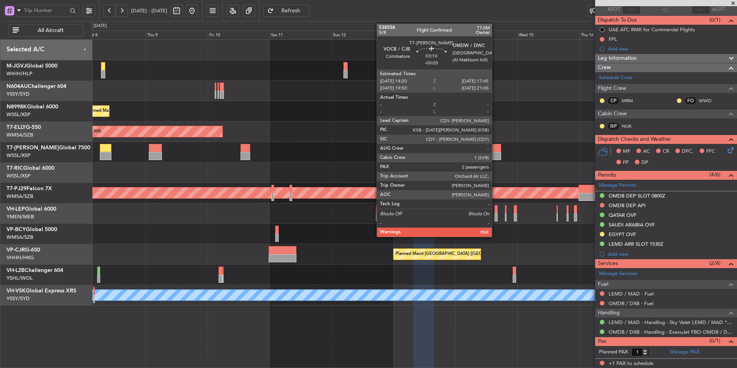
click at [495, 150] on div at bounding box center [496, 148] width 9 height 8
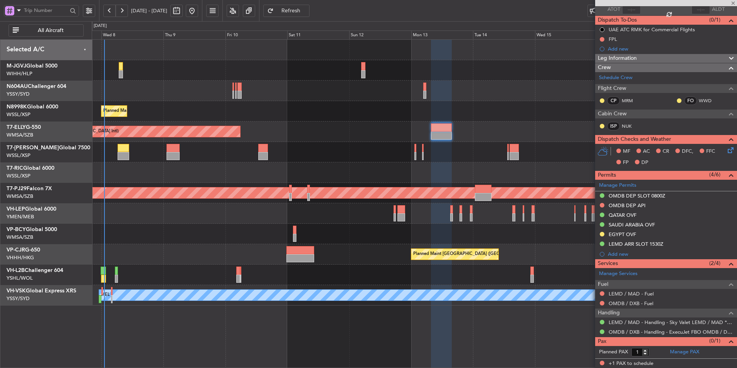
click at [454, 160] on div "Planned Maint [GEOGRAPHIC_DATA] (Seletar)" at bounding box center [414, 152] width 645 height 20
type input "-00:05"
type input "2"
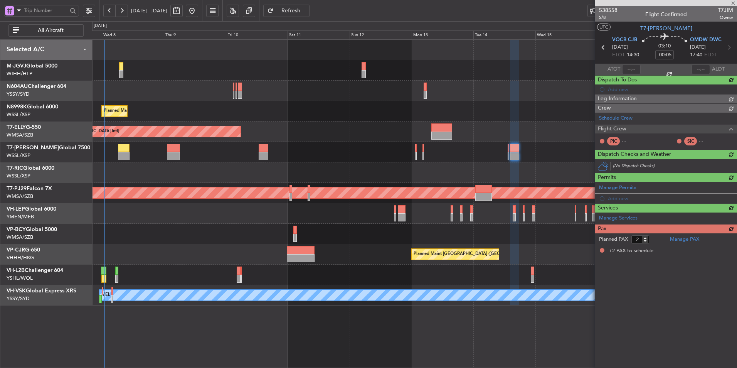
scroll to position [0, 0]
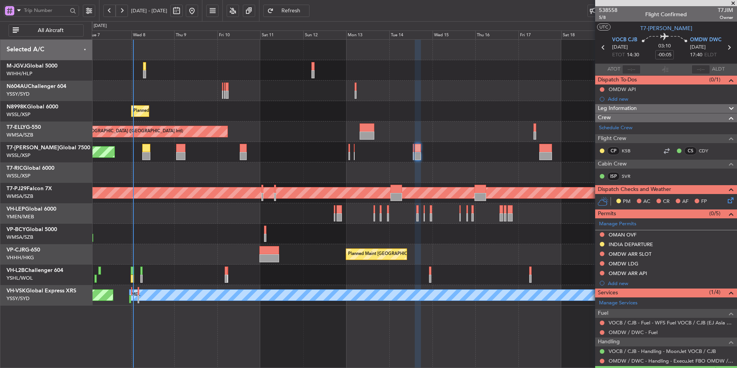
click at [437, 135] on div "Planned Maint [GEOGRAPHIC_DATA] (Seletar) Planned Maint [GEOGRAPHIC_DATA] ([GEO…" at bounding box center [414, 173] width 645 height 266
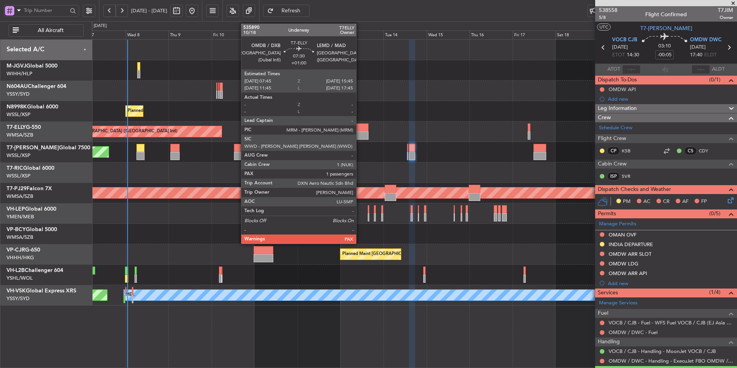
click at [360, 125] on div at bounding box center [361, 127] width 15 height 8
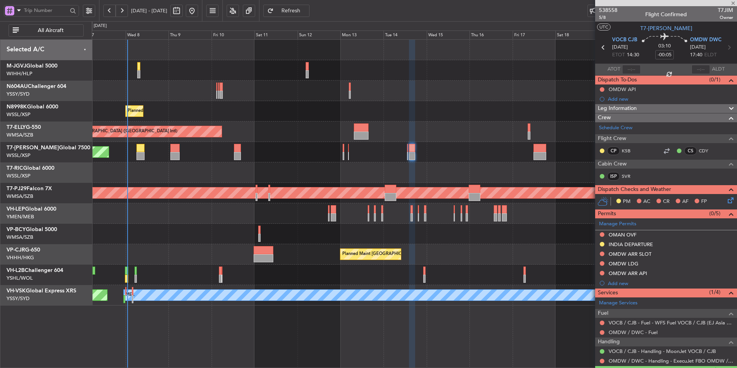
type input "+01:00"
type input "1"
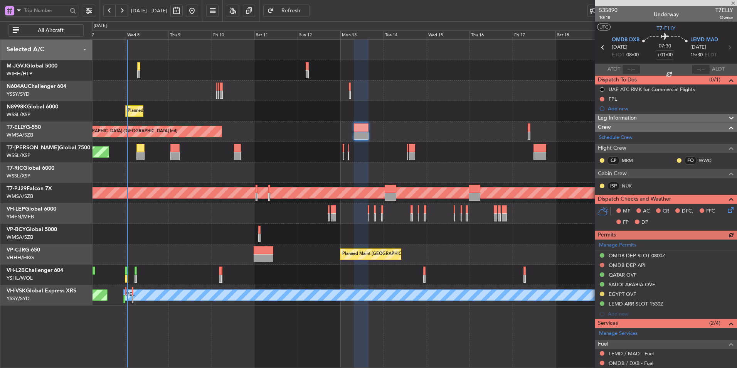
scroll to position [60, 0]
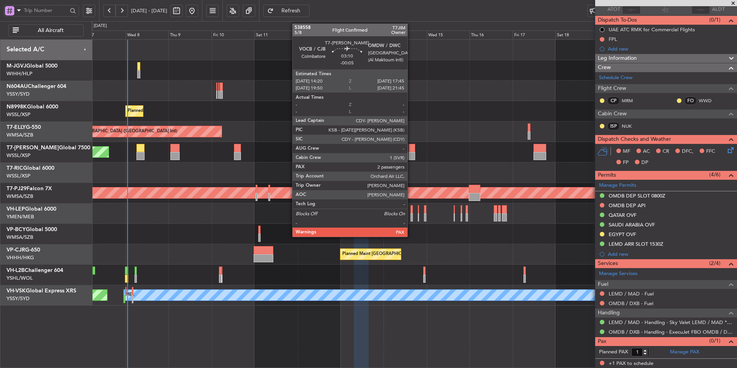
click at [411, 150] on div at bounding box center [412, 148] width 6 height 8
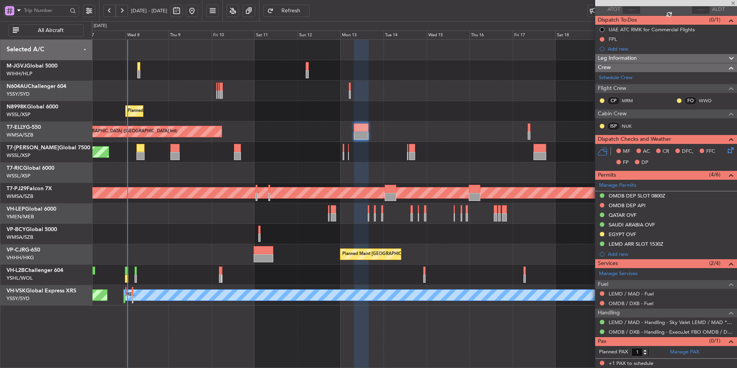
type input "-00:05"
type input "2"
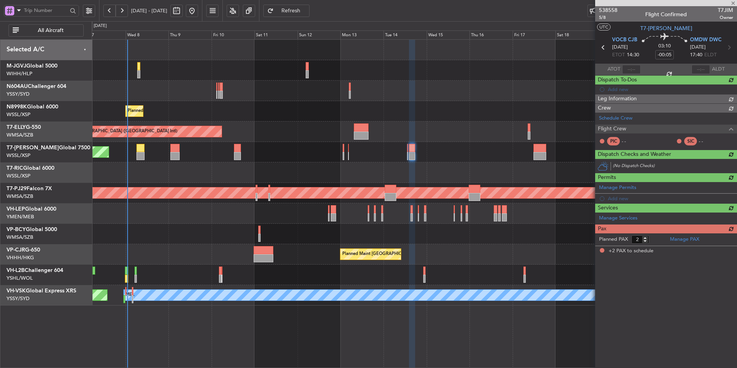
scroll to position [0, 0]
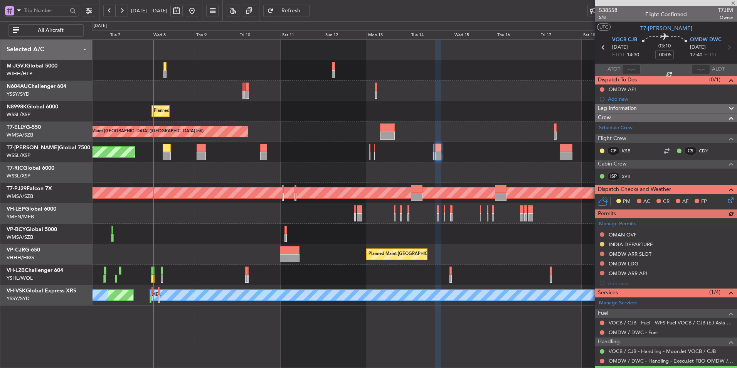
click at [352, 159] on div "Planned Maint [GEOGRAPHIC_DATA] (Seletar)" at bounding box center [414, 152] width 645 height 20
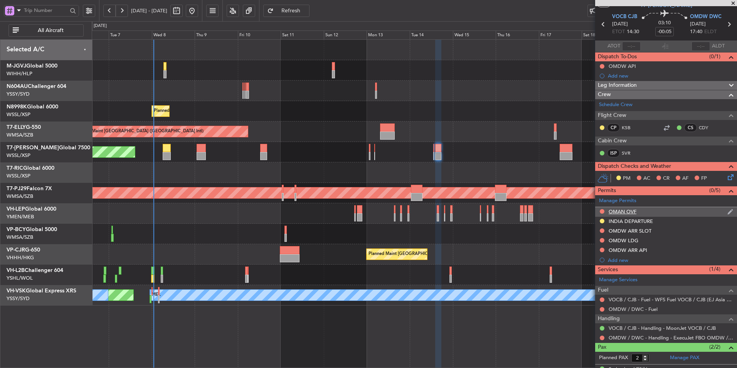
scroll to position [54, 0]
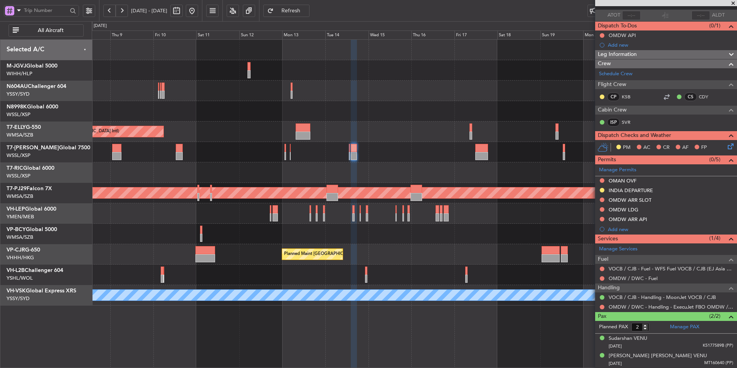
click at [387, 181] on div at bounding box center [414, 172] width 645 height 20
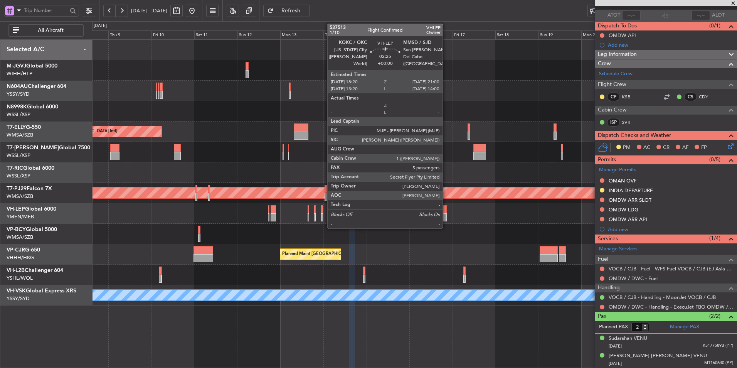
click at [446, 210] on div at bounding box center [444, 209] width 5 height 8
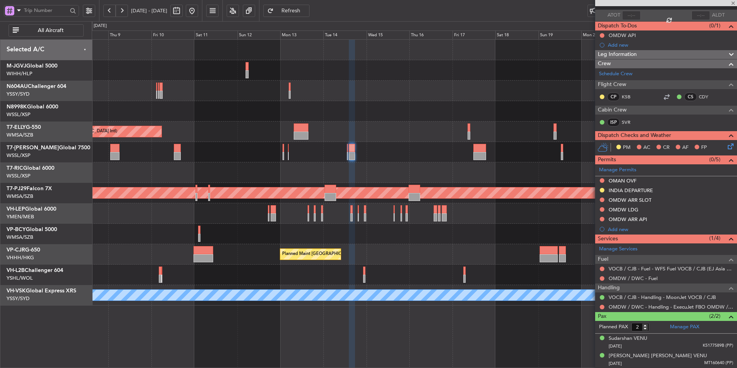
click at [423, 227] on div "Planned Maint [GEOGRAPHIC_DATA] (Seletar) Planned Maint [GEOGRAPHIC_DATA] ([GEO…" at bounding box center [414, 173] width 645 height 266
type input "5"
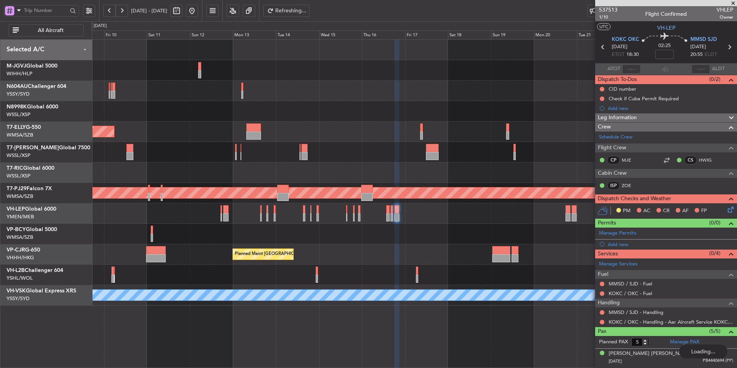
scroll to position [0, 0]
click at [398, 275] on div at bounding box center [414, 275] width 645 height 20
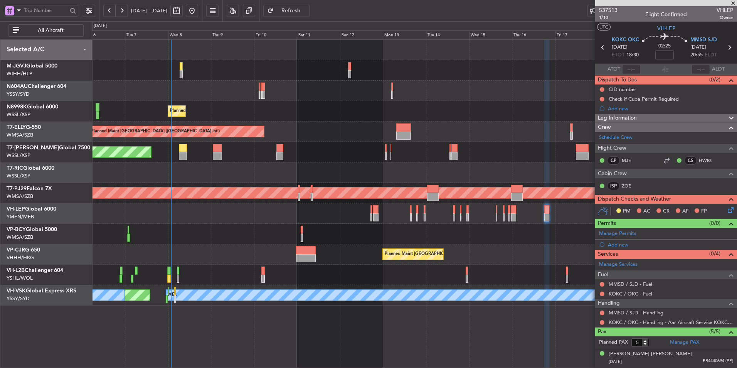
click at [263, 279] on div at bounding box center [414, 275] width 645 height 20
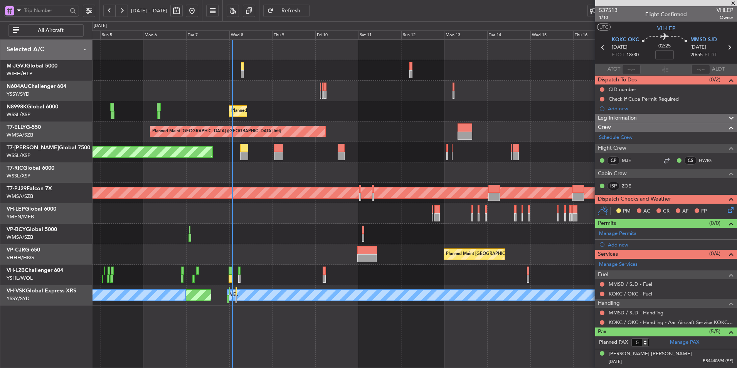
click at [254, 253] on div "Planned Maint [GEOGRAPHIC_DATA] ([GEOGRAPHIC_DATA] Intl) Planned Maint [GEOGRAP…" at bounding box center [414, 254] width 645 height 20
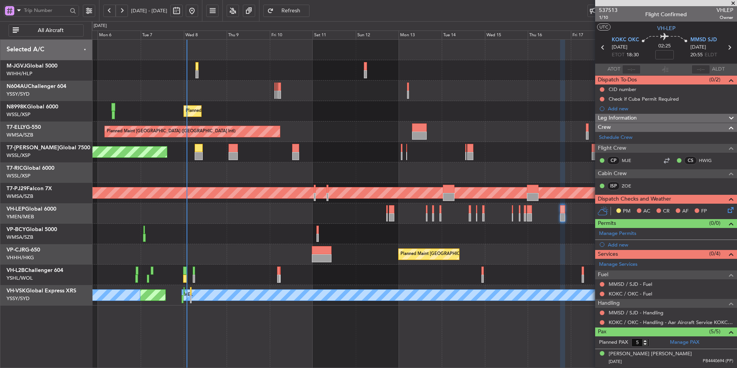
click at [248, 238] on div at bounding box center [414, 234] width 645 height 20
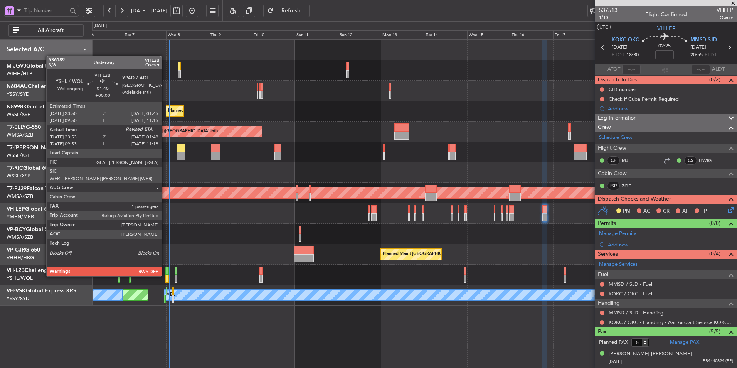
click at [165, 268] on div at bounding box center [166, 270] width 3 height 8
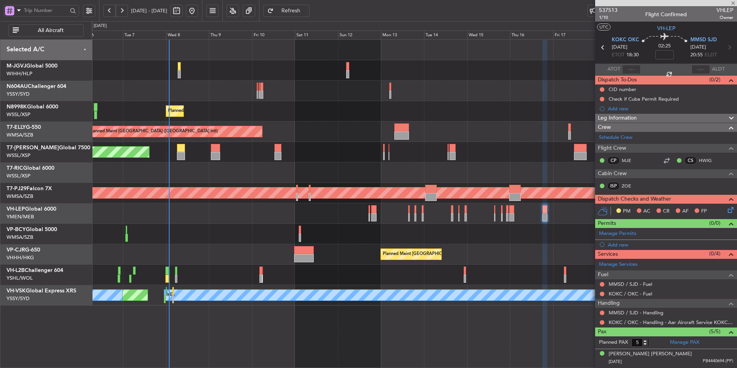
type input "00:03"
type input "1"
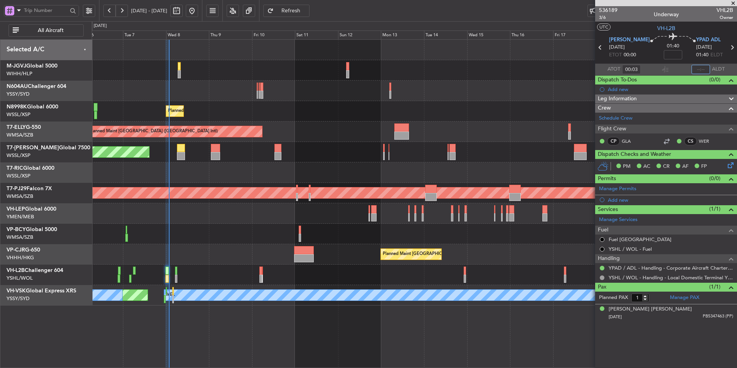
click at [698, 69] on input "text" at bounding box center [701, 69] width 19 height 9
type input "01:47"
click at [242, 170] on div at bounding box center [414, 172] width 645 height 20
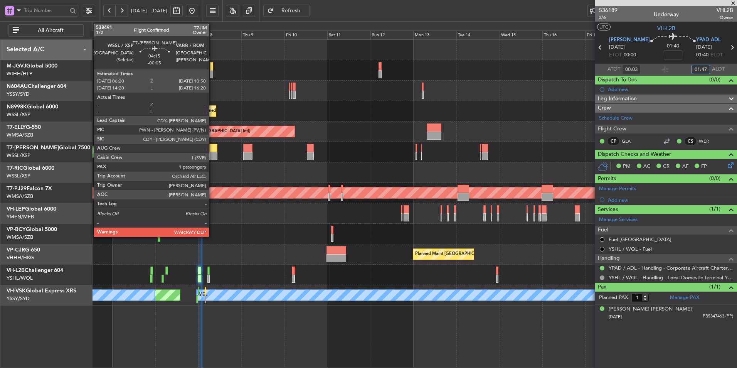
click at [214, 151] on div at bounding box center [213, 148] width 8 height 8
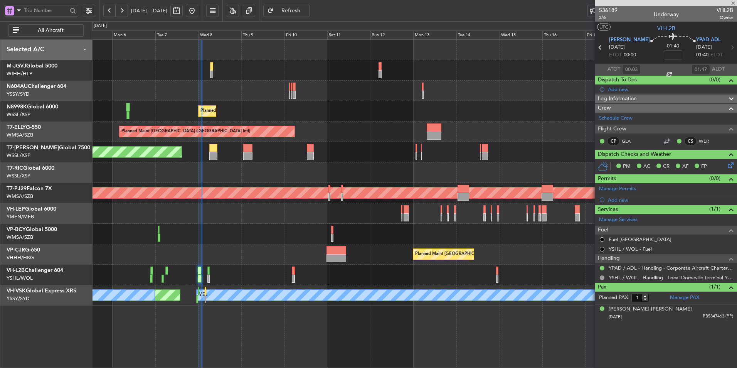
type input "-00:05"
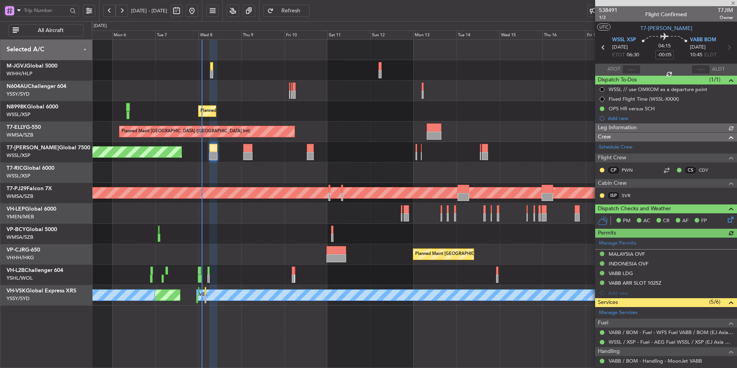
type input "[PERSON_NAME] (EYU)"
type input "F0296"
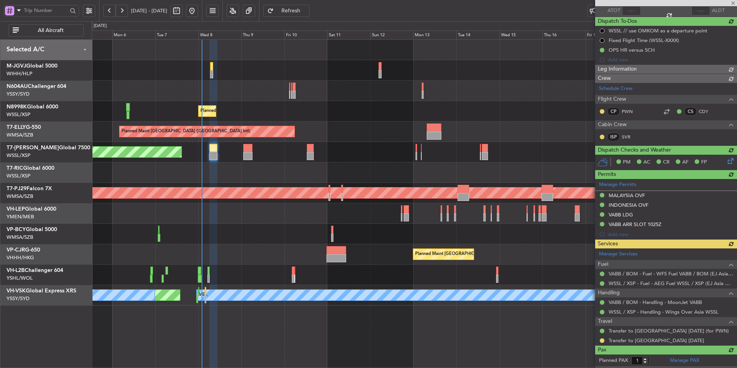
scroll to position [75, 0]
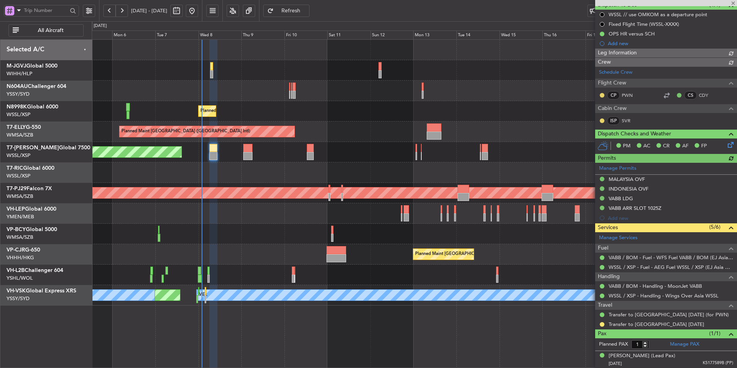
type input "[PERSON_NAME] (EYU)"
type input "F0296"
click at [644, 325] on link "Transfer to [GEOGRAPHIC_DATA] [DATE]" at bounding box center [657, 324] width 96 height 7
click at [244, 225] on div at bounding box center [414, 234] width 645 height 20
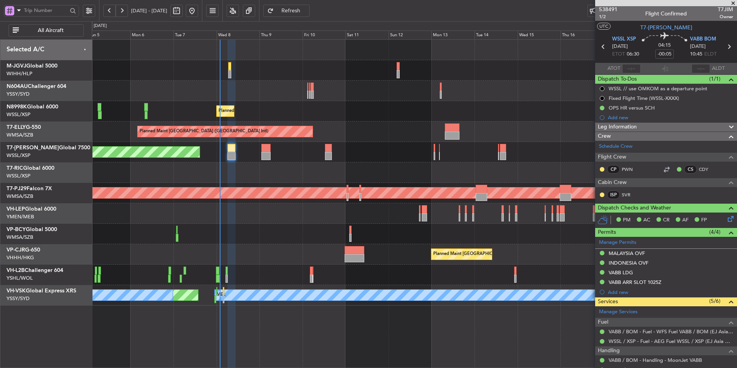
scroll to position [0, 0]
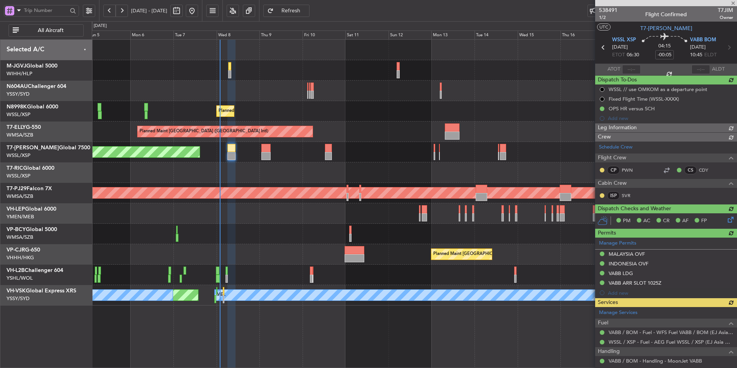
type input "[PERSON_NAME] (EYU)"
type input "F0296"
type input "[PERSON_NAME] (EYU)"
type input "F0296"
type input "[PERSON_NAME] (EYU)"
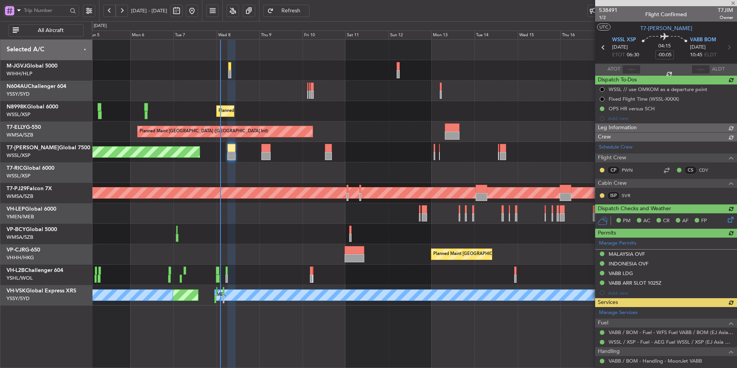
type input "F0296"
type input "[PERSON_NAME] (EYU)"
type input "F0296"
type input "[PERSON_NAME] (EYU)"
type input "F0296"
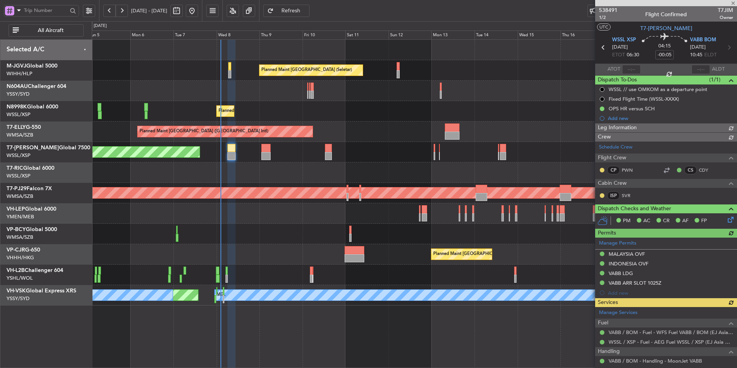
type input "[PERSON_NAME] (EYU)"
type input "F0296"
